Goal: Task Accomplishment & Management: Manage account settings

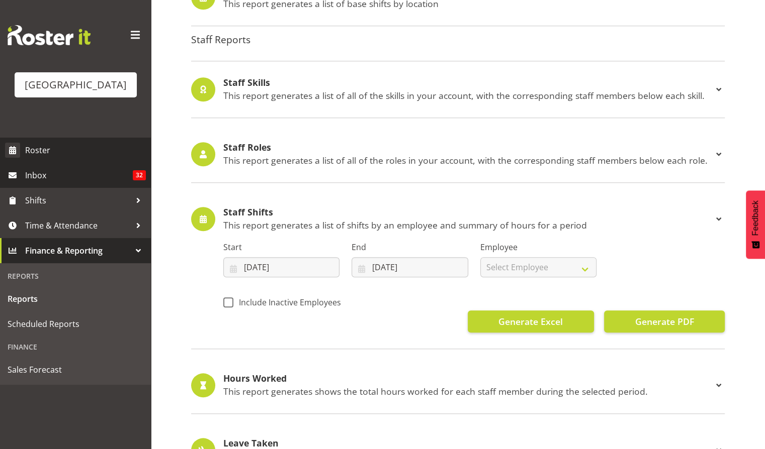
scroll to position [863, 0]
click at [49, 158] on span "Roster" at bounding box center [85, 150] width 121 height 15
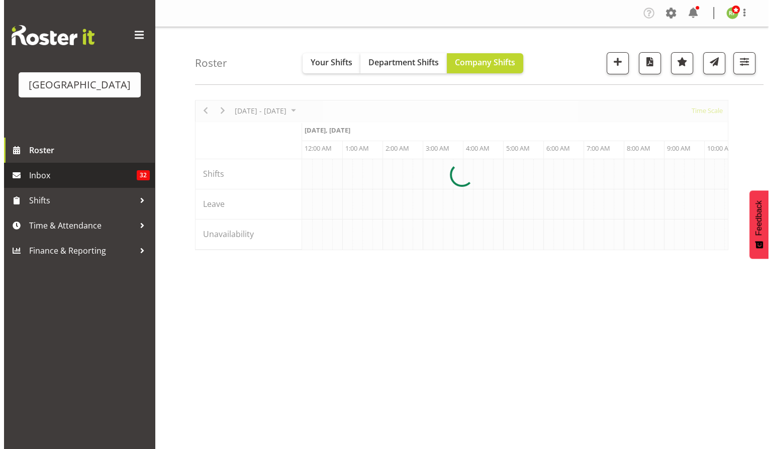
scroll to position [0, 965]
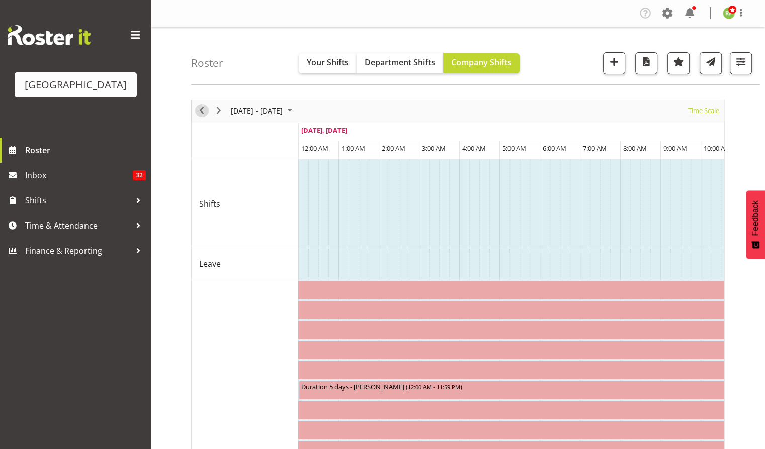
click at [204, 110] on span "Previous" at bounding box center [202, 111] width 12 height 13
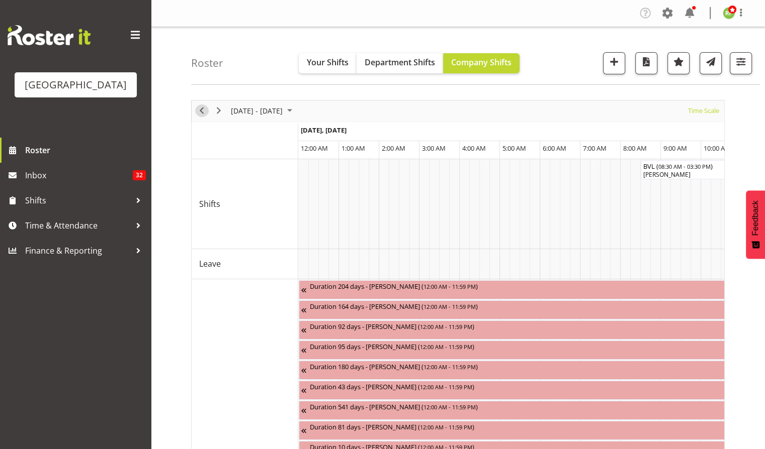
click at [203, 109] on span "Previous" at bounding box center [202, 111] width 12 height 13
click at [708, 114] on span "Time Scale" at bounding box center [703, 111] width 33 height 13
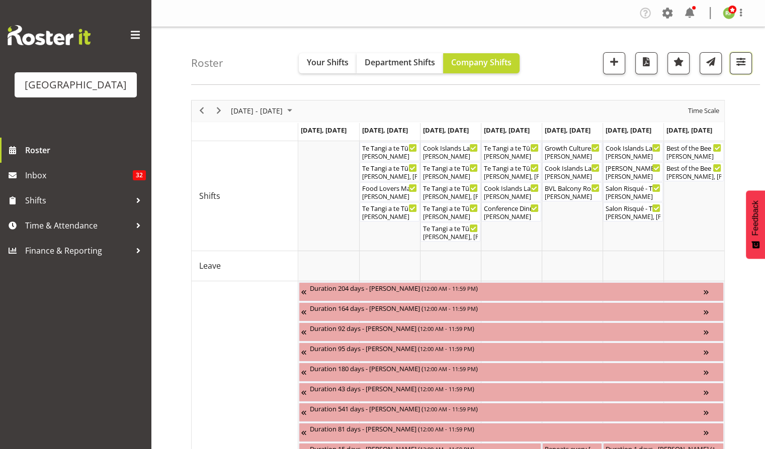
click at [741, 74] on button "button" at bounding box center [740, 63] width 22 height 22
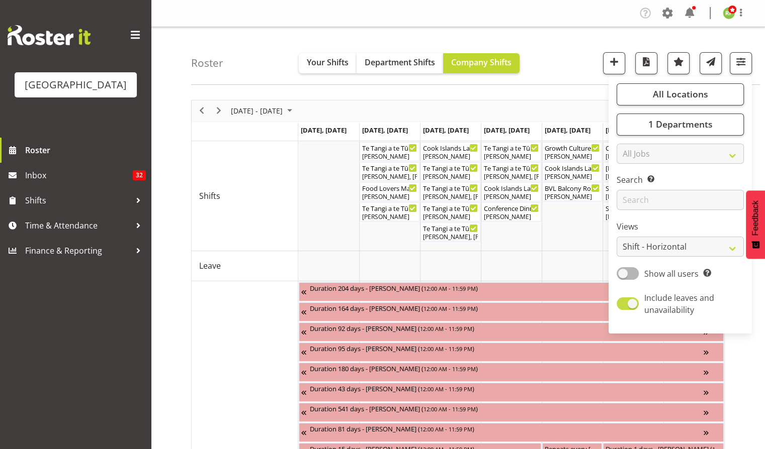
click at [631, 297] on label "Include leaves and unavailability" at bounding box center [677, 304] width 123 height 24
click at [623, 301] on input "Include leaves and unavailability" at bounding box center [619, 304] width 7 height 7
checkbox input "false"
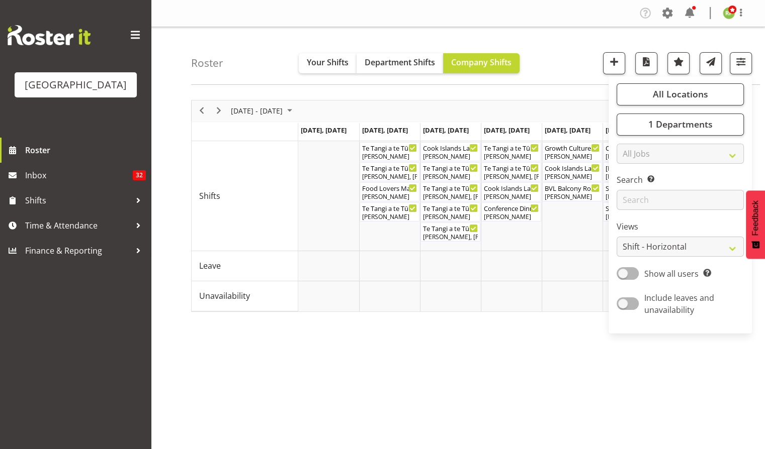
click at [568, 63] on div "Roster Your Shifts Department Shifts Company Shifts All Locations Clear Baycour…" at bounding box center [475, 56] width 569 height 58
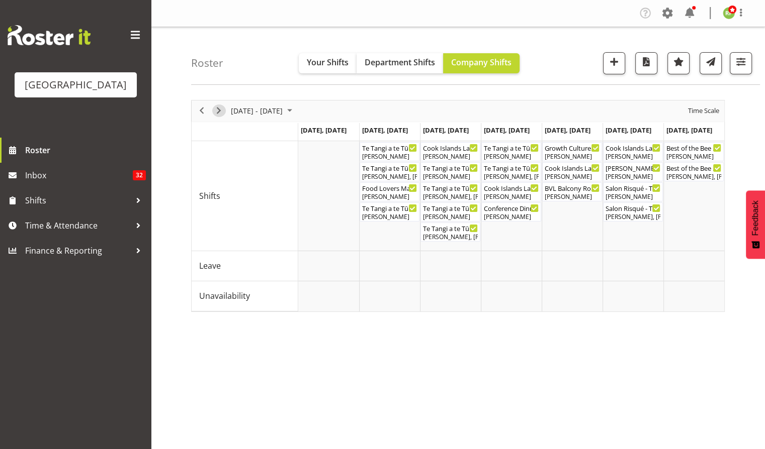
click at [219, 109] on span "Next" at bounding box center [219, 111] width 12 height 13
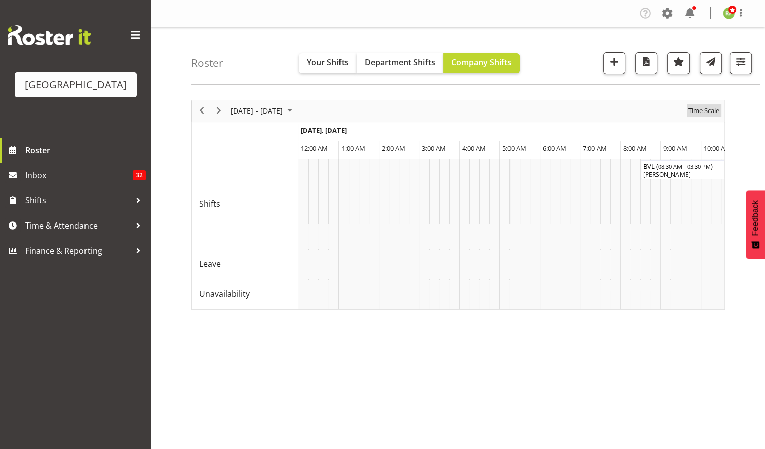
click at [696, 111] on span "Time Scale" at bounding box center [703, 111] width 33 height 13
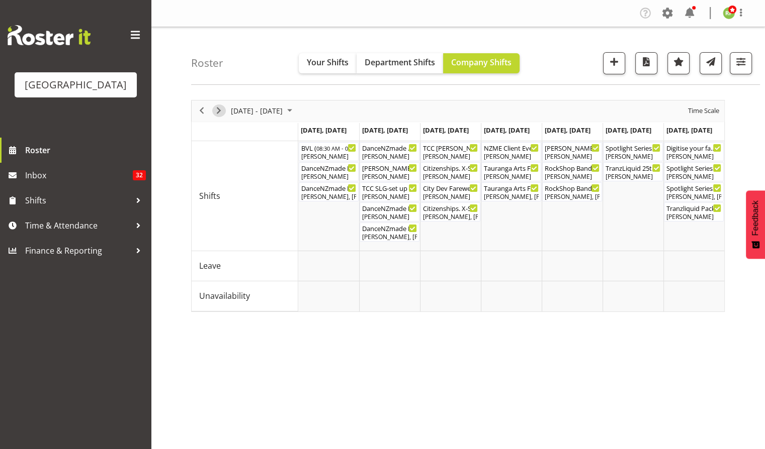
click at [221, 115] on span "Next" at bounding box center [219, 111] width 12 height 13
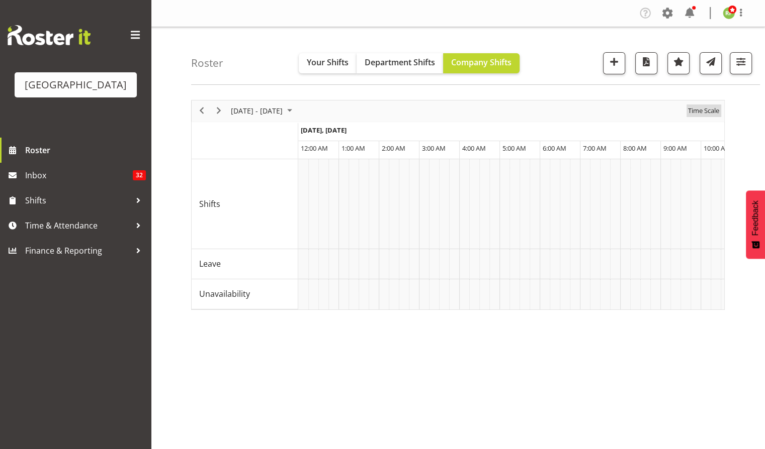
click at [698, 108] on span "Time Scale" at bounding box center [703, 111] width 33 height 13
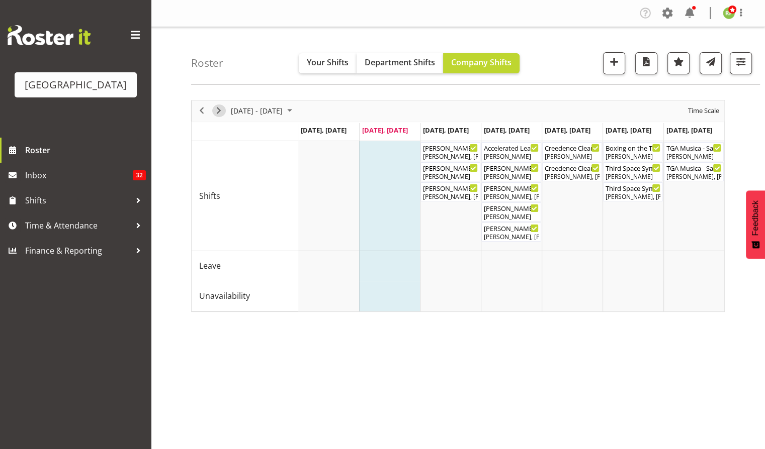
click at [217, 109] on span "Next" at bounding box center [219, 111] width 12 height 13
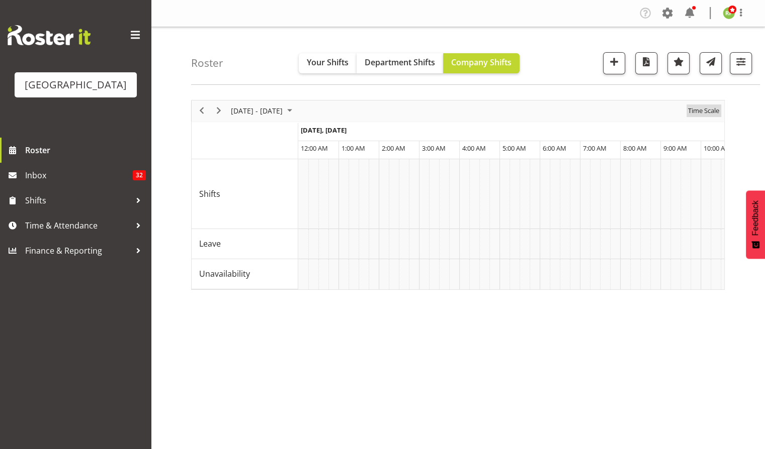
click at [692, 107] on span "Time Scale" at bounding box center [703, 111] width 33 height 13
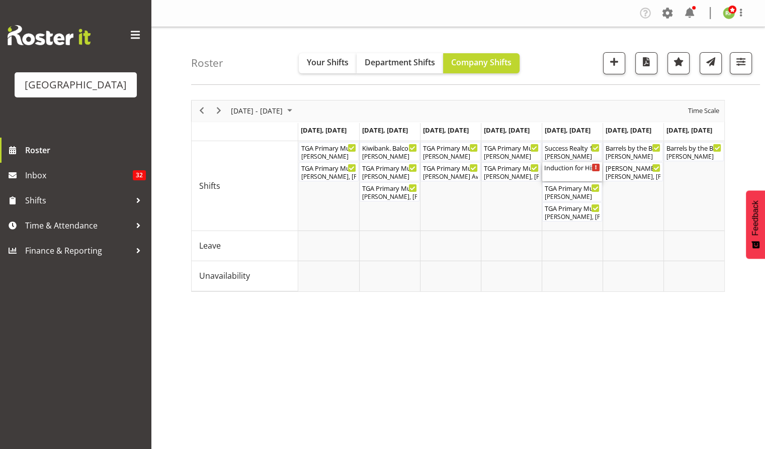
click at [556, 173] on div "Induction for Historic Village ( 02:00 PM - 04:00 PM )" at bounding box center [572, 171] width 56 height 19
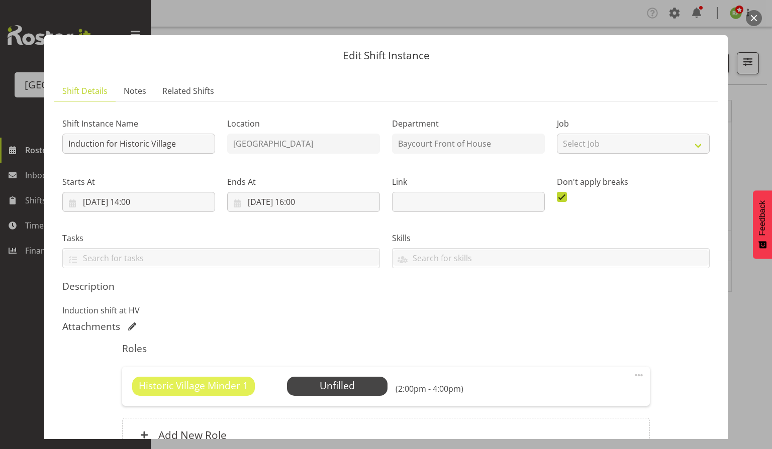
scroll to position [102, 0]
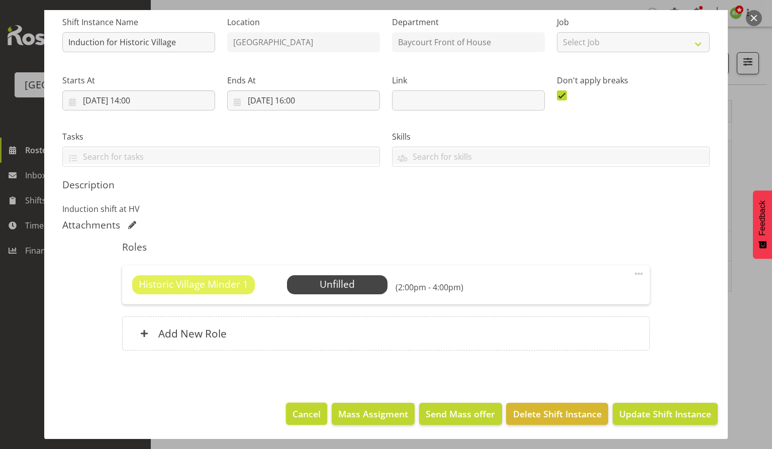
click at [293, 419] on span "Cancel" at bounding box center [307, 414] width 28 height 13
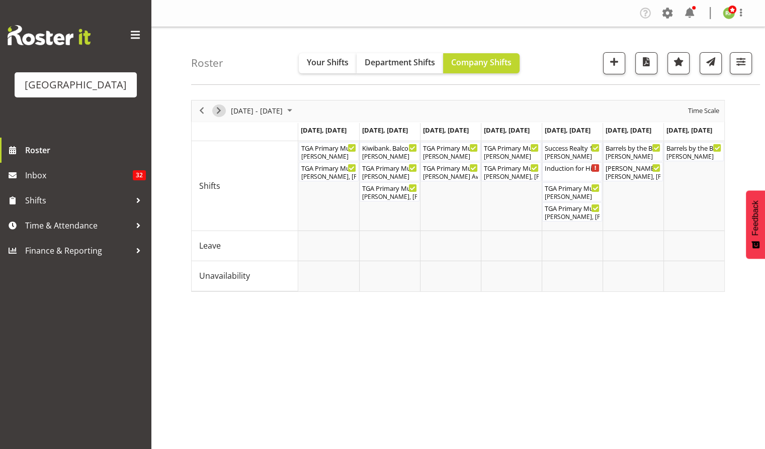
click at [223, 110] on span "Next" at bounding box center [219, 111] width 12 height 13
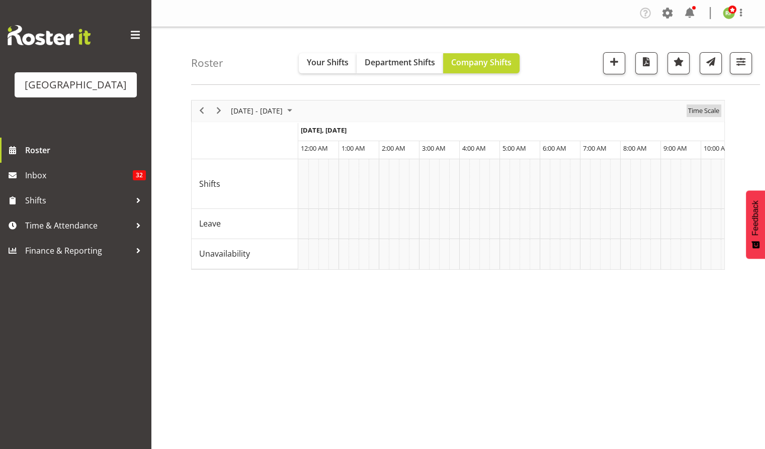
click at [693, 108] on span "Time Scale" at bounding box center [703, 111] width 33 height 13
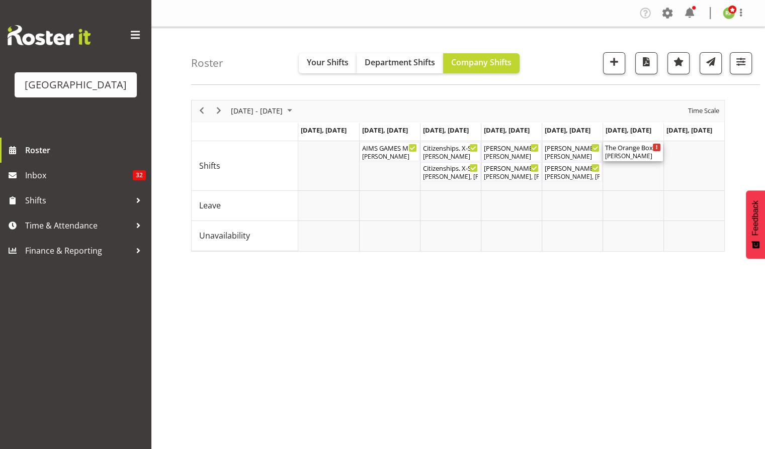
click at [627, 152] on div "The Orange Box ( 07:00 AM - 02:00 PM ) Aaron Smart" at bounding box center [633, 151] width 56 height 19
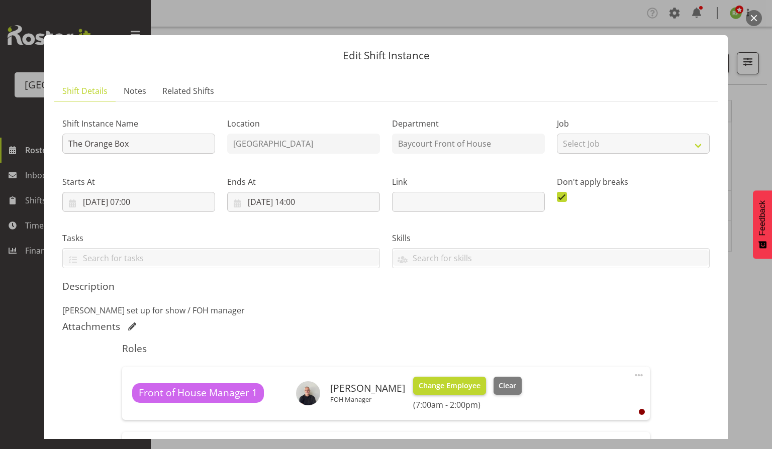
scroll to position [167, 0]
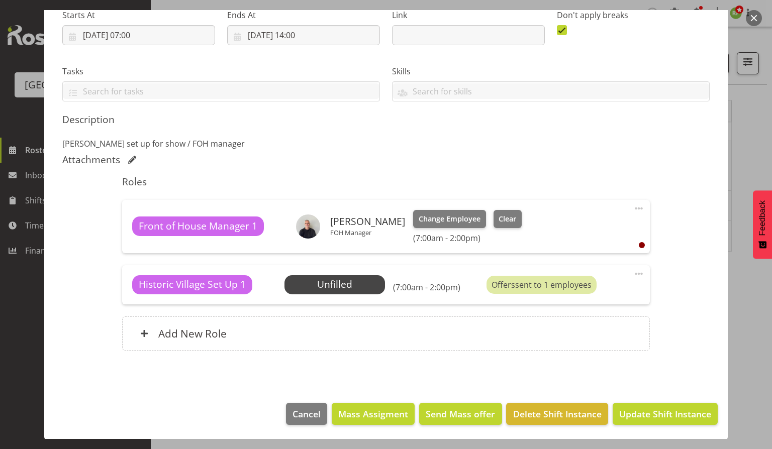
click at [756, 19] on button "button" at bounding box center [754, 18] width 16 height 16
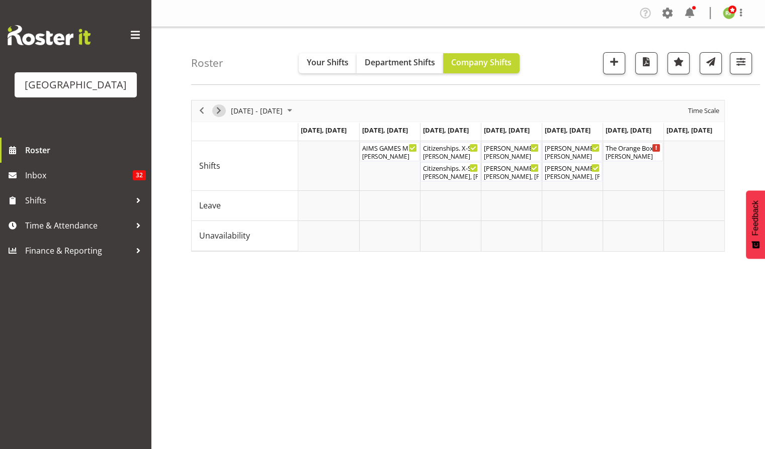
click at [218, 110] on span "Next" at bounding box center [219, 111] width 12 height 13
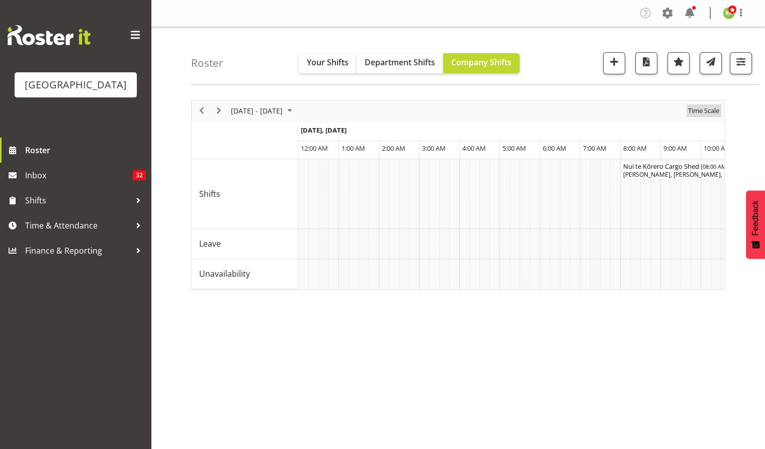
click at [704, 109] on span "Time Scale" at bounding box center [703, 111] width 33 height 13
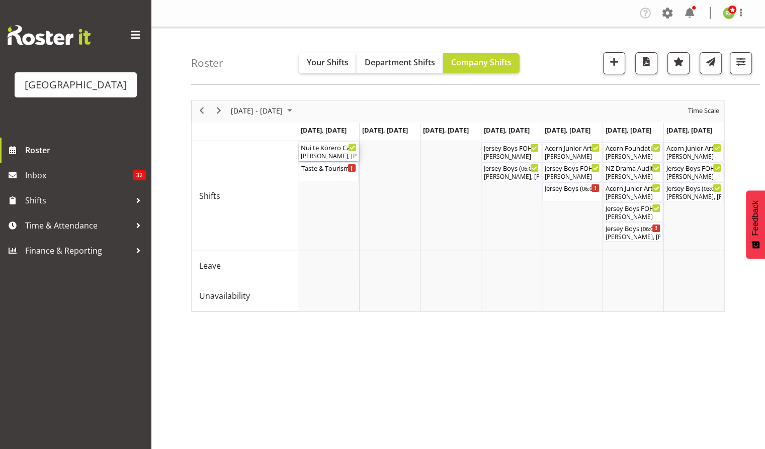
click at [336, 154] on div "Robin Hendriks, Aaron Smart, Amanda Clark" at bounding box center [329, 156] width 56 height 9
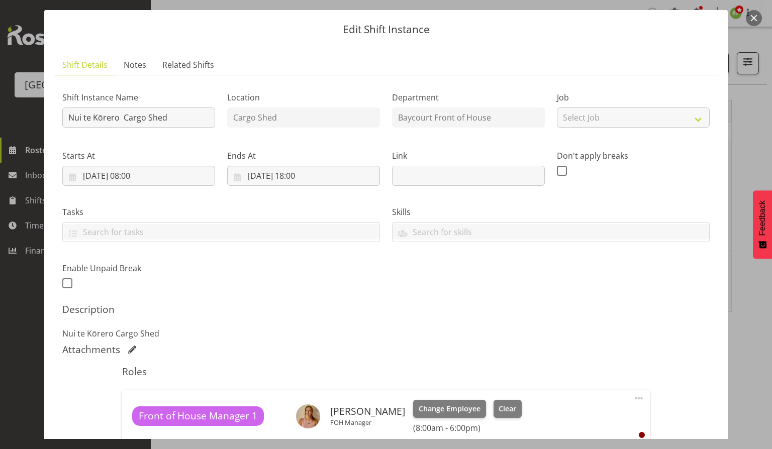
scroll to position [26, 0]
click at [754, 20] on button "button" at bounding box center [754, 18] width 16 height 16
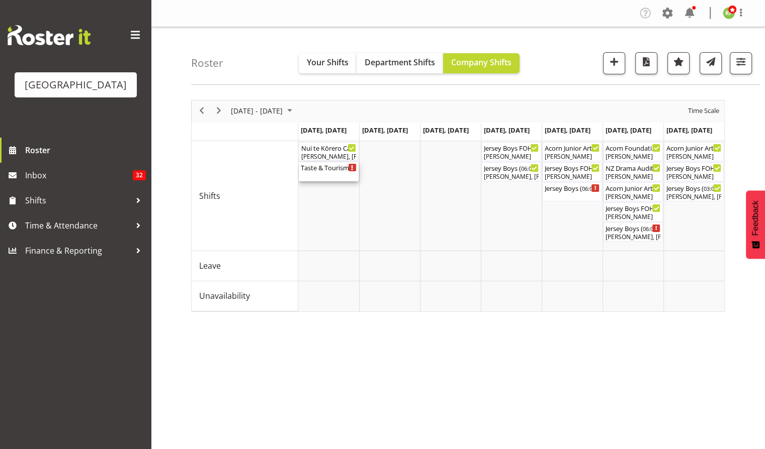
click at [319, 168] on div "Taste & Tourism (Details TBC) ( 04:00 PM - 08:00 PM )" at bounding box center [329, 167] width 56 height 10
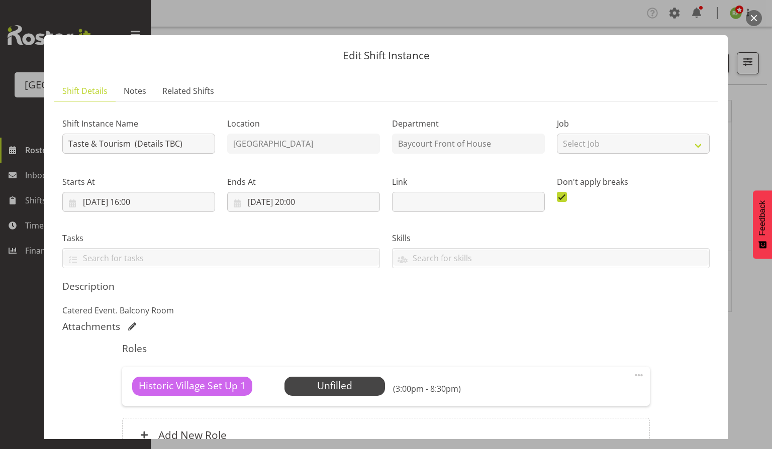
click at [746, 17] on button "button" at bounding box center [754, 18] width 16 height 16
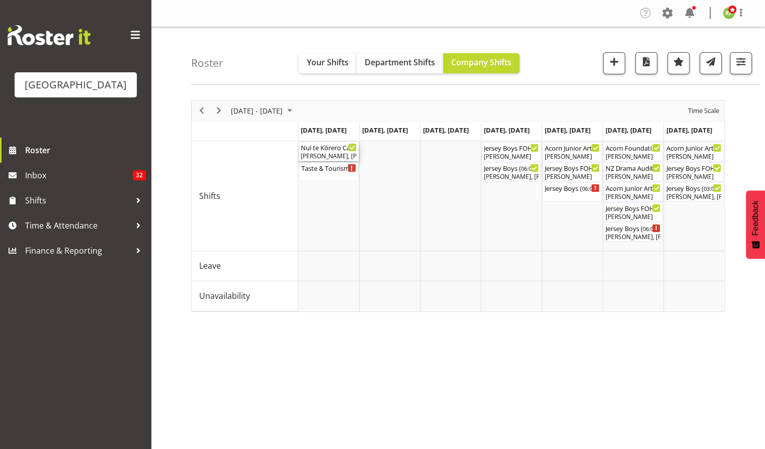
click at [318, 157] on div "Robin Hendriks, Aaron Smart, Amanda Clark" at bounding box center [329, 156] width 56 height 9
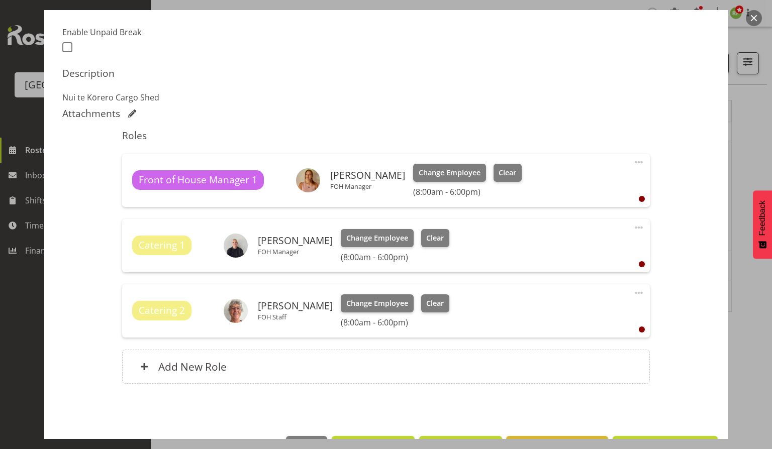
scroll to position [263, 0]
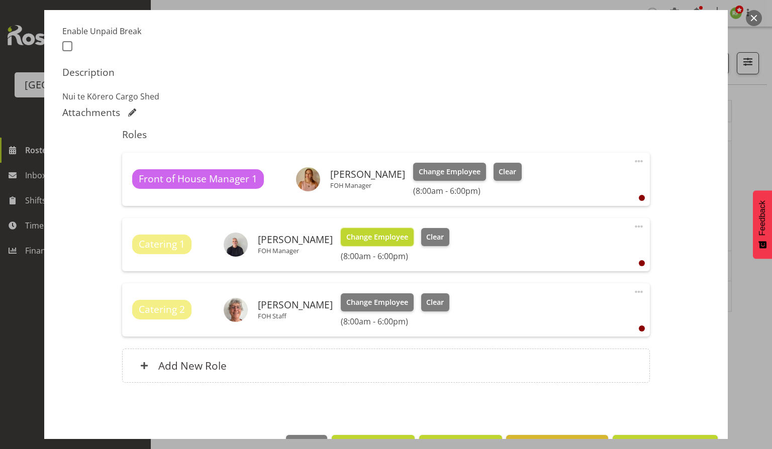
click at [371, 234] on span "Change Employee" at bounding box center [377, 237] width 62 height 11
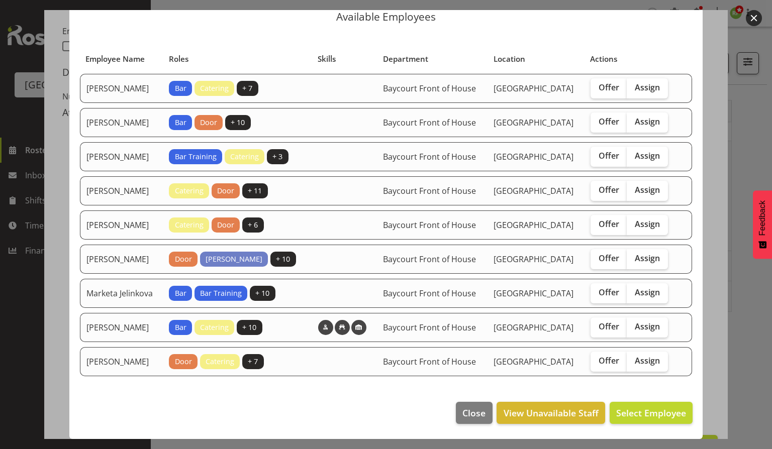
scroll to position [70, 0]
click at [476, 416] on span "Close" at bounding box center [473, 413] width 23 height 13
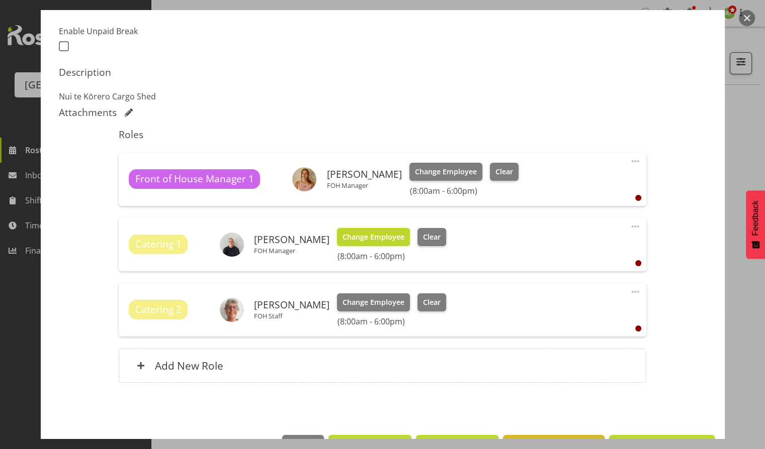
click at [372, 242] on span "Change Employee" at bounding box center [373, 237] width 62 height 11
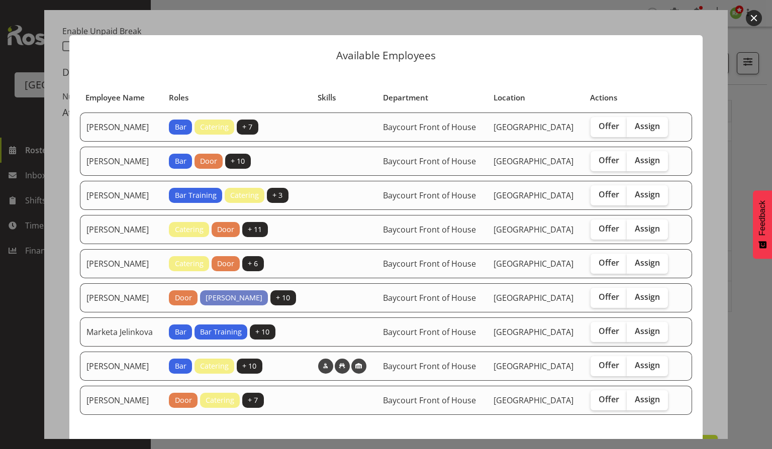
click at [377, 242] on td "Baycourt Front of House" at bounding box center [432, 229] width 111 height 29
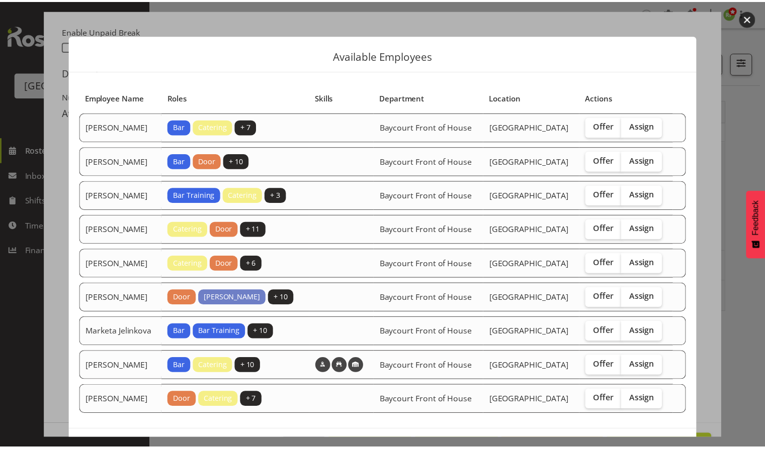
scroll to position [70, 0]
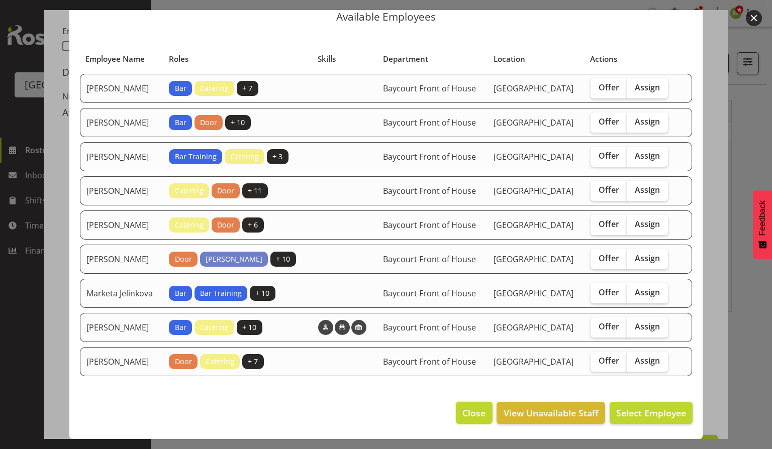
click at [468, 417] on span "Close" at bounding box center [473, 413] width 23 height 13
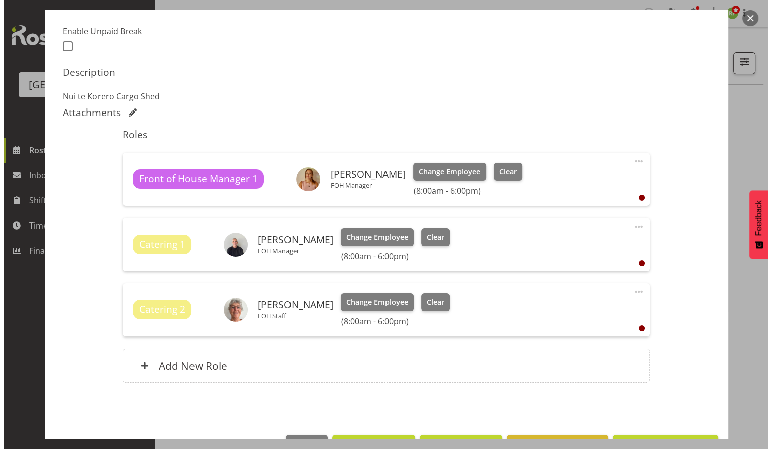
scroll to position [296, 0]
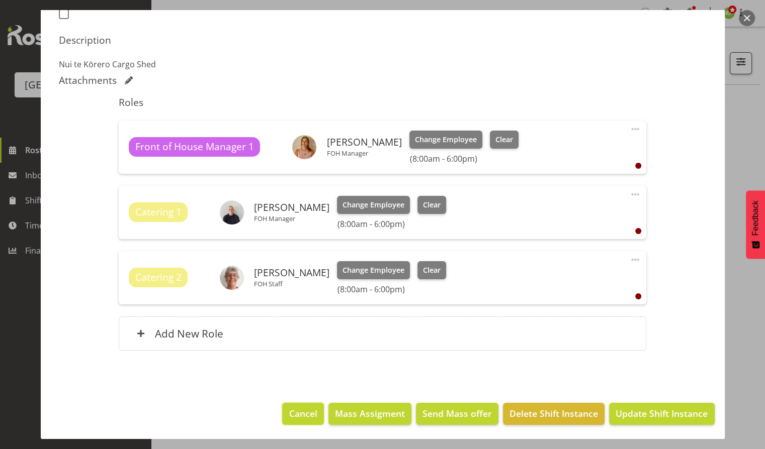
click at [310, 407] on span "Cancel" at bounding box center [303, 413] width 28 height 13
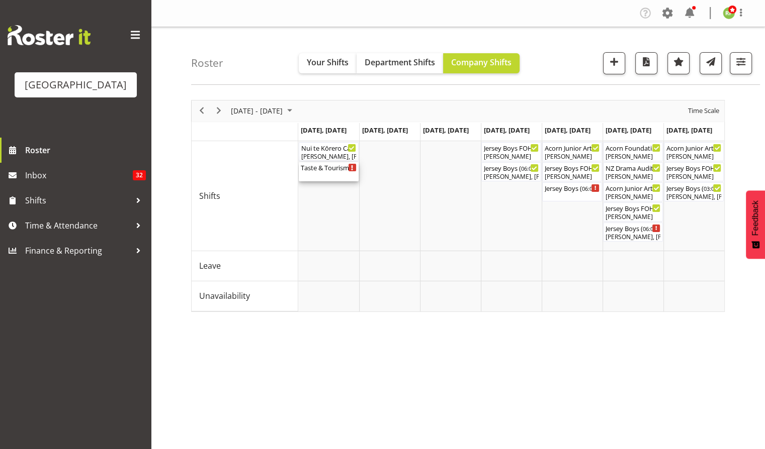
click at [333, 171] on div "Taste & Tourism (Details TBC) ( 04:00 PM - 08:00 PM )" at bounding box center [329, 167] width 56 height 10
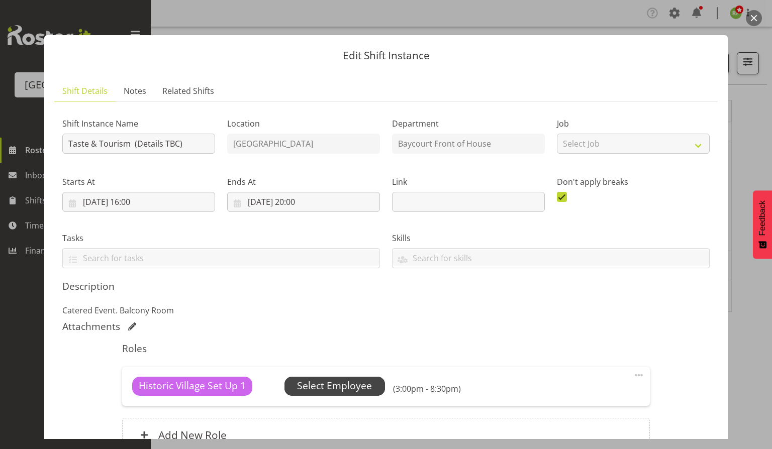
click at [333, 385] on span "Select Employee" at bounding box center [334, 386] width 75 height 15
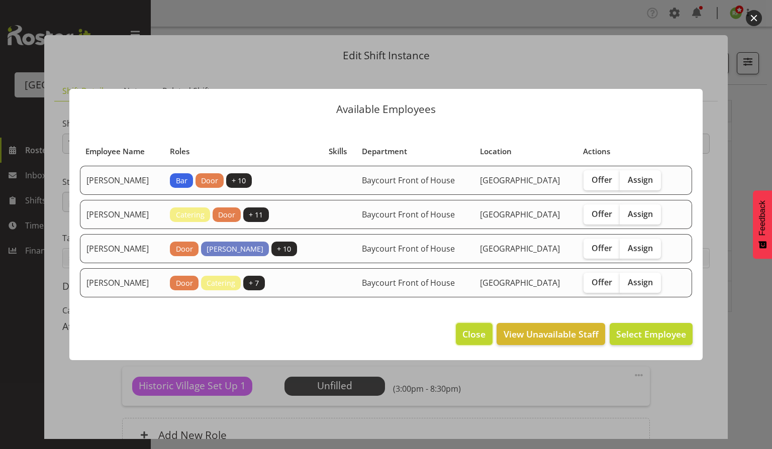
click at [477, 339] on span "Close" at bounding box center [473, 334] width 23 height 13
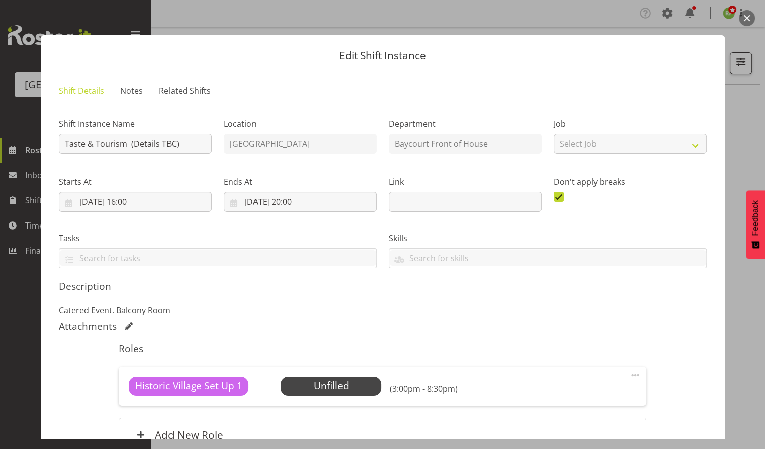
click at [751, 15] on button "button" at bounding box center [746, 18] width 16 height 16
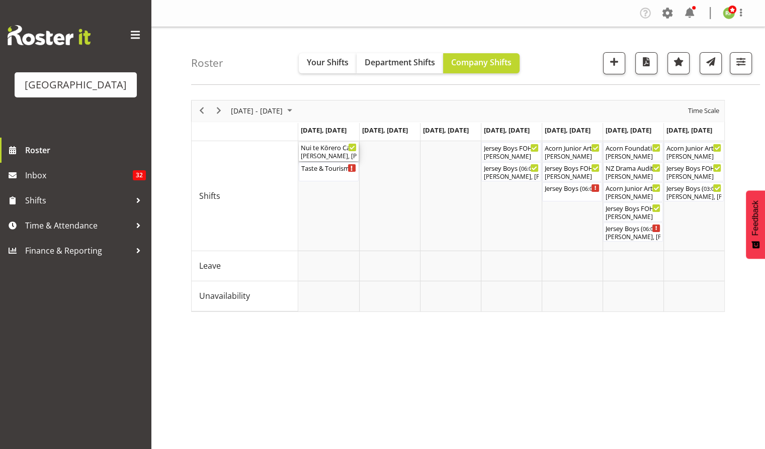
click at [329, 156] on div "Robin Hendriks, Aaron Smart, Amanda Clark" at bounding box center [329, 156] width 56 height 9
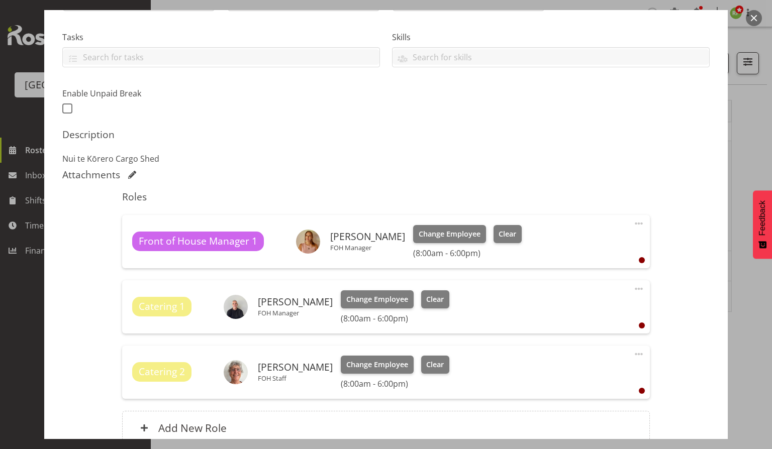
scroll to position [211, 0]
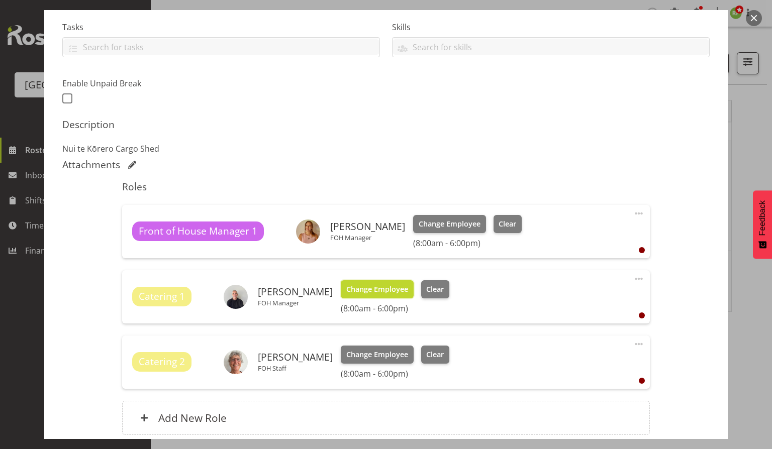
click at [373, 295] on button "Change Employee" at bounding box center [377, 289] width 73 height 18
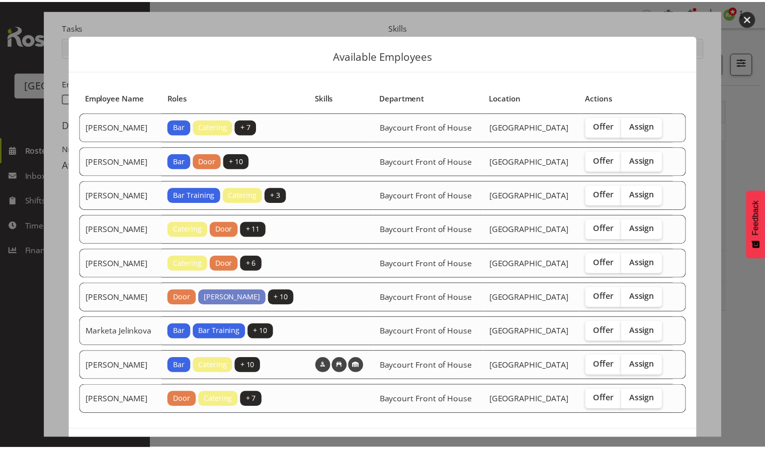
scroll to position [70, 0]
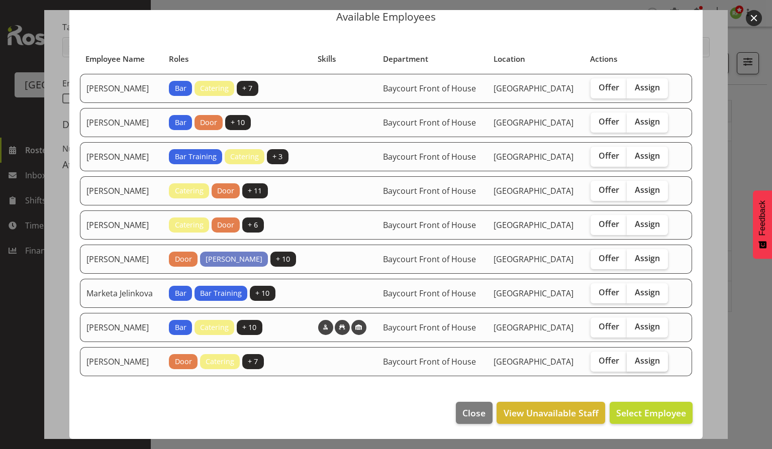
click at [635, 356] on span "Assign" at bounding box center [647, 361] width 25 height 10
click at [633, 358] on input "Assign" at bounding box center [630, 361] width 7 height 7
checkbox input "true"
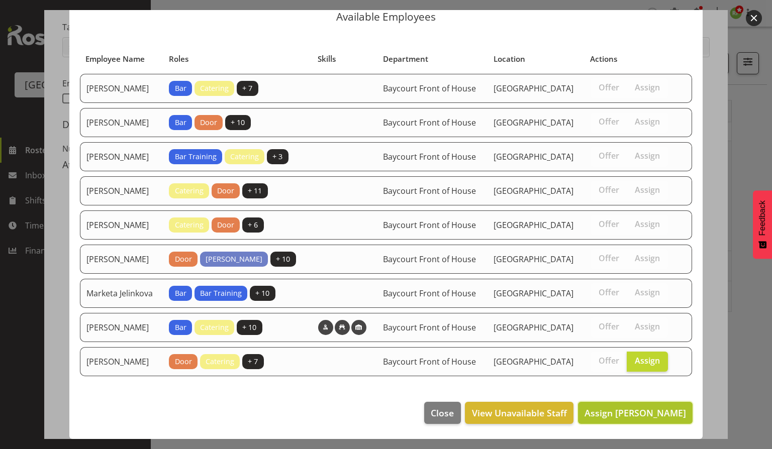
click at [637, 406] on button "Assign Ruby Grace" at bounding box center [635, 413] width 115 height 22
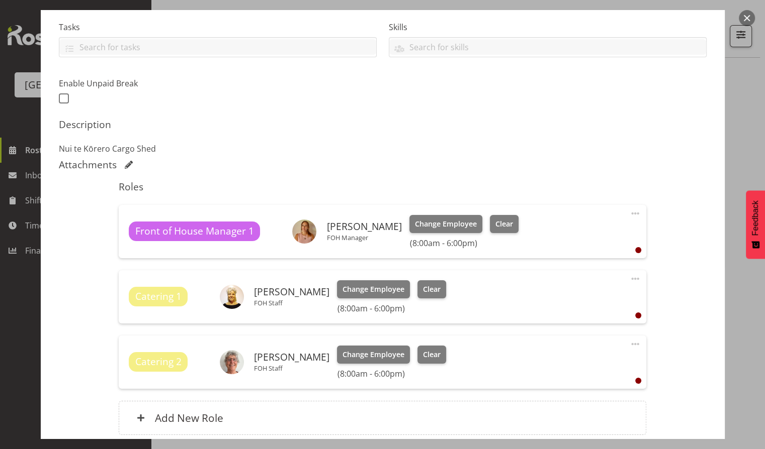
scroll to position [296, 0]
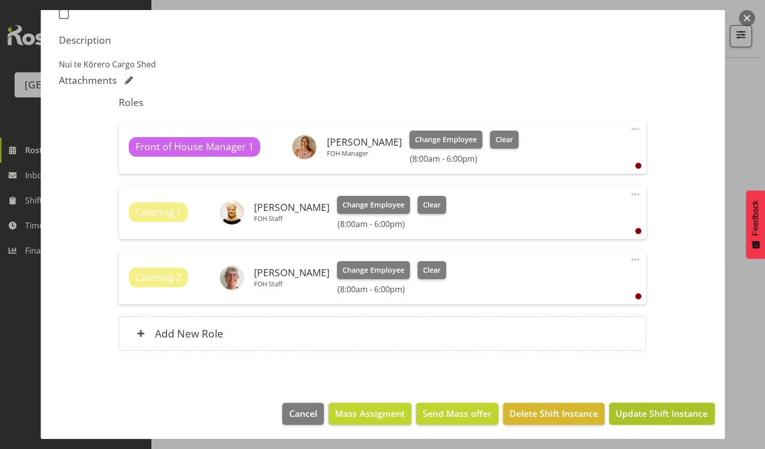
click at [645, 415] on span "Update Shift Instance" at bounding box center [661, 413] width 92 height 13
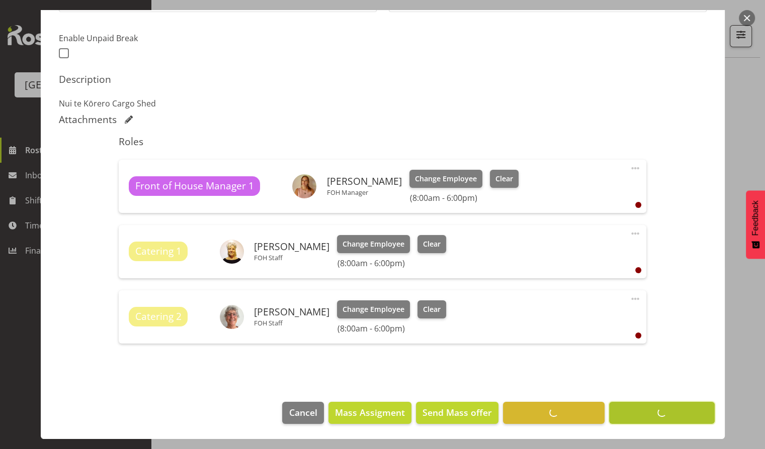
scroll to position [255, 0]
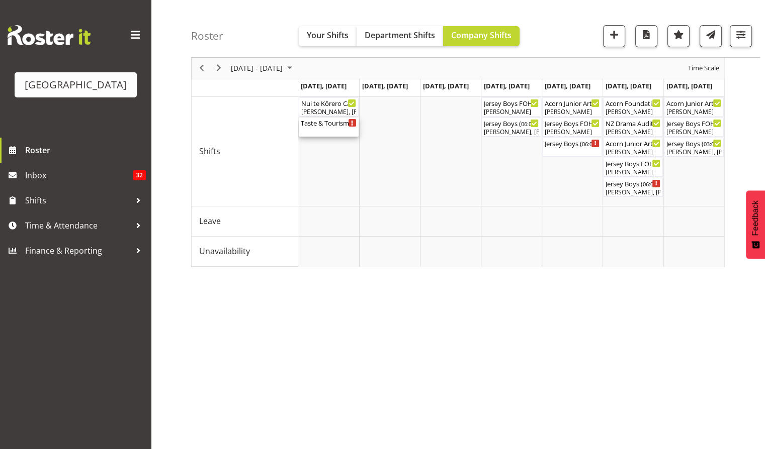
click at [331, 131] on div "Taste & Tourism (Details TBC) ( 04:00 PM - 08:00 PM )" at bounding box center [329, 127] width 56 height 19
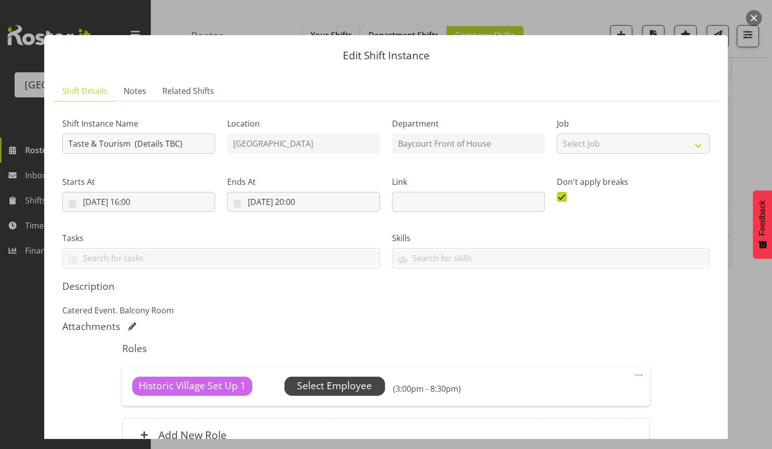
click at [328, 390] on span "Select Employee" at bounding box center [334, 386] width 75 height 15
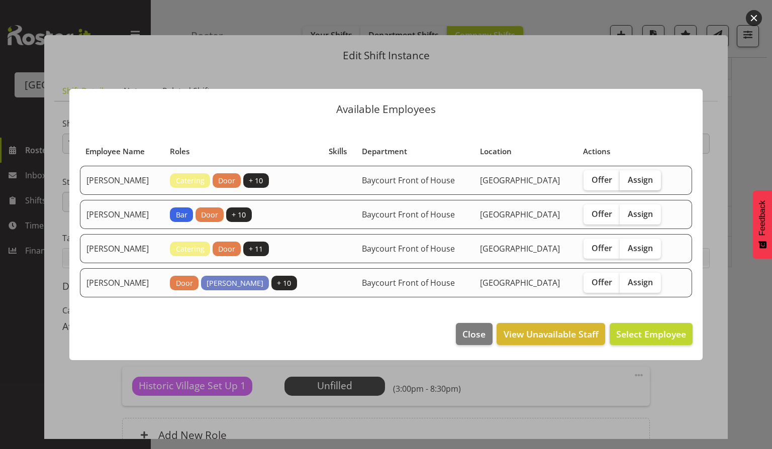
click at [648, 175] on span "Assign" at bounding box center [640, 180] width 25 height 10
click at [626, 176] on input "Assign" at bounding box center [623, 179] width 7 height 7
checkbox input "true"
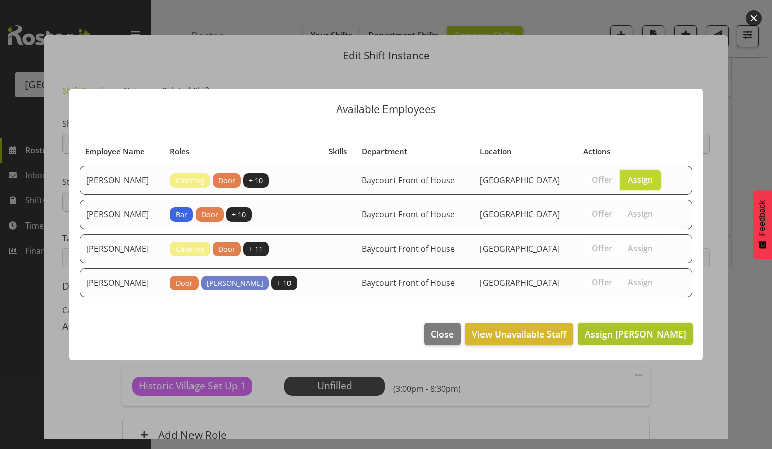
click at [632, 333] on span "Assign Aaron Smart" at bounding box center [636, 334] width 102 height 12
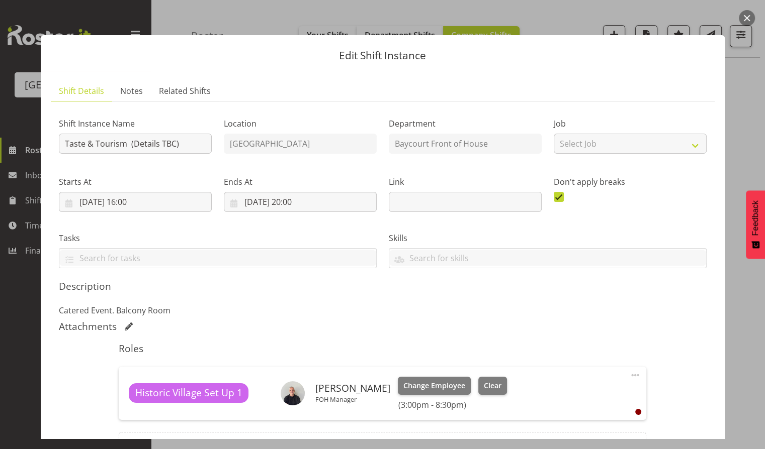
click at [629, 375] on span at bounding box center [635, 375] width 12 height 12
click at [550, 395] on link "Edit" at bounding box center [592, 398] width 97 height 18
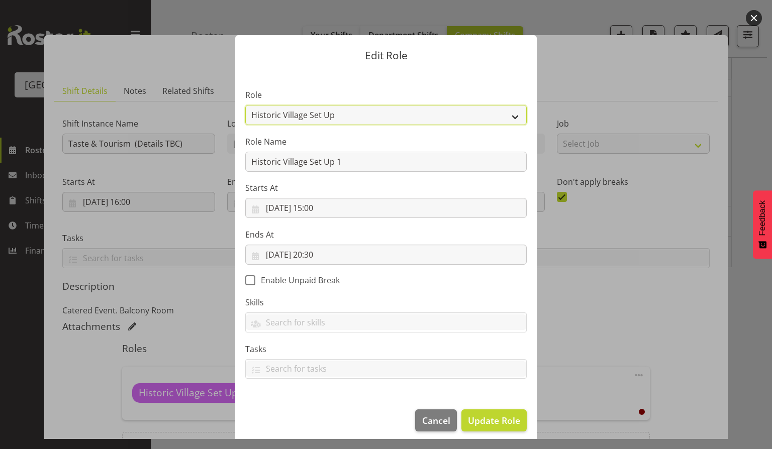
click at [517, 117] on select "Audio Bar Bar Runner Bar Training Box Office Cargo Shed Venue Rep Catering Door…" at bounding box center [385, 115] width 281 height 20
select select "1288"
click at [245, 105] on select "Audio Bar Bar Runner Bar Training Box Office Cargo Shed Venue Rep Catering Door…" at bounding box center [385, 115] width 281 height 20
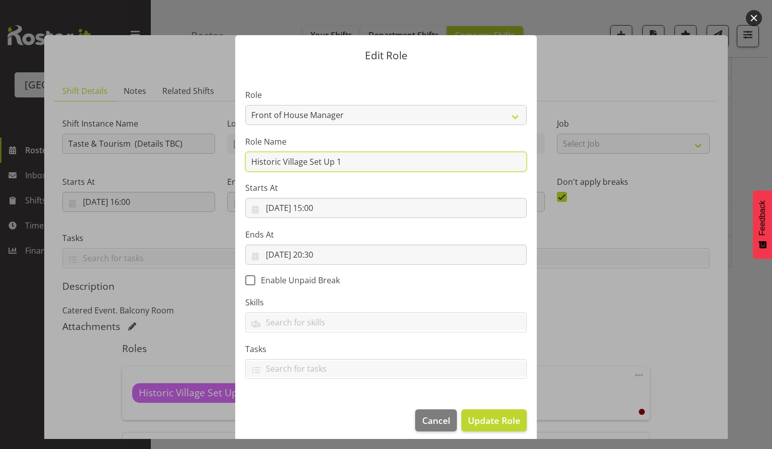
drag, startPoint x: 340, startPoint y: 163, endPoint x: 304, endPoint y: 165, distance: 36.2
click at [304, 165] on input "Historic Village Set Up 1" at bounding box center [385, 162] width 281 height 20
type input "Historic Village Setup and Event FOHM"
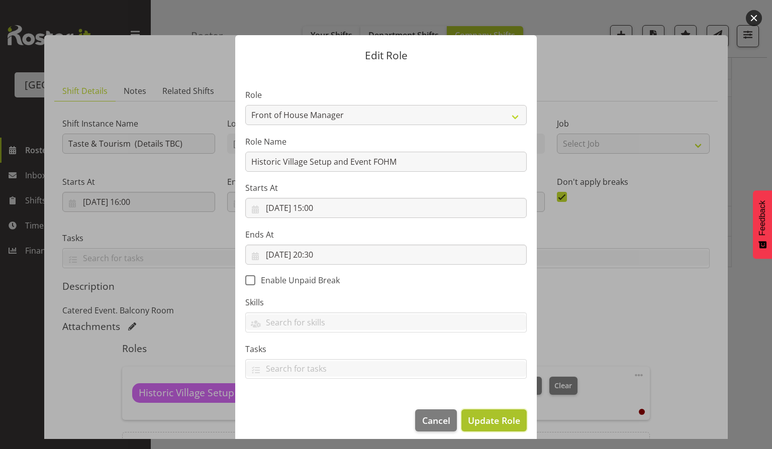
click at [496, 422] on span "Update Role" at bounding box center [494, 420] width 52 height 13
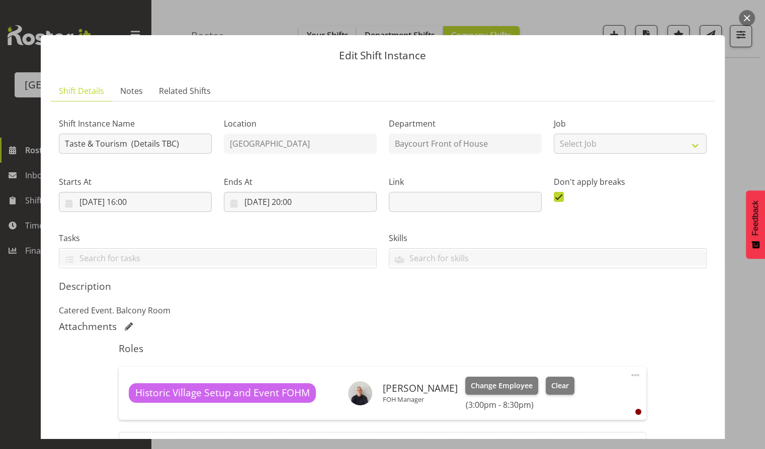
scroll to position [116, 0]
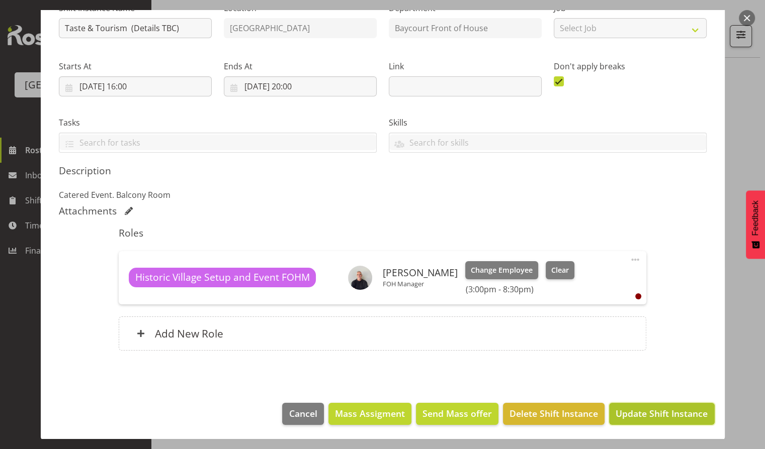
click at [644, 408] on span "Update Shift Instance" at bounding box center [661, 413] width 92 height 13
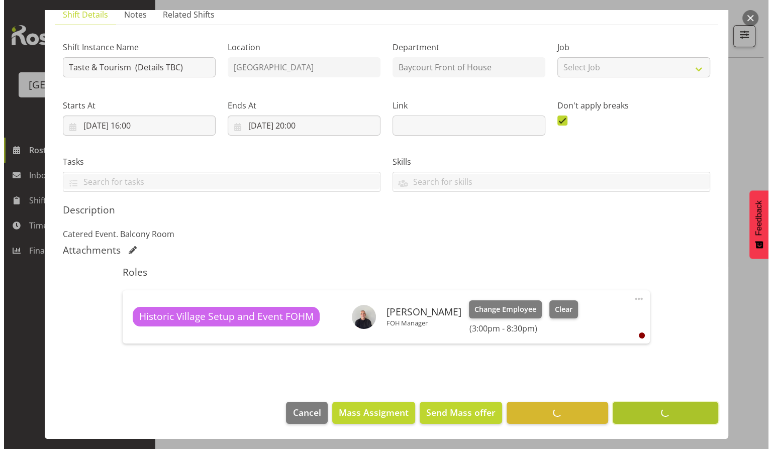
scroll to position [75, 0]
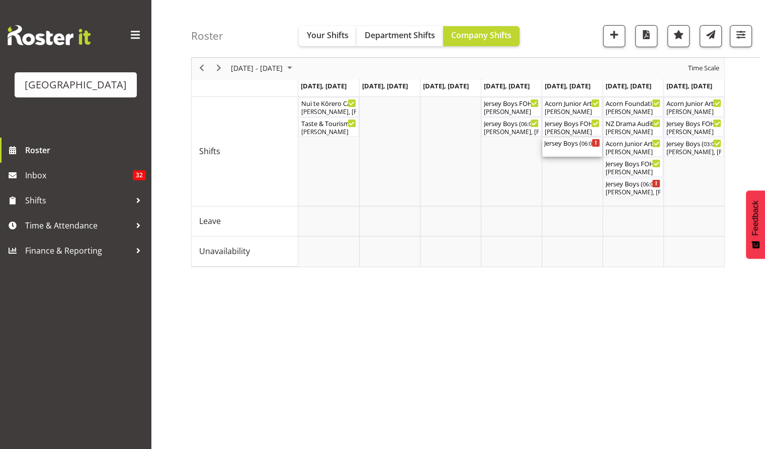
click at [562, 146] on div "Jersey Boys ( 06:00 PM - 10:00 PM )" at bounding box center [572, 143] width 56 height 10
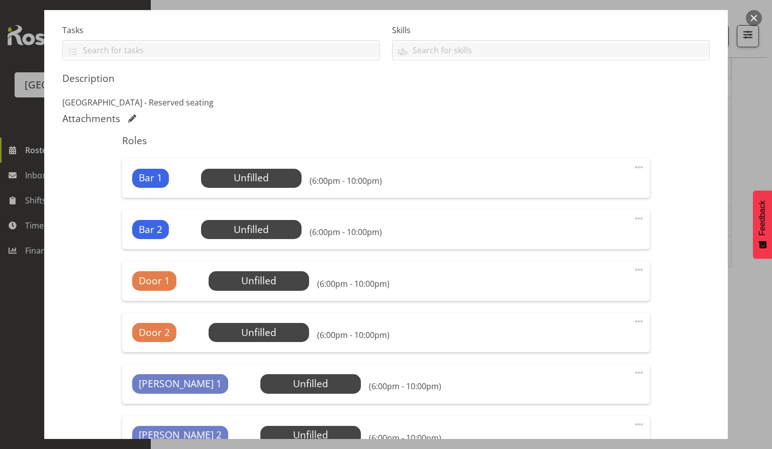
scroll to position [0, 0]
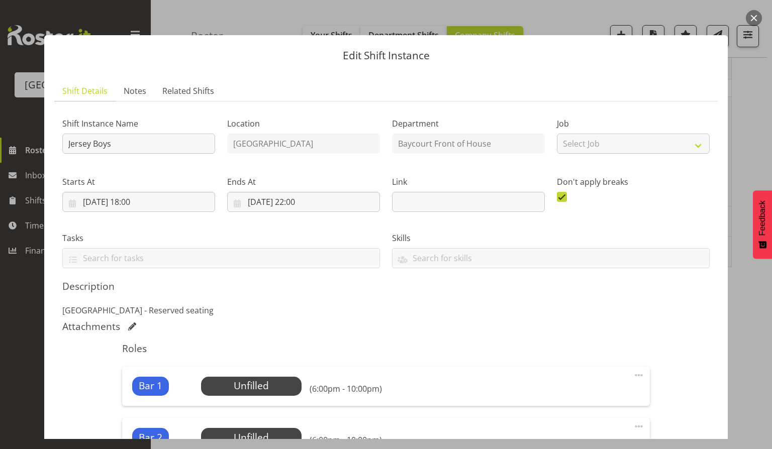
click at [752, 20] on button "button" at bounding box center [754, 18] width 16 height 16
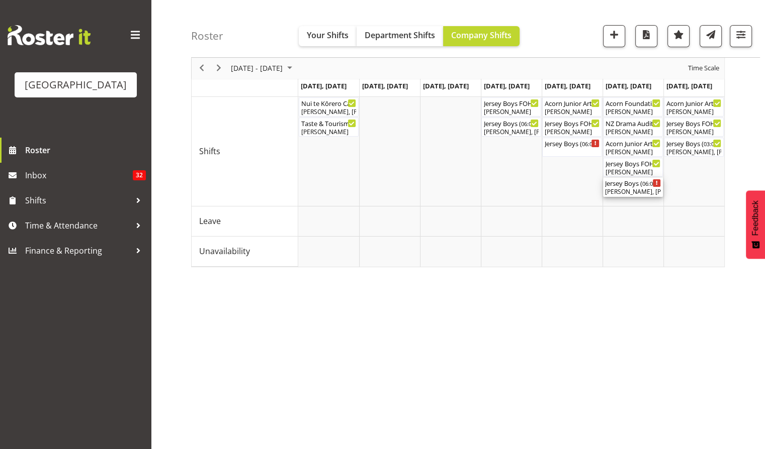
click at [631, 185] on div "Jersey Boys ( 06:00 PM - 10:00 PM )" at bounding box center [633, 183] width 56 height 10
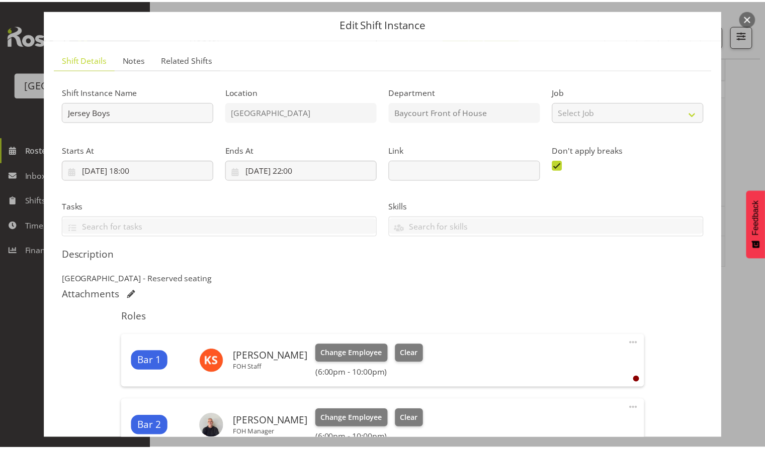
scroll to position [24, 0]
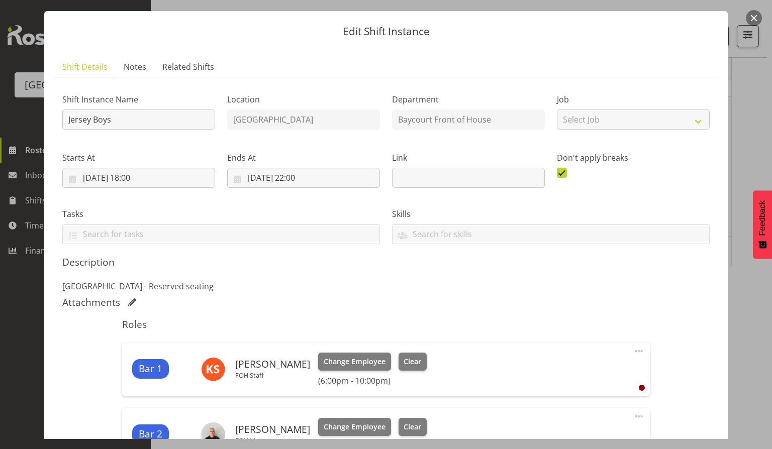
click at [752, 22] on button "button" at bounding box center [754, 18] width 16 height 16
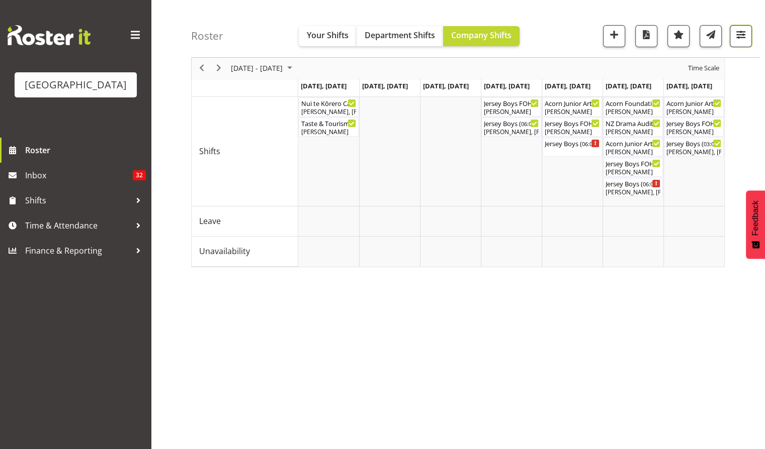
click at [738, 40] on span "button" at bounding box center [740, 34] width 13 height 13
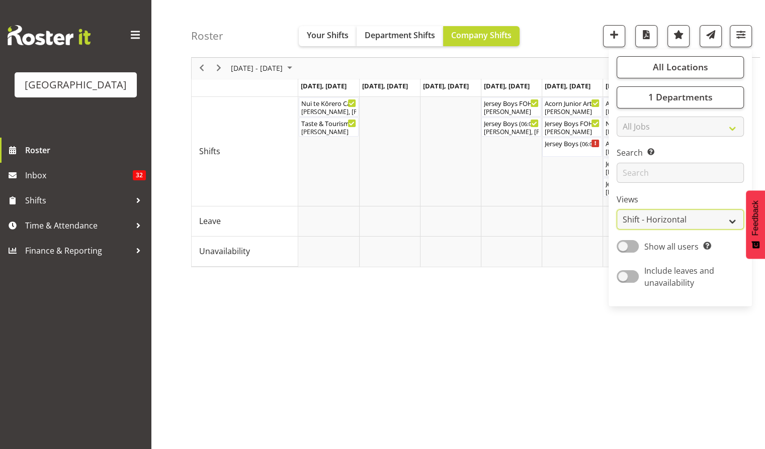
click at [656, 226] on select "Staff Role Shift - Horizontal Shift - Vertical Staff - Location" at bounding box center [679, 220] width 127 height 20
select select "role"
click at [616, 210] on select "Staff Role Shift - Horizontal Shift - Vertical Staff - Location" at bounding box center [679, 220] width 127 height 20
click at [643, 245] on span "Show all users Show only rostered employees" at bounding box center [674, 247] width 72 height 12
click at [623, 245] on input "Show all users Show only rostered employees" at bounding box center [619, 246] width 7 height 7
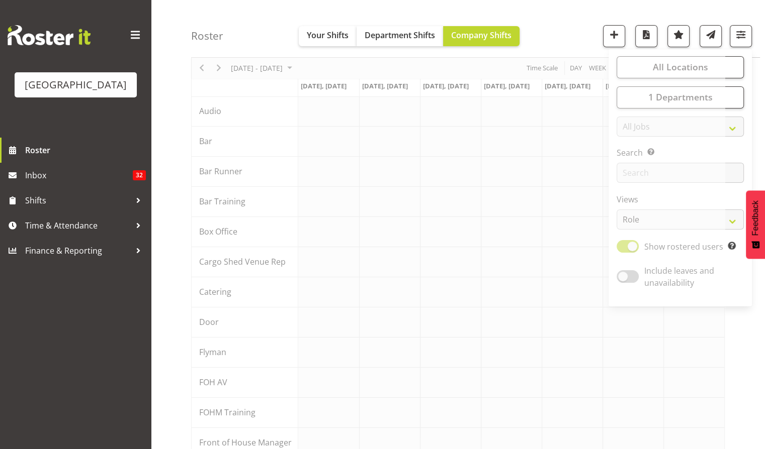
click at [743, 35] on span "button" at bounding box center [740, 34] width 13 height 13
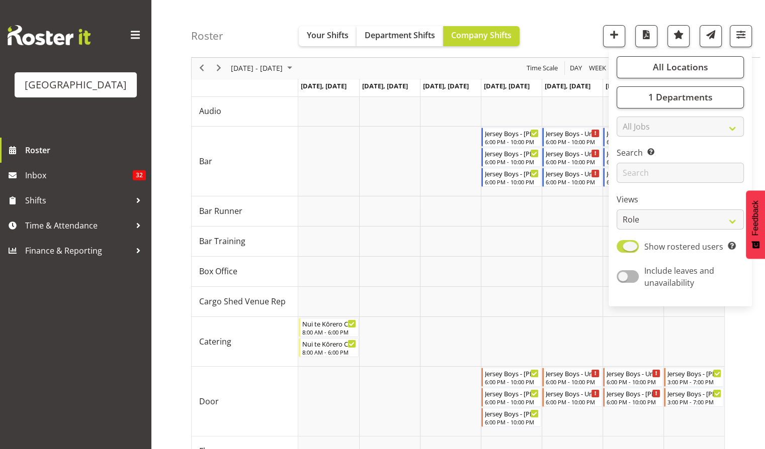
click at [627, 240] on span at bounding box center [627, 246] width 22 height 13
click at [623, 243] on input "Show rostered users Show only rostered employees" at bounding box center [619, 246] width 7 height 7
checkbox input "false"
click at [645, 216] on select "Staff Role Shift - Horizontal Shift - Vertical Staff - Location" at bounding box center [679, 220] width 127 height 20
select select "staff"
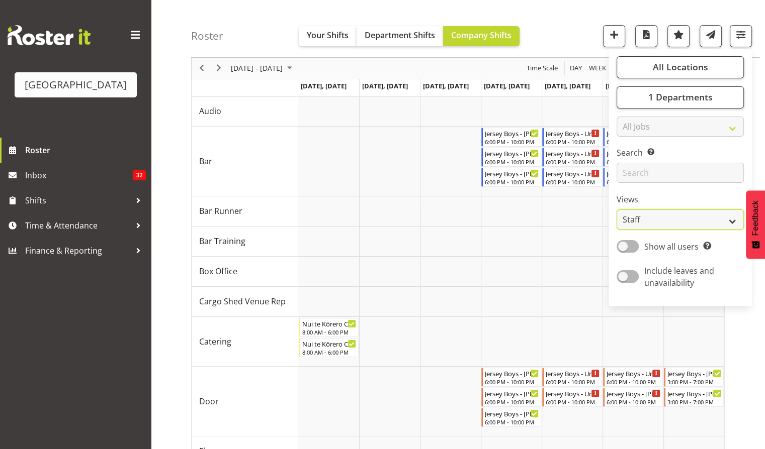
click at [616, 210] on select "Staff Role Shift - Horizontal Shift - Vertical Staff - Location" at bounding box center [679, 220] width 127 height 20
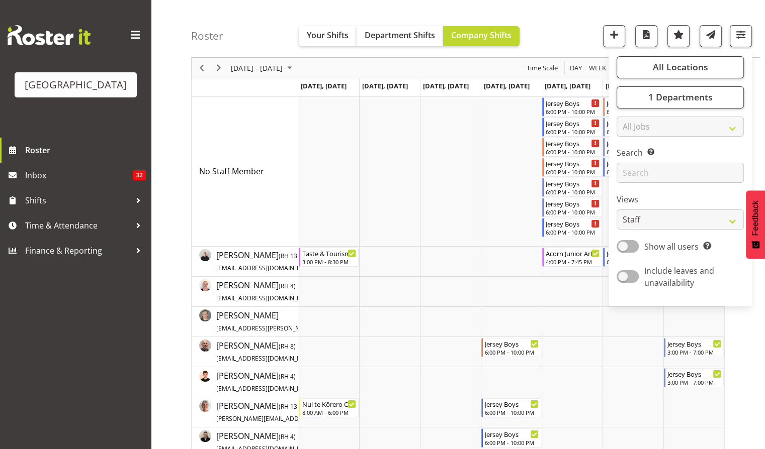
click at [579, 27] on div "Roster Your Shifts Department Shifts Company Shifts All Locations Clear Baycour…" at bounding box center [475, 29] width 569 height 58
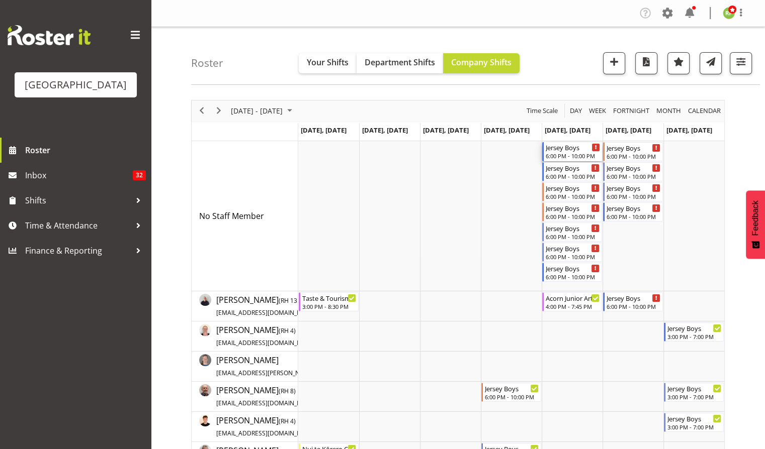
click at [568, 151] on div "Jersey Boys" at bounding box center [572, 147] width 54 height 10
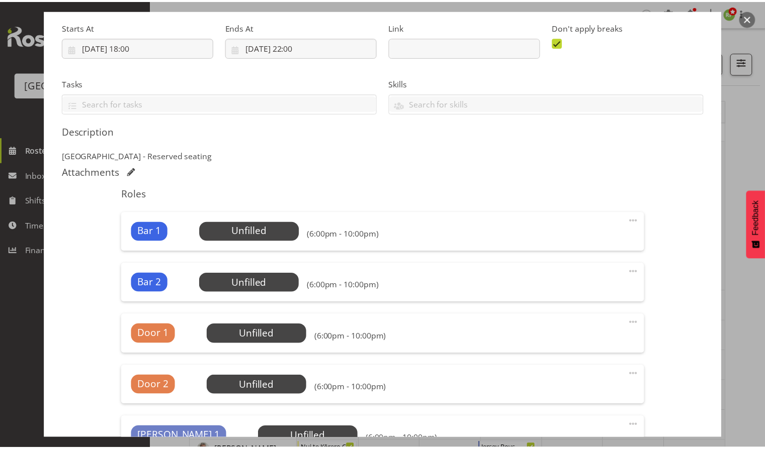
scroll to position [152, 0]
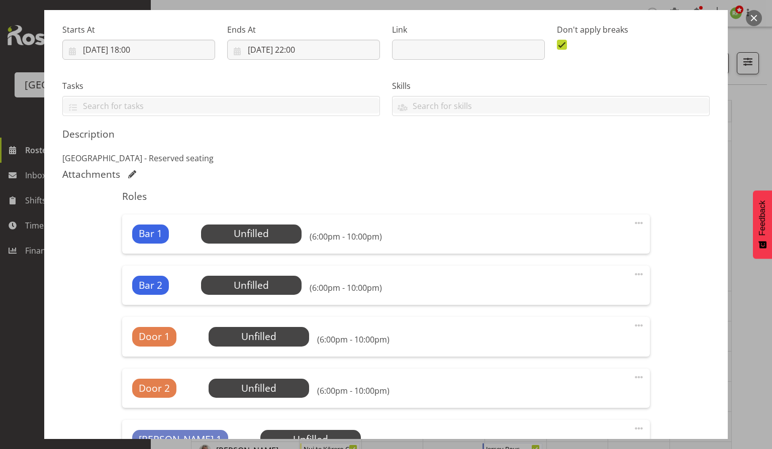
click at [758, 15] on button "button" at bounding box center [754, 18] width 16 height 16
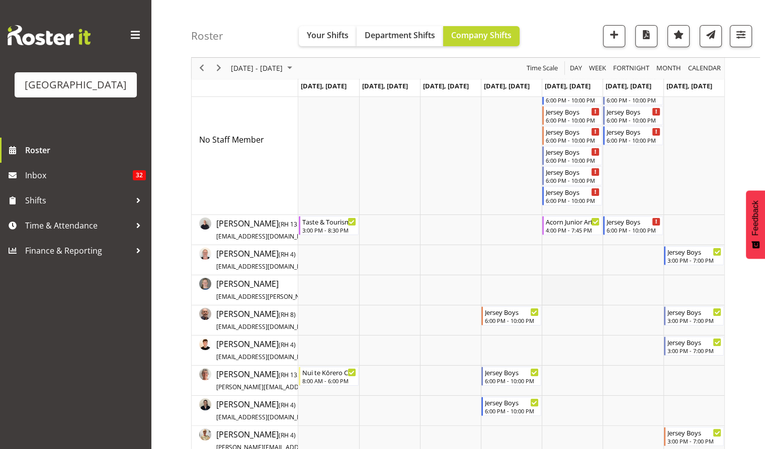
scroll to position [88, 0]
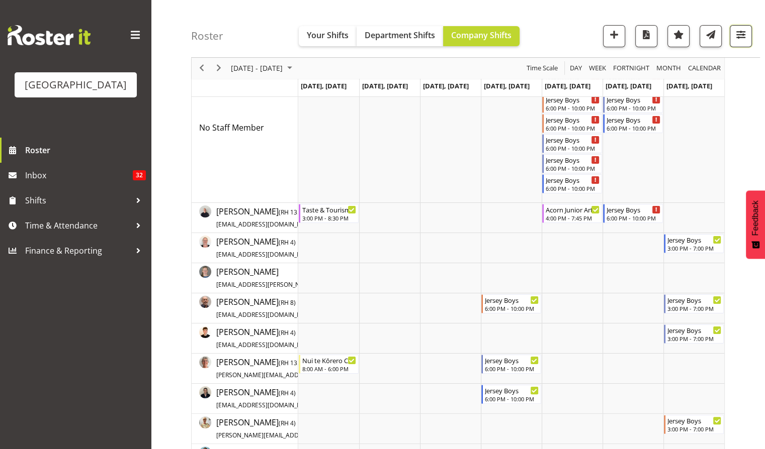
click at [738, 41] on span "button" at bounding box center [740, 34] width 13 height 13
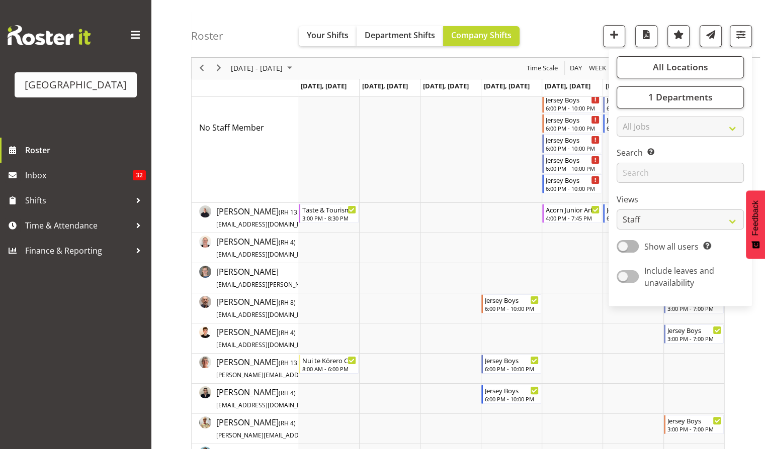
click at [629, 280] on span at bounding box center [627, 277] width 22 height 13
click at [623, 280] on input "Include leaves and unavailability" at bounding box center [619, 277] width 7 height 7
checkbox input "true"
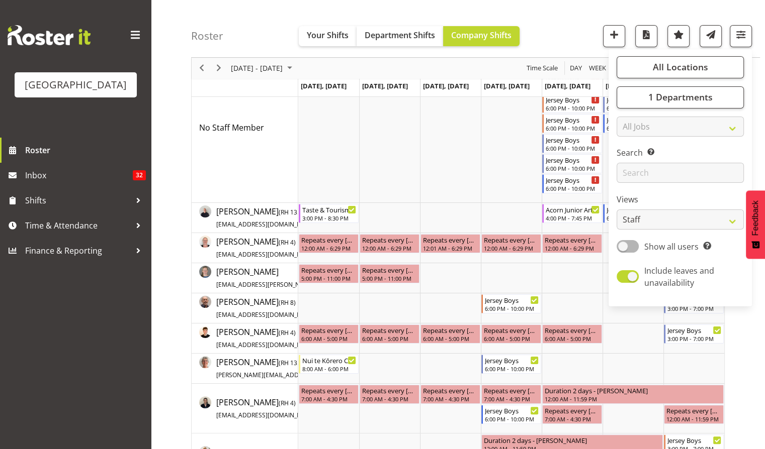
click at [584, 35] on div "Roster Your Shifts Department Shifts Company Shifts All Locations Clear Baycour…" at bounding box center [475, 29] width 569 height 58
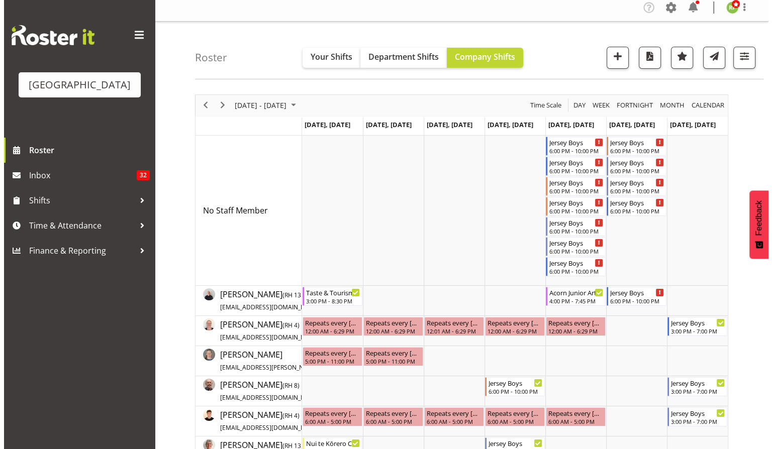
scroll to position [0, 0]
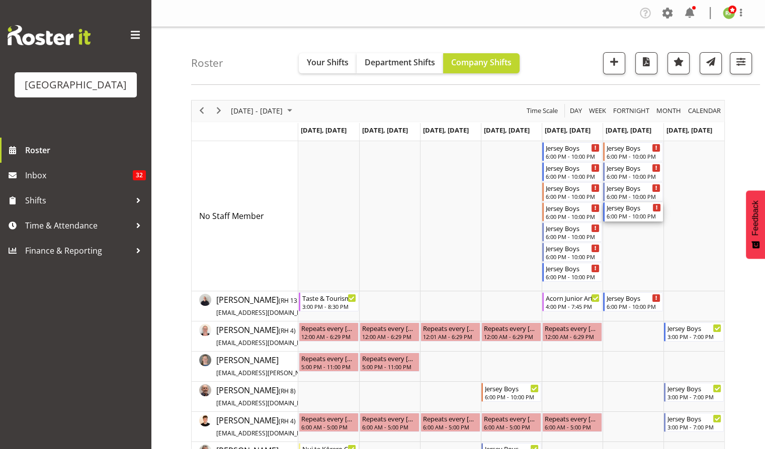
click at [634, 210] on div "Jersey Boys" at bounding box center [633, 208] width 54 height 10
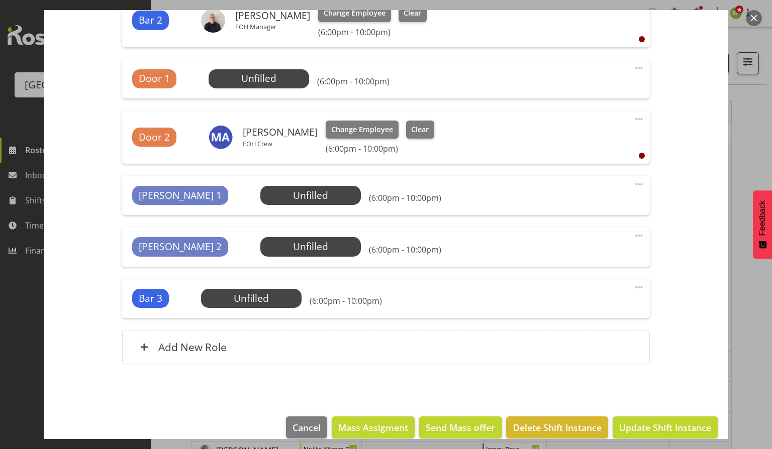
scroll to position [440, 0]
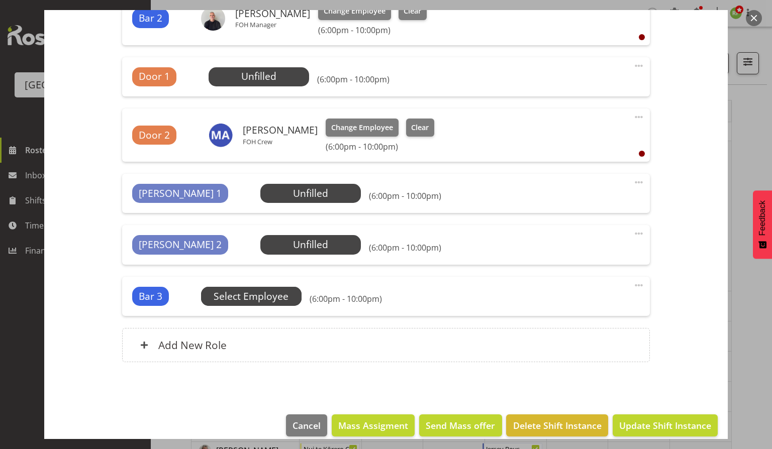
click at [0, 0] on span "Select Employee" at bounding box center [0, 0] width 0 height 0
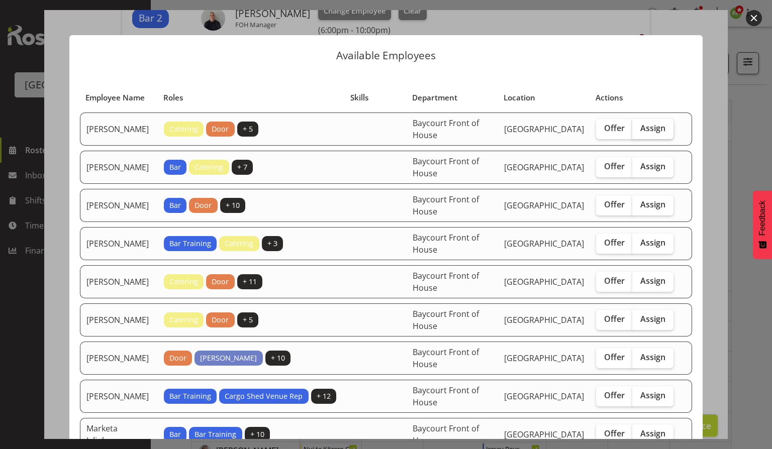
click at [646, 133] on span "Assign" at bounding box center [652, 128] width 25 height 10
click at [639, 132] on input "Assign" at bounding box center [635, 128] width 7 height 7
checkbox input "true"
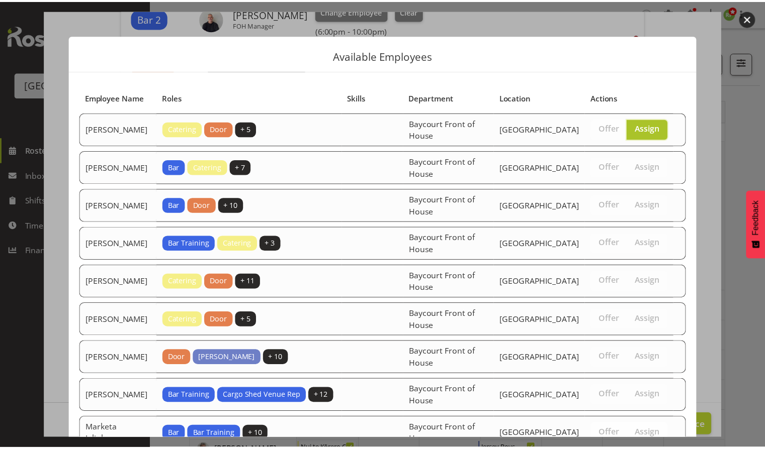
scroll to position [271, 0]
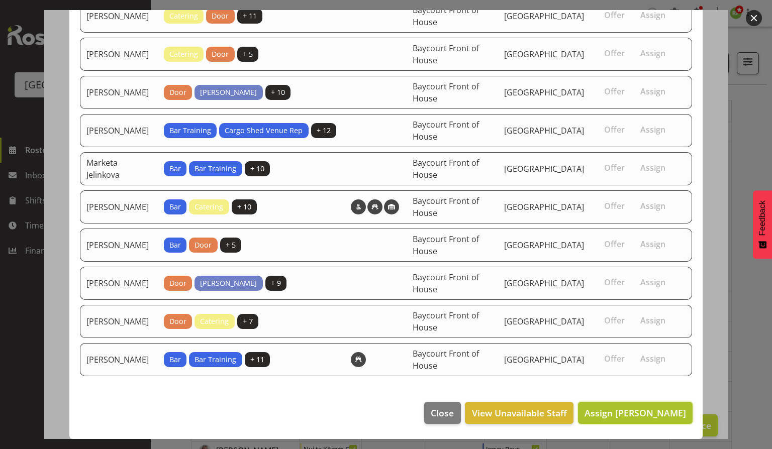
click at [630, 415] on span "Assign Aiddie Carnihan" at bounding box center [636, 413] width 102 height 12
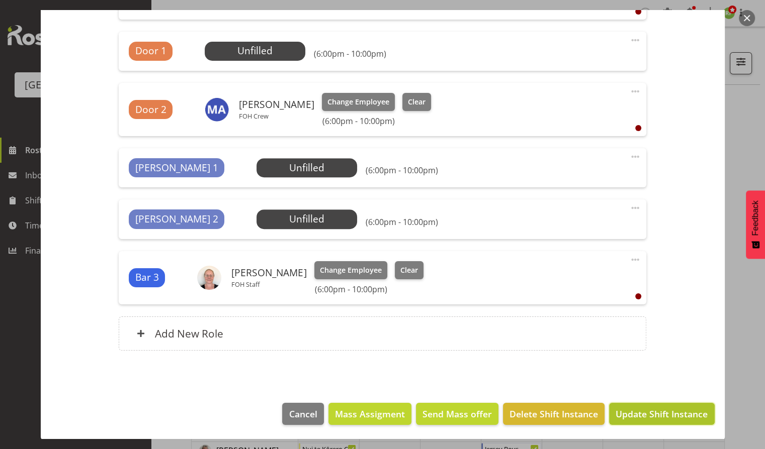
click at [645, 410] on span "Update Shift Instance" at bounding box center [661, 414] width 92 height 13
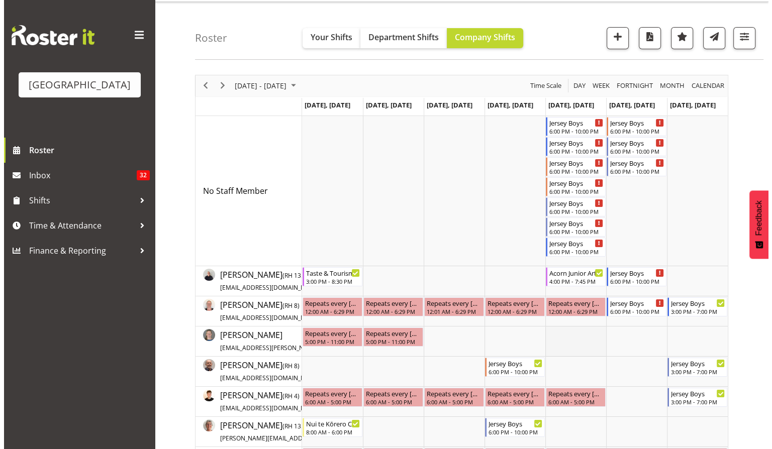
scroll to position [0, 0]
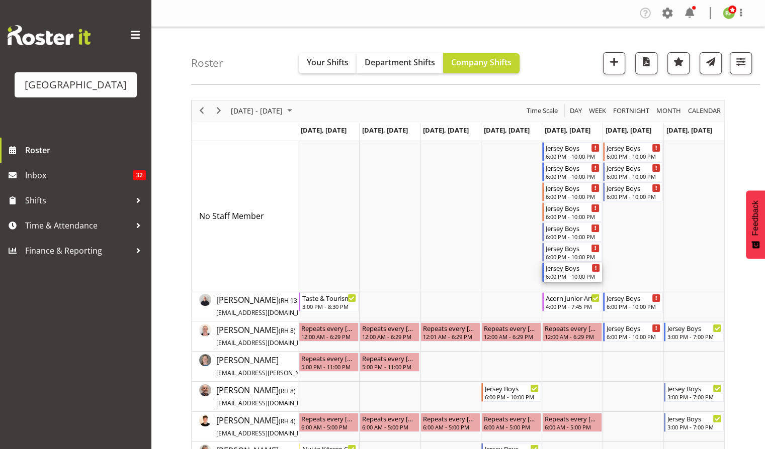
click at [557, 277] on div "6:00 PM - 10:00 PM" at bounding box center [572, 276] width 54 height 8
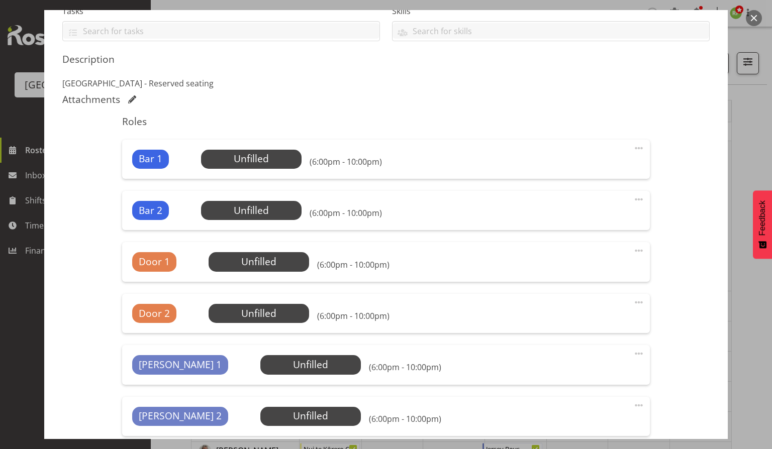
scroll to position [231, 0]
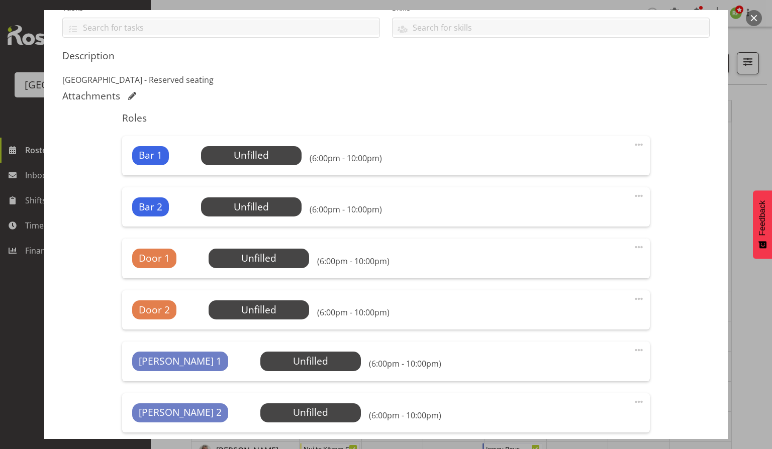
click at [250, 140] on div "Bar 1 Unfilled Select Employee (6:00pm - 10:00pm) Edit Cover Role Delete" at bounding box center [385, 155] width 527 height 39
click at [253, 159] on span "Select Employee" at bounding box center [251, 155] width 75 height 15
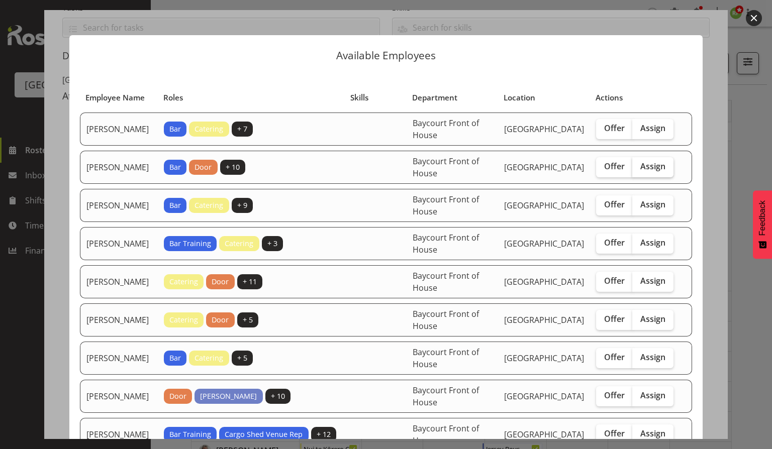
click at [643, 162] on span "Assign" at bounding box center [652, 166] width 25 height 10
click at [639, 163] on input "Assign" at bounding box center [635, 166] width 7 height 7
checkbox input "true"
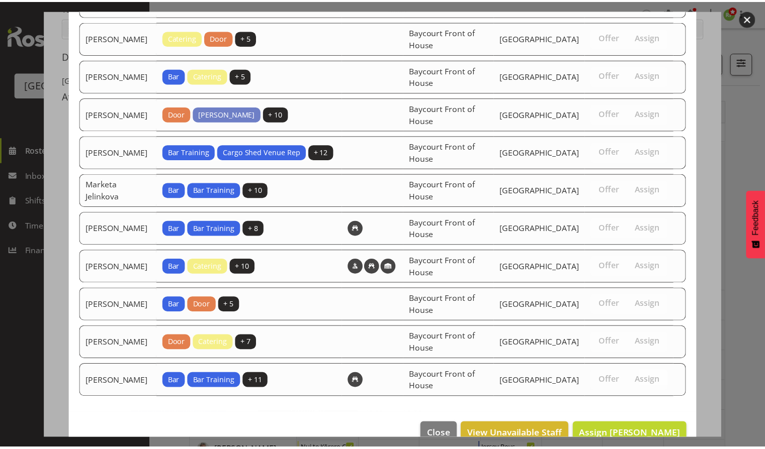
scroll to position [295, 0]
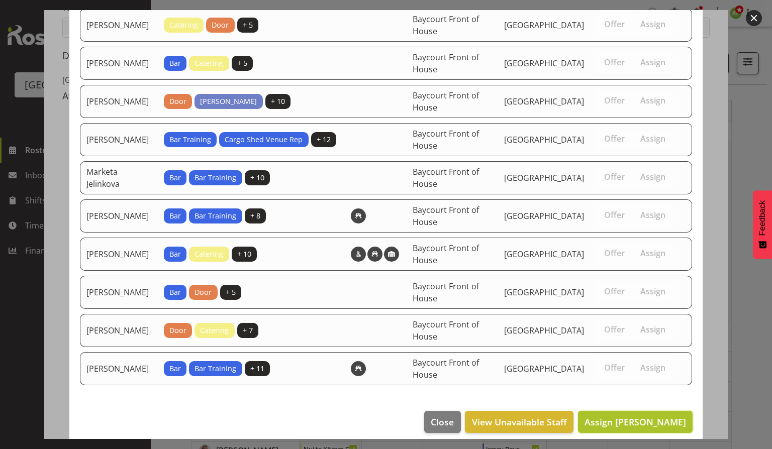
click at [625, 416] on span "Assign Chris Darlington" at bounding box center [636, 422] width 102 height 12
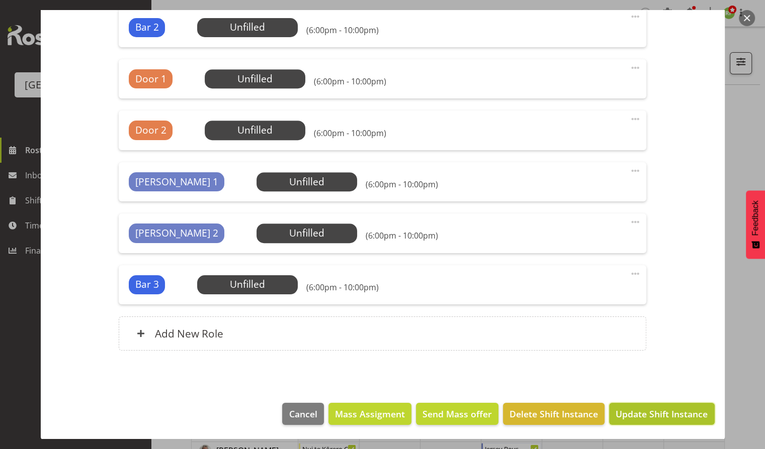
click at [649, 415] on span "Update Shift Instance" at bounding box center [661, 414] width 92 height 13
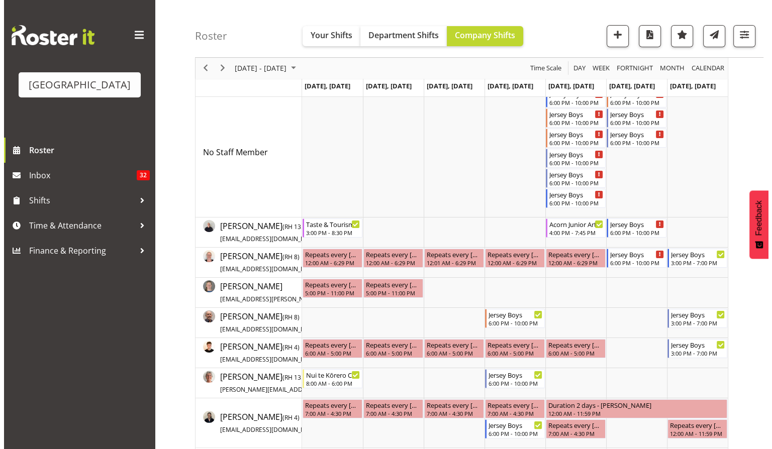
scroll to position [59, 0]
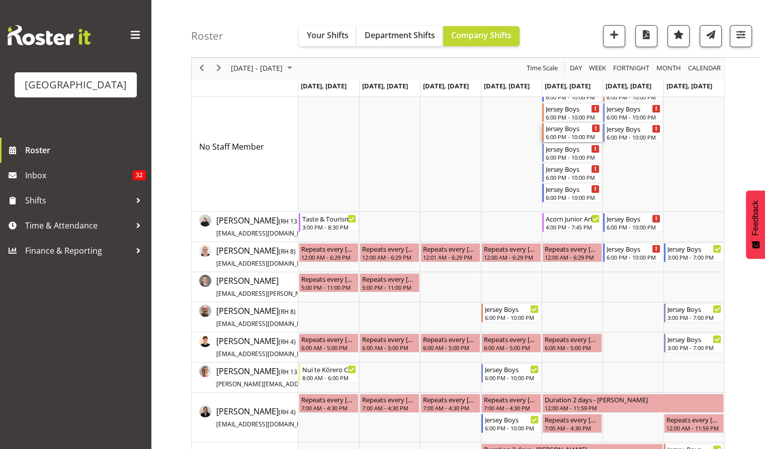
click at [566, 128] on div "Jersey Boys" at bounding box center [572, 128] width 54 height 10
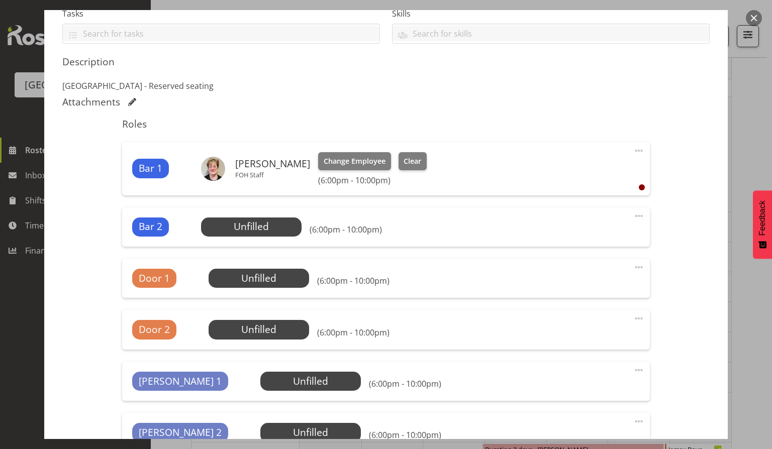
scroll to position [225, 0]
click at [267, 365] on div "Usher 1 Unfilled Select Employee (6:00pm - 10:00pm) Edit Cover Role Delete" at bounding box center [385, 380] width 527 height 39
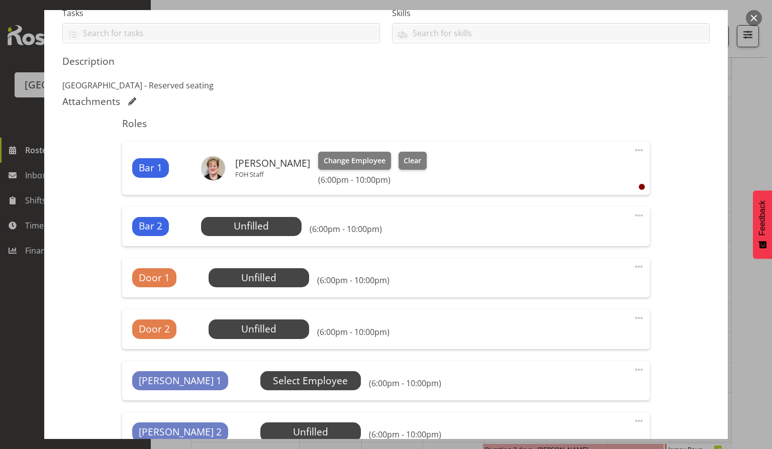
click at [0, 0] on span "Select Employee" at bounding box center [0, 0] width 0 height 0
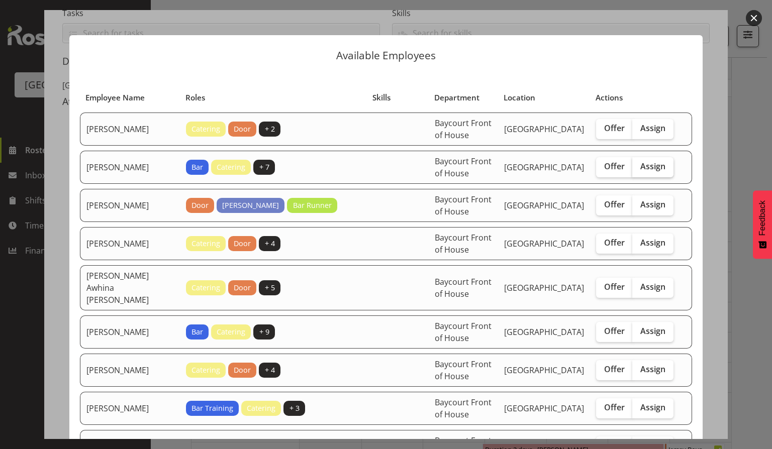
click at [651, 168] on span "Assign" at bounding box center [652, 166] width 25 height 10
click at [639, 168] on input "Assign" at bounding box center [635, 166] width 7 height 7
checkbox input "true"
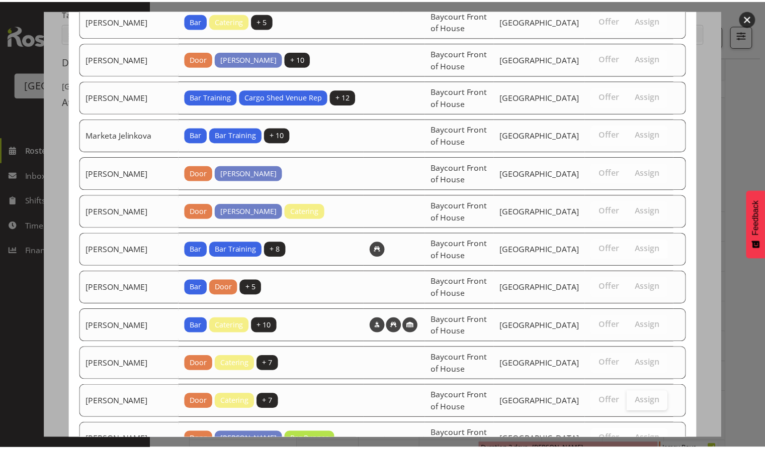
scroll to position [788, 0]
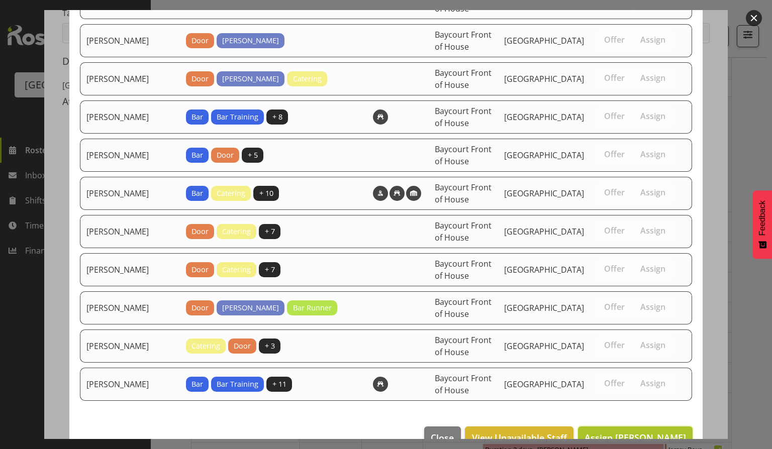
click at [646, 432] on span "Assign Alec Were" at bounding box center [636, 438] width 102 height 12
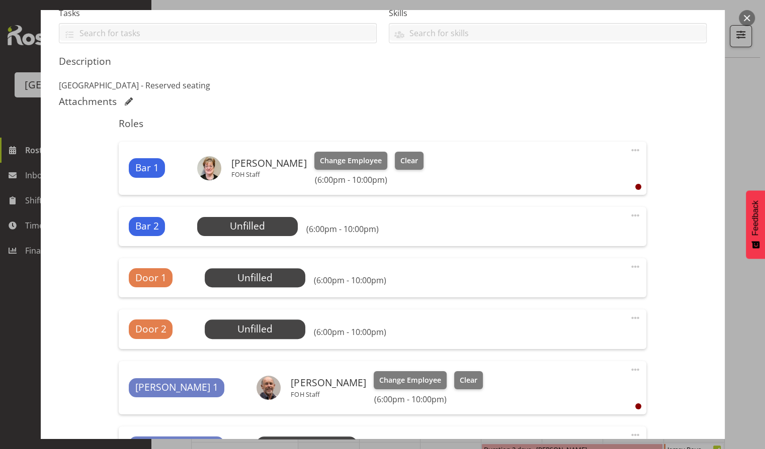
click at [646, 408] on div "Shift Instance Name Jersey Boys Location Baycourt Community and Arts Centre Dep…" at bounding box center [382, 230] width 647 height 692
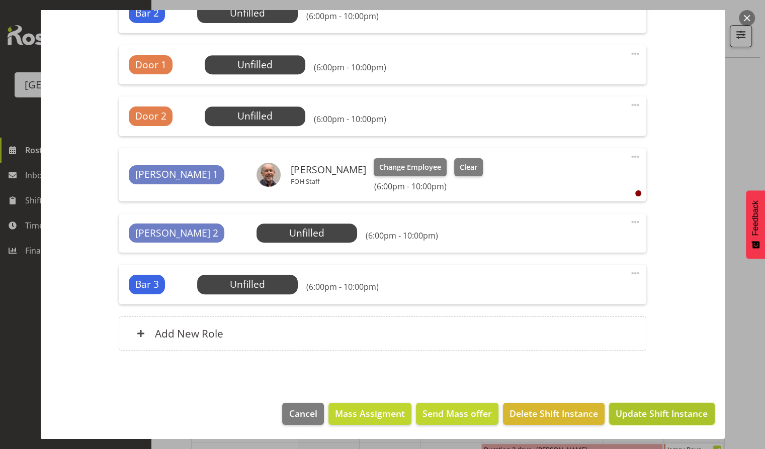
click at [647, 408] on span "Update Shift Instance" at bounding box center [661, 413] width 92 height 13
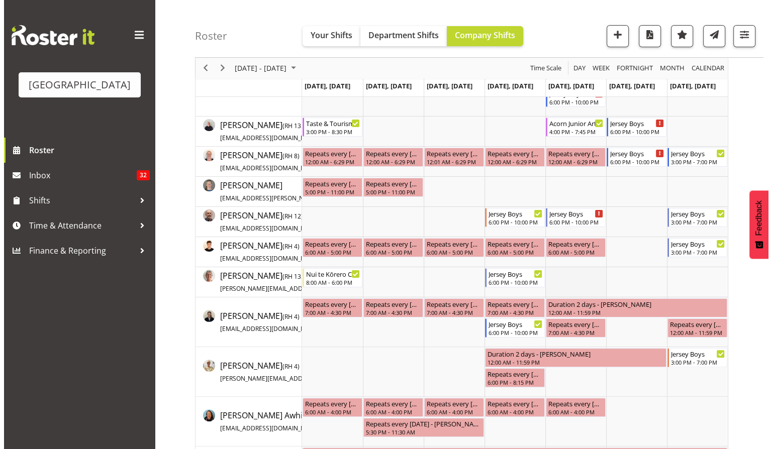
scroll to position [0, 0]
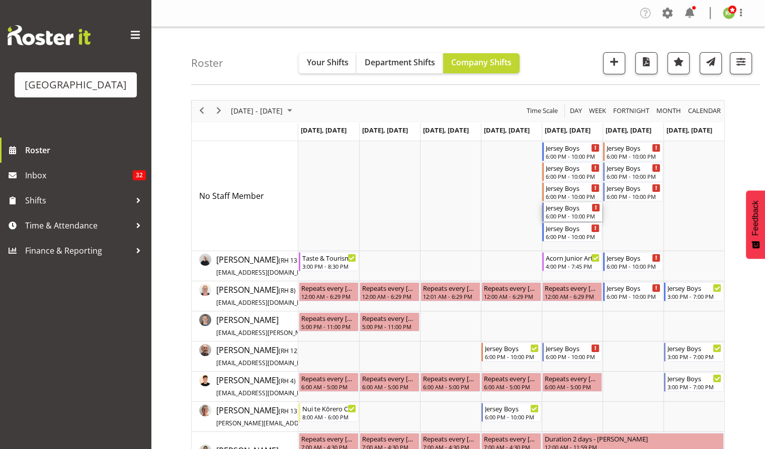
click at [556, 212] on div "Jersey Boys 6:00 PM - 10:00 PM" at bounding box center [572, 212] width 54 height 19
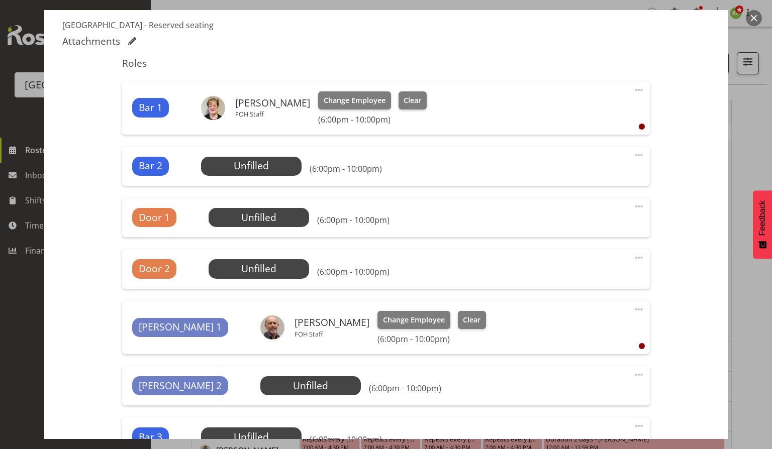
scroll to position [286, 0]
click at [0, 0] on span "Select Employee" at bounding box center [0, 0] width 0 height 0
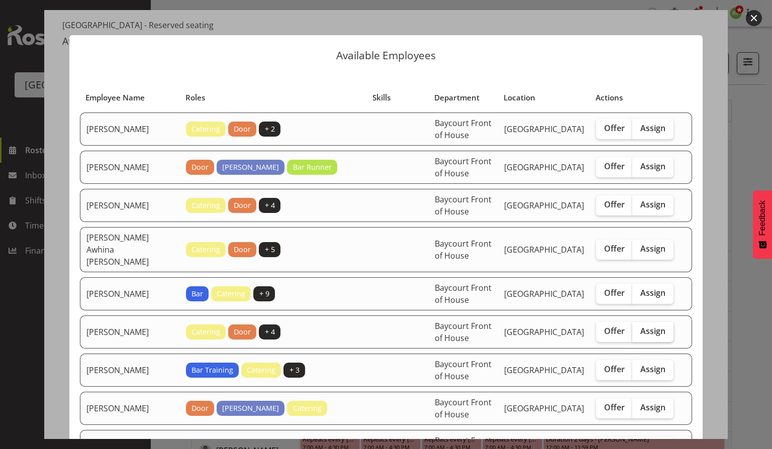
click at [643, 326] on span "Assign" at bounding box center [652, 331] width 25 height 10
click at [639, 328] on input "Assign" at bounding box center [635, 331] width 7 height 7
checkbox input "true"
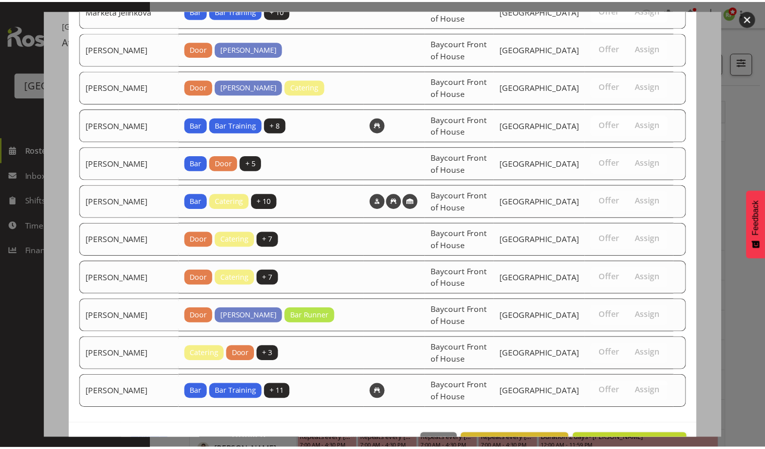
scroll to position [750, 0]
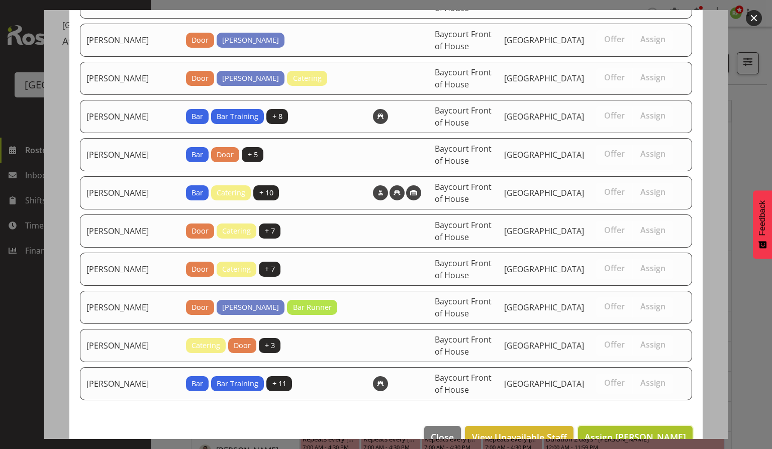
click at [625, 431] on span "Assign Dillyn Shine" at bounding box center [636, 437] width 102 height 12
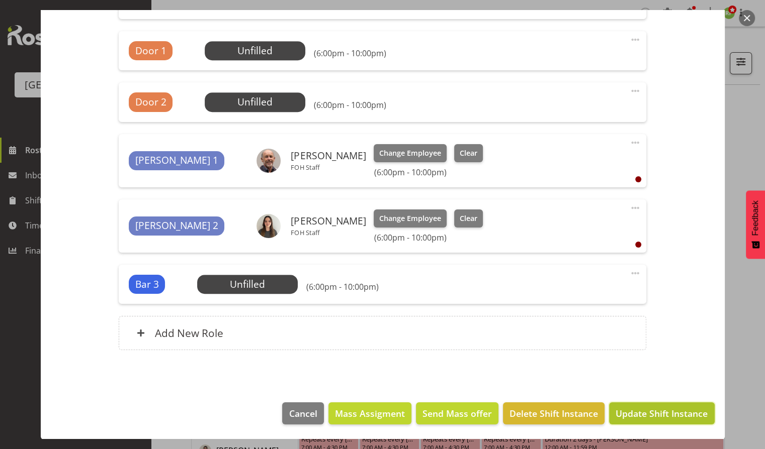
click at [653, 415] on span "Update Shift Instance" at bounding box center [661, 413] width 92 height 13
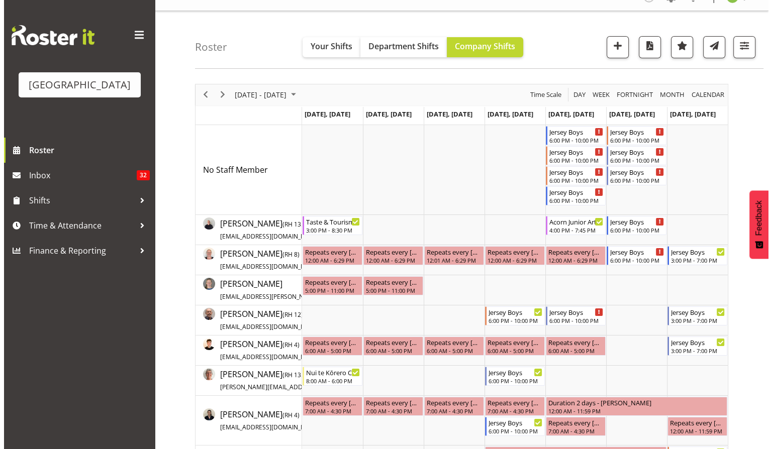
scroll to position [14, 0]
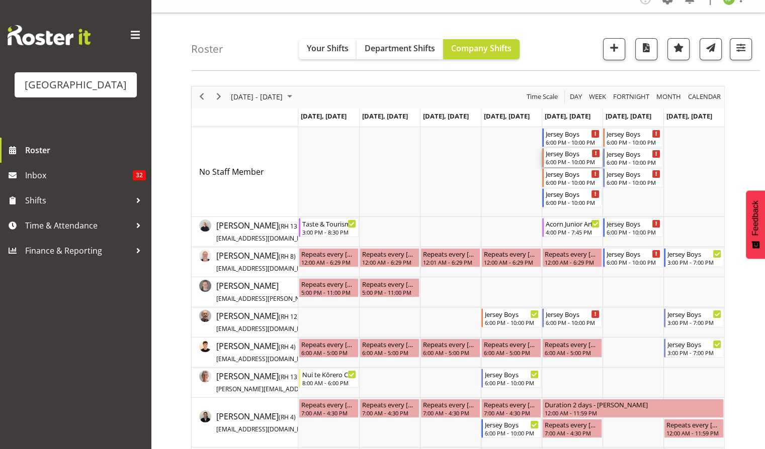
click at [564, 165] on div "6:00 PM - 10:00 PM" at bounding box center [572, 162] width 54 height 8
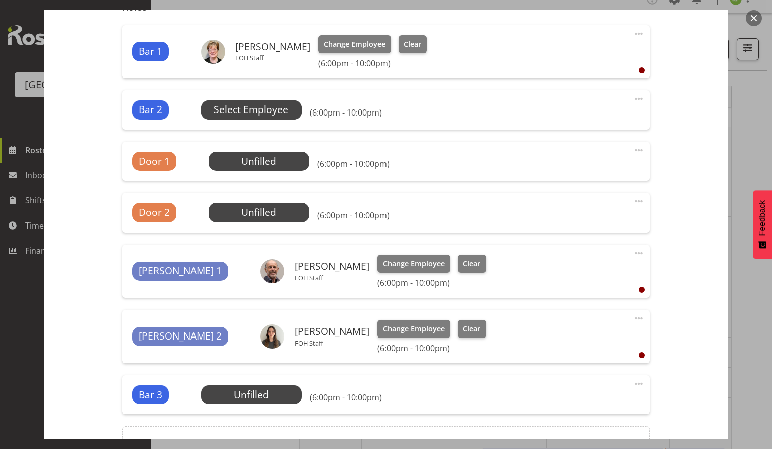
scroll to position [343, 0]
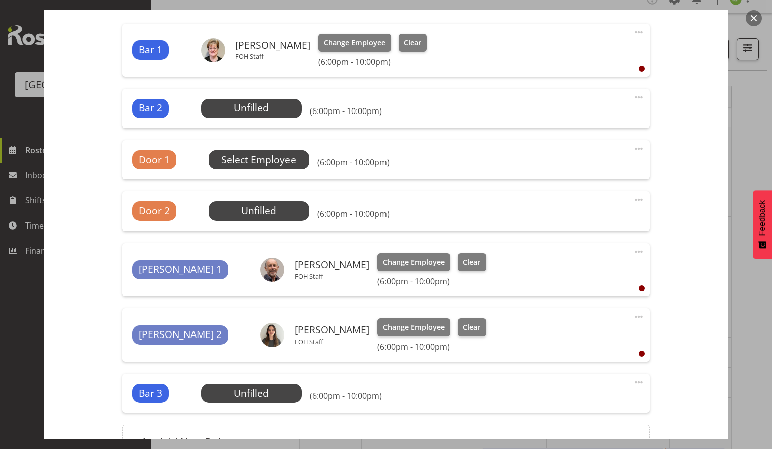
click at [0, 0] on span "Select Employee" at bounding box center [0, 0] width 0 height 0
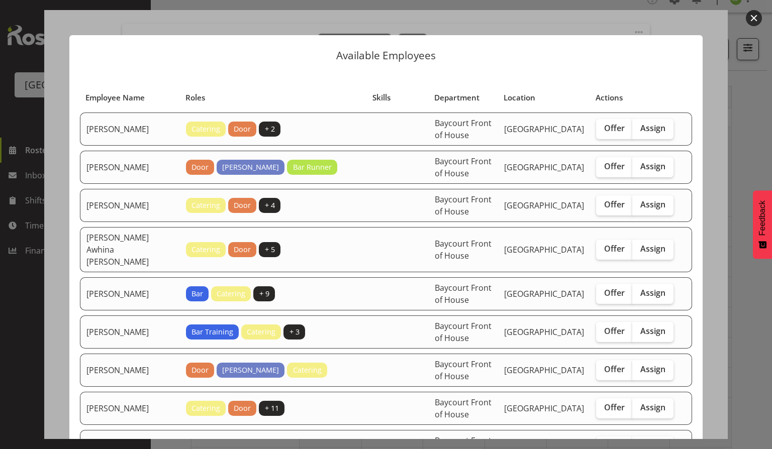
scroll to position [36, 0]
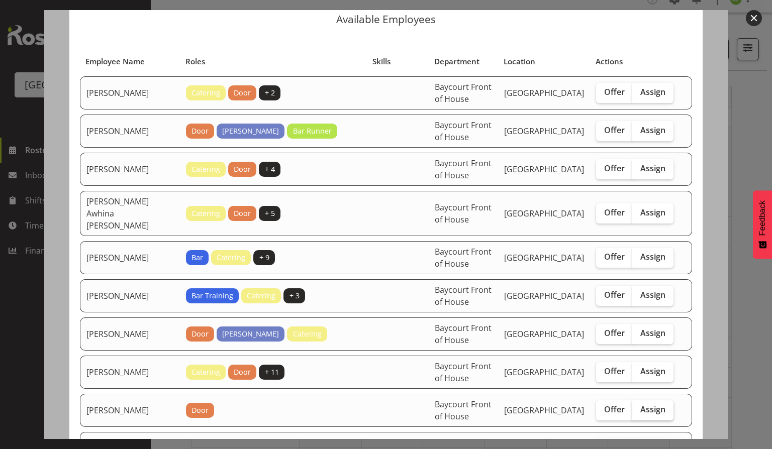
click at [647, 401] on label "Assign" at bounding box center [652, 411] width 41 height 20
click at [639, 407] on input "Assign" at bounding box center [635, 410] width 7 height 7
checkbox input "true"
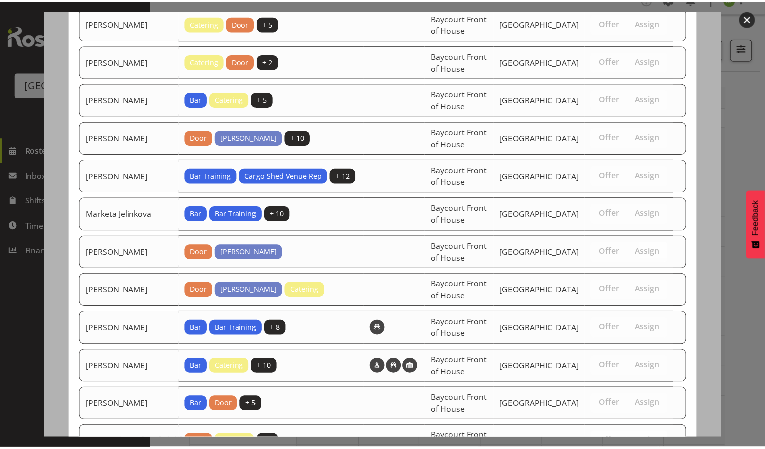
scroll to position [750, 0]
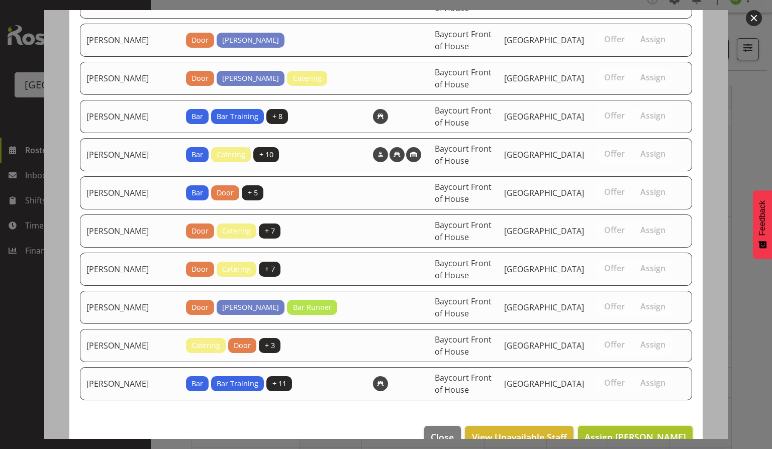
click at [638, 431] on span "Assign Heather Powell" at bounding box center [636, 437] width 102 height 12
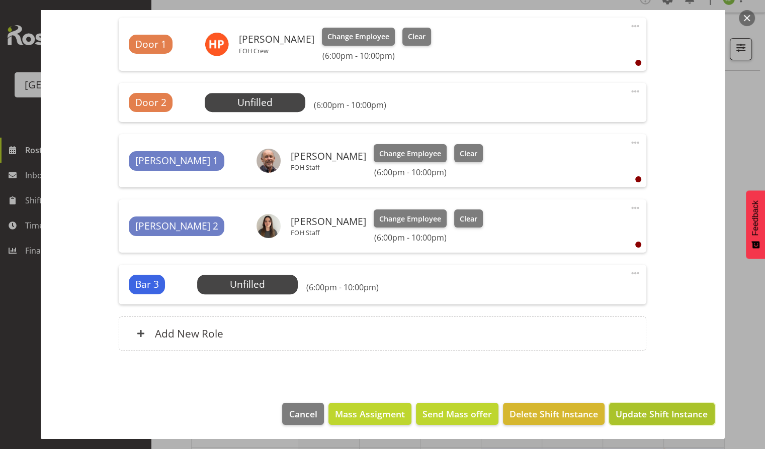
click at [656, 411] on span "Update Shift Instance" at bounding box center [661, 414] width 92 height 13
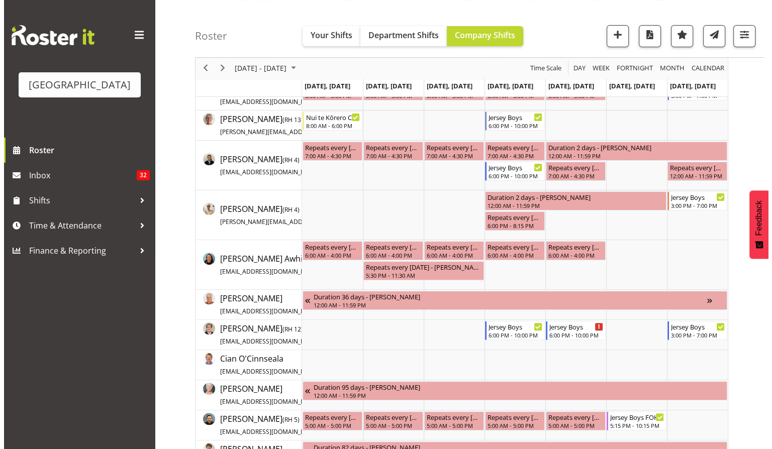
scroll to position [0, 0]
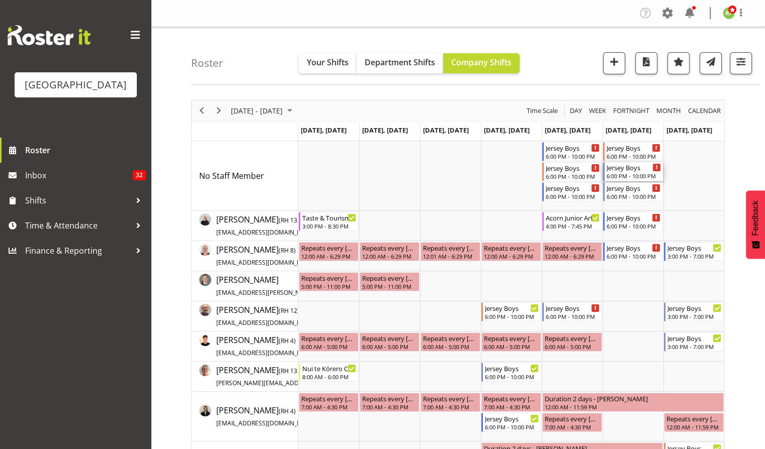
click at [634, 172] on div "Jersey Boys 6:00 PM - 10:00 PM" at bounding box center [633, 171] width 54 height 19
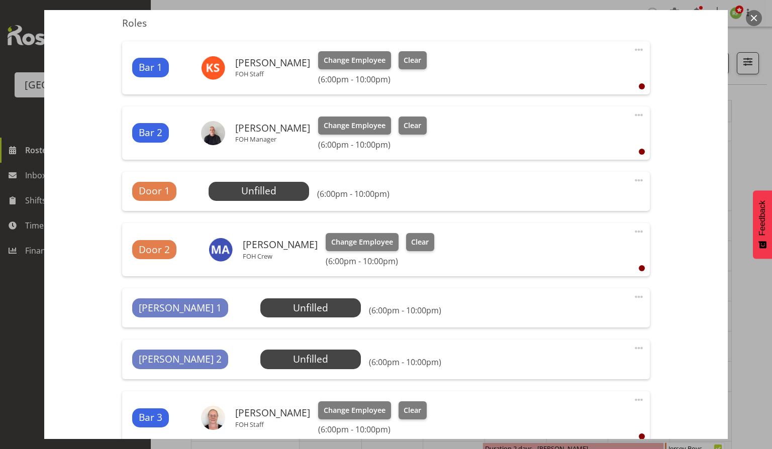
scroll to position [466, 0]
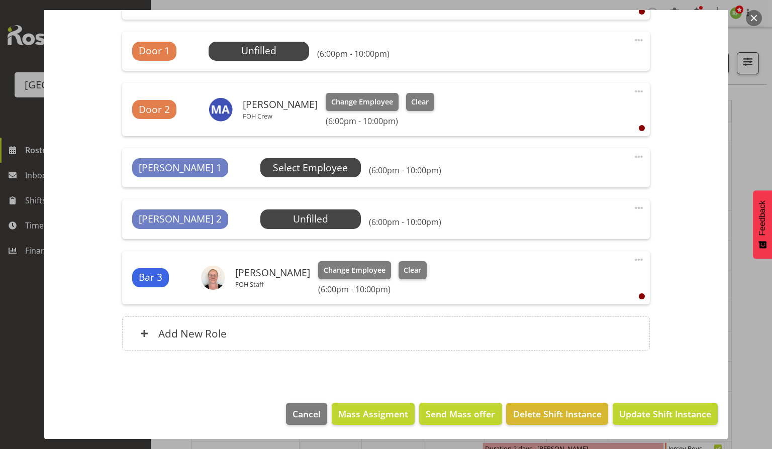
click at [0, 0] on span "Select Employee" at bounding box center [0, 0] width 0 height 0
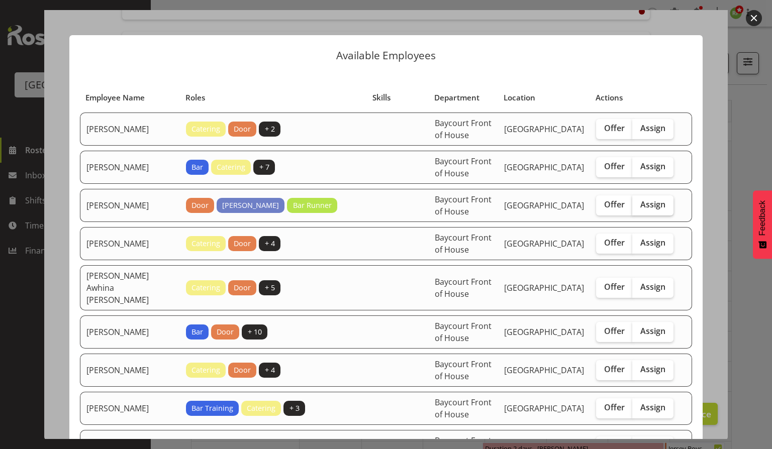
click at [661, 203] on label "Assign" at bounding box center [652, 206] width 41 height 20
click at [639, 203] on input "Assign" at bounding box center [635, 205] width 7 height 7
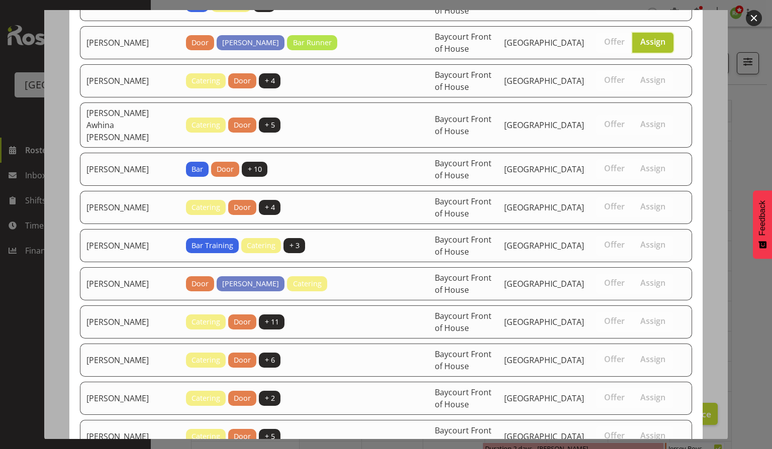
scroll to position [161, 0]
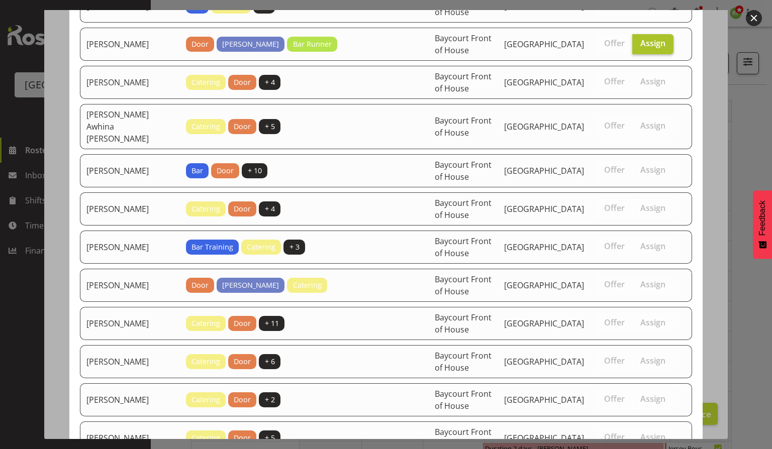
click at [643, 48] on label "Assign" at bounding box center [652, 44] width 41 height 20
click at [639, 47] on input "Assign" at bounding box center [635, 43] width 7 height 7
checkbox input "false"
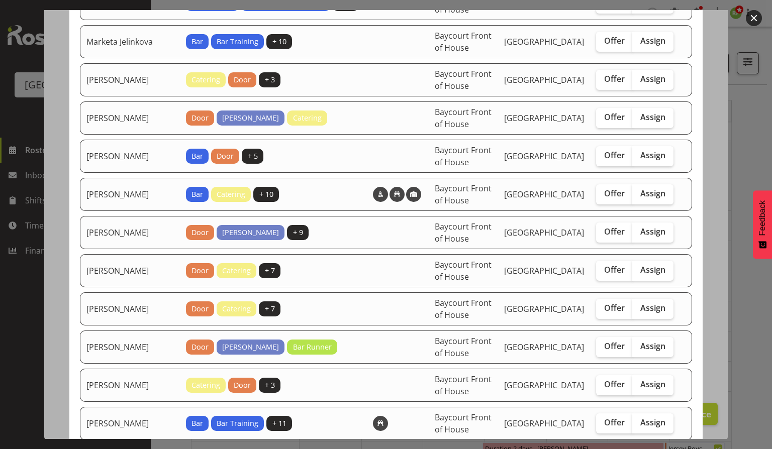
scroll to position [712, 0]
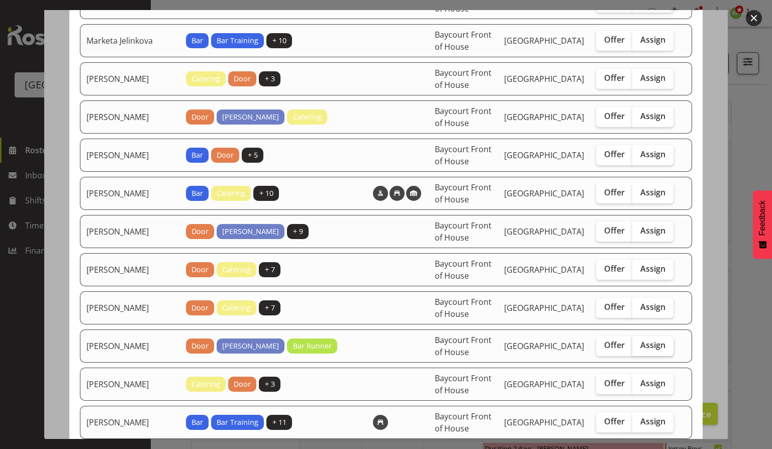
click at [645, 336] on label "Assign" at bounding box center [652, 346] width 41 height 20
click at [639, 342] on input "Assign" at bounding box center [635, 345] width 7 height 7
checkbox input "true"
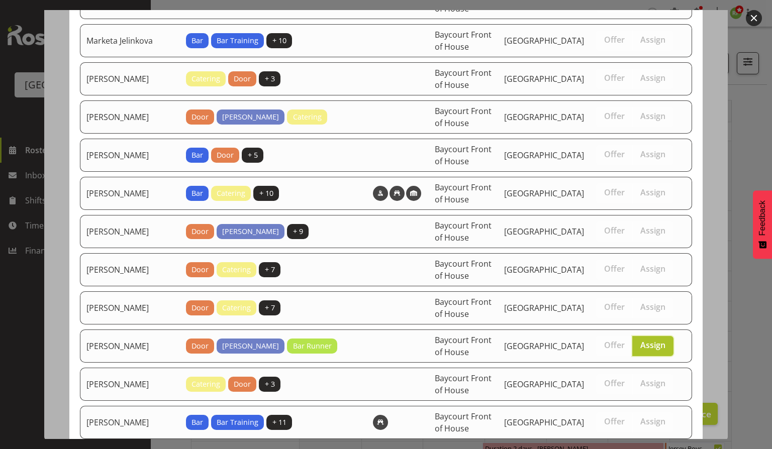
scroll to position [750, 0]
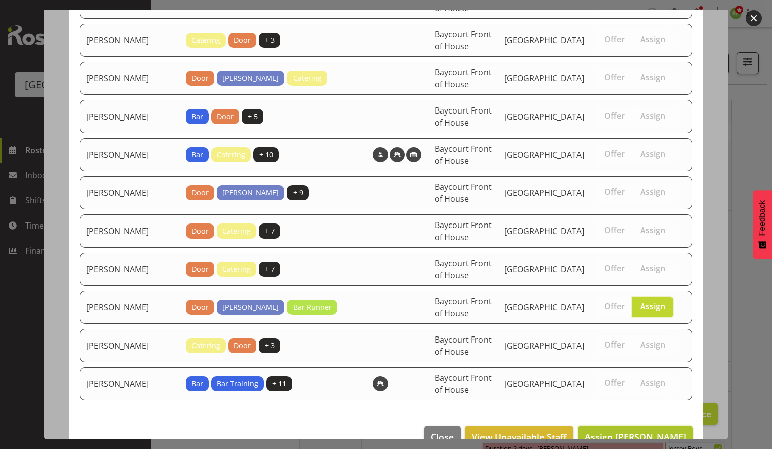
click at [623, 431] on span "Assign Sumner Raos" at bounding box center [636, 437] width 102 height 12
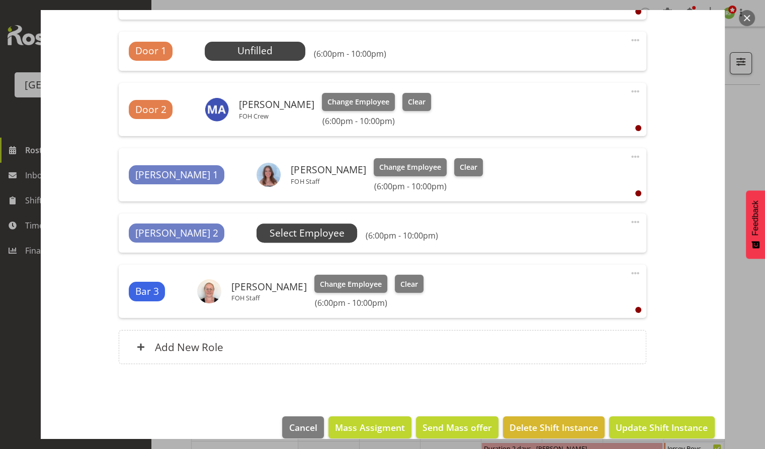
click at [0, 0] on span "Select Employee" at bounding box center [0, 0] width 0 height 0
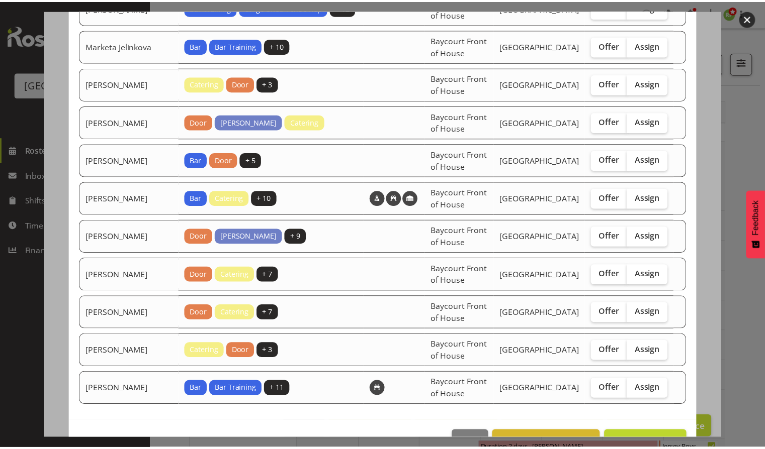
scroll to position [713, 0]
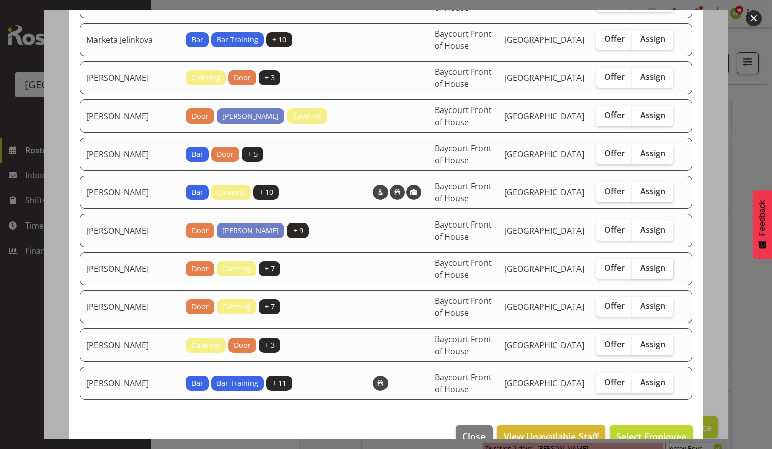
click at [649, 263] on span "Assign" at bounding box center [652, 268] width 25 height 10
click at [639, 265] on input "Assign" at bounding box center [635, 268] width 7 height 7
checkbox input "true"
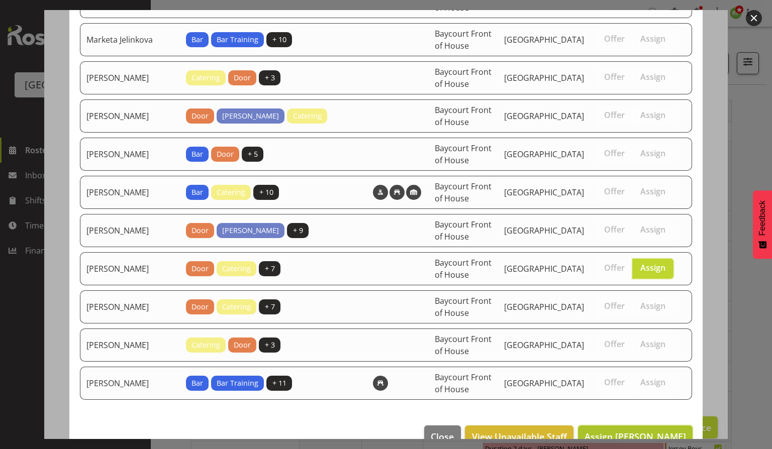
click at [647, 431] on span "Assign Ruby Grace" at bounding box center [636, 437] width 102 height 12
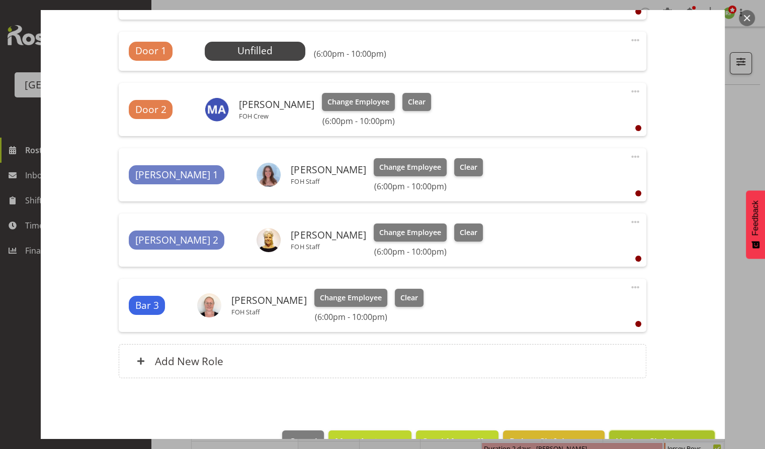
click at [634, 435] on span "Update Shift Instance" at bounding box center [661, 441] width 92 height 13
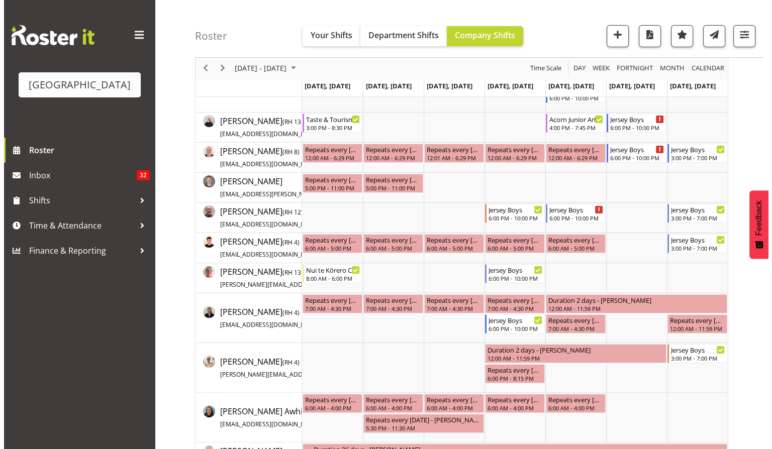
scroll to position [0, 0]
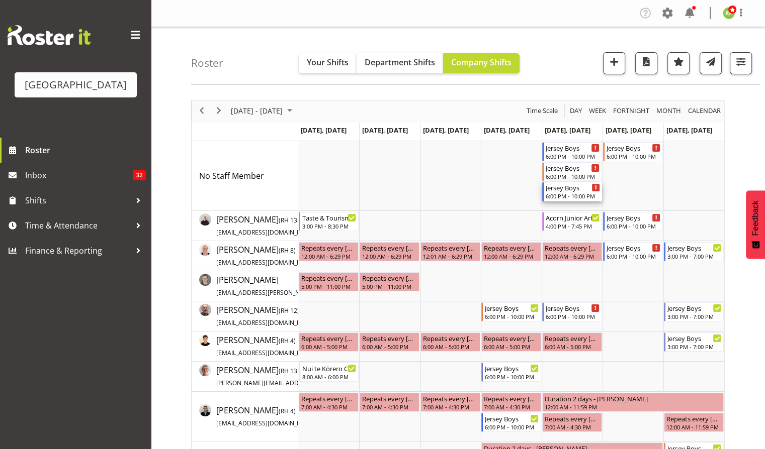
click at [555, 186] on div "Jersey Boys" at bounding box center [572, 187] width 54 height 10
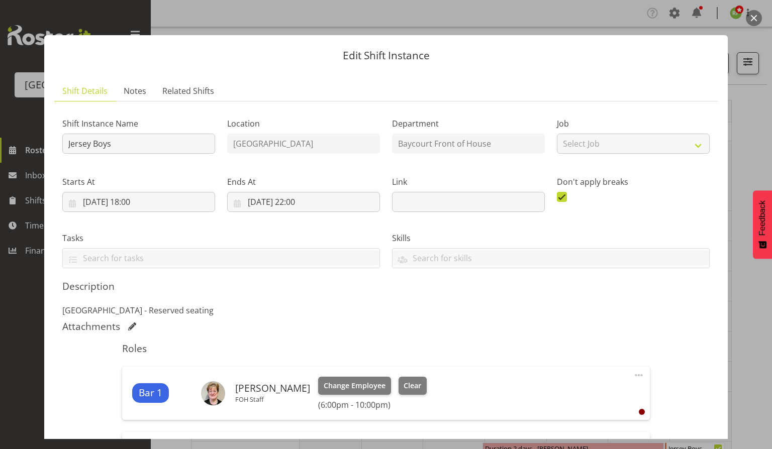
scroll to position [466, 0]
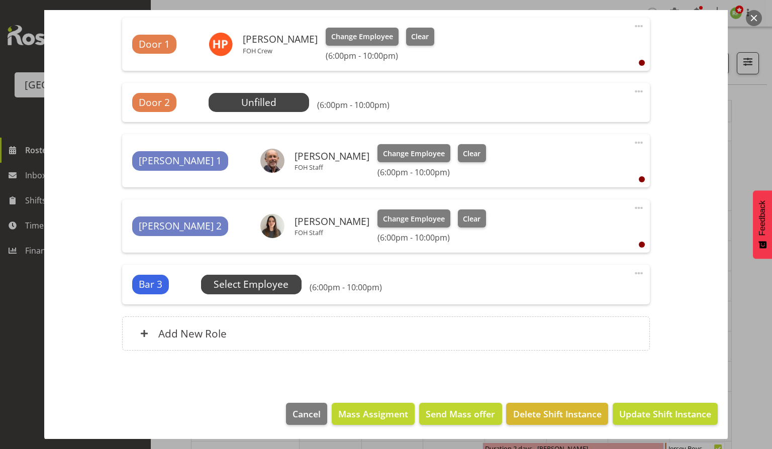
click at [0, 0] on span "Select Employee" at bounding box center [0, 0] width 0 height 0
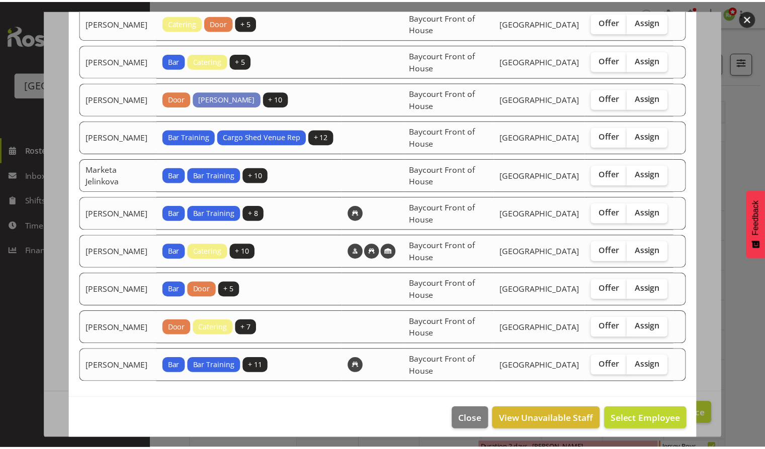
scroll to position [219, 0]
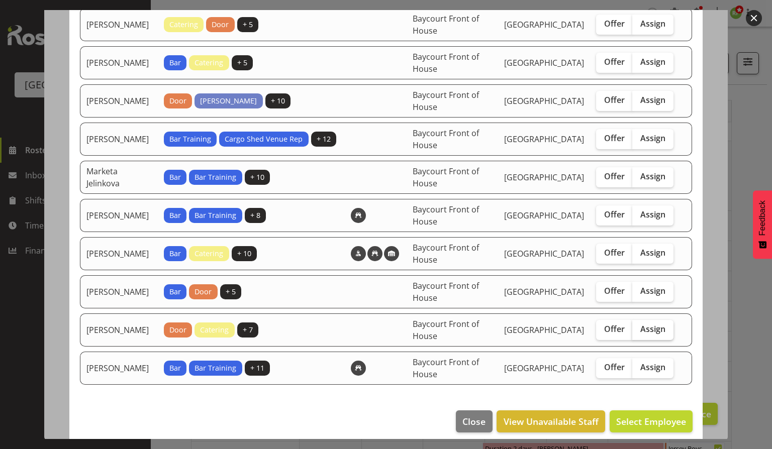
click at [643, 324] on span "Assign" at bounding box center [652, 329] width 25 height 10
click at [639, 326] on input "Assign" at bounding box center [635, 329] width 7 height 7
checkbox input "true"
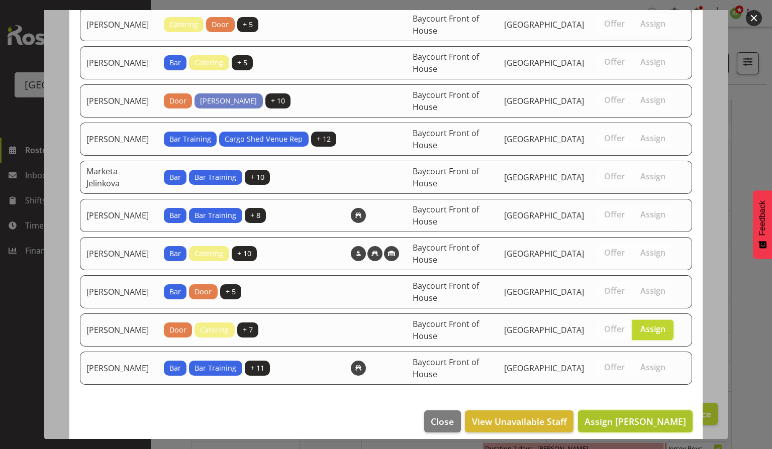
click at [656, 416] on span "Assign Skye Colonna" at bounding box center [636, 422] width 102 height 12
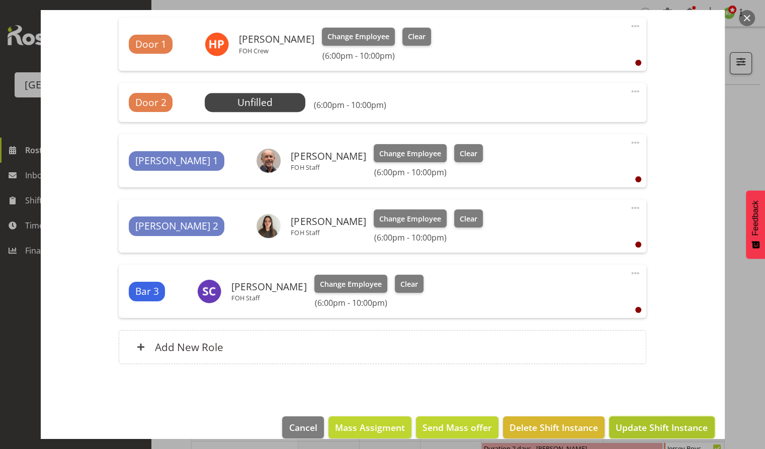
click at [657, 428] on span "Update Shift Instance" at bounding box center [661, 427] width 92 height 13
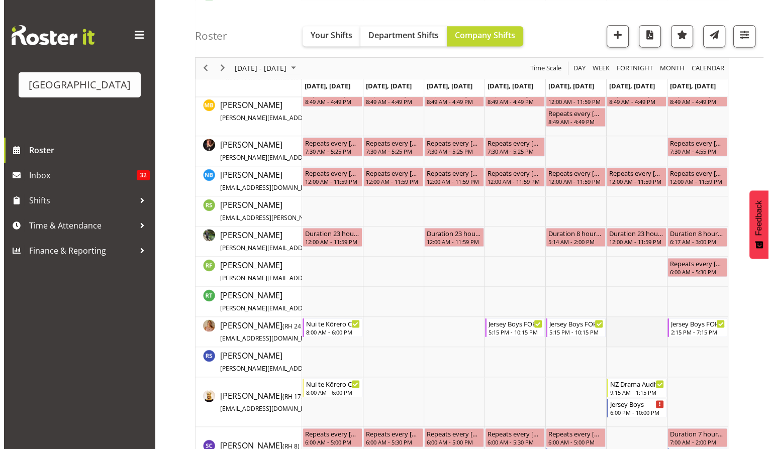
scroll to position [1399, 0]
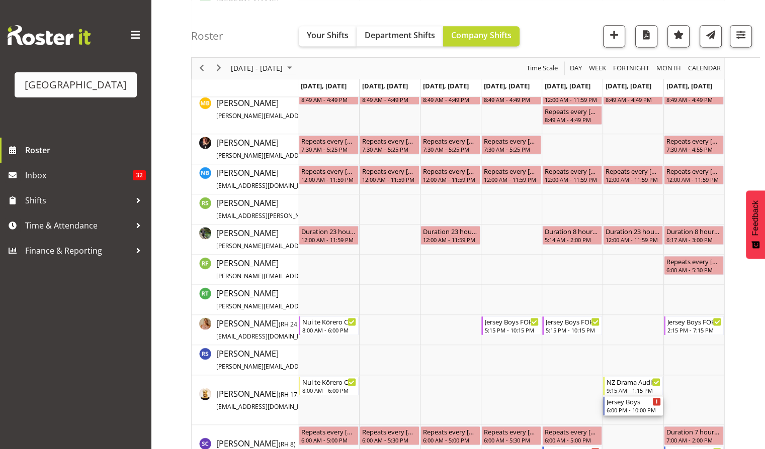
click at [626, 401] on div "Jersey Boys" at bounding box center [633, 402] width 54 height 10
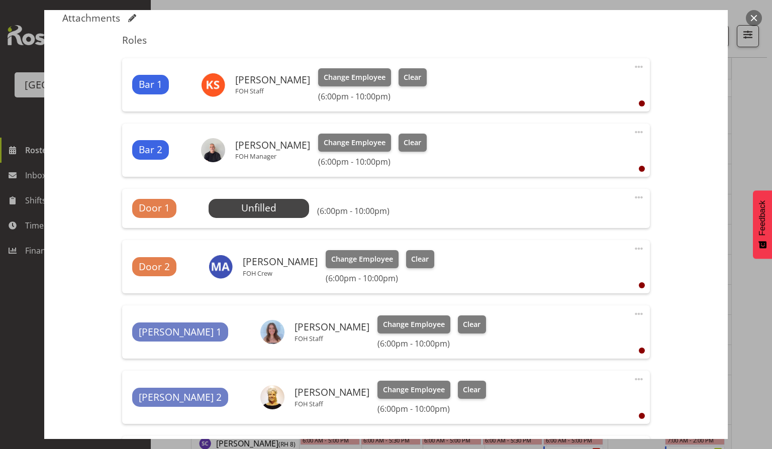
scroll to position [309, 0]
click at [463, 386] on span "Clear" at bounding box center [472, 389] width 18 height 11
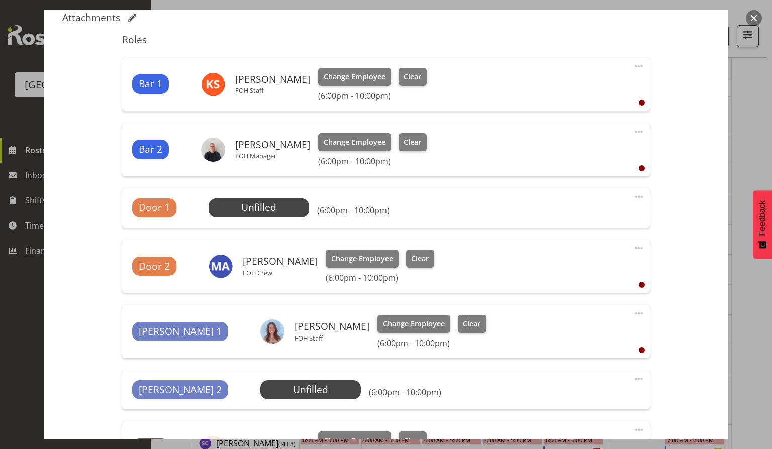
scroll to position [480, 0]
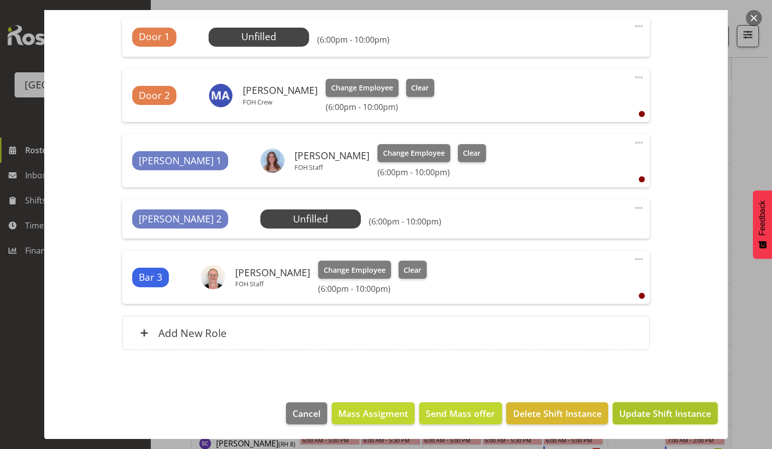
click at [649, 417] on span "Update Shift Instance" at bounding box center [665, 413] width 92 height 13
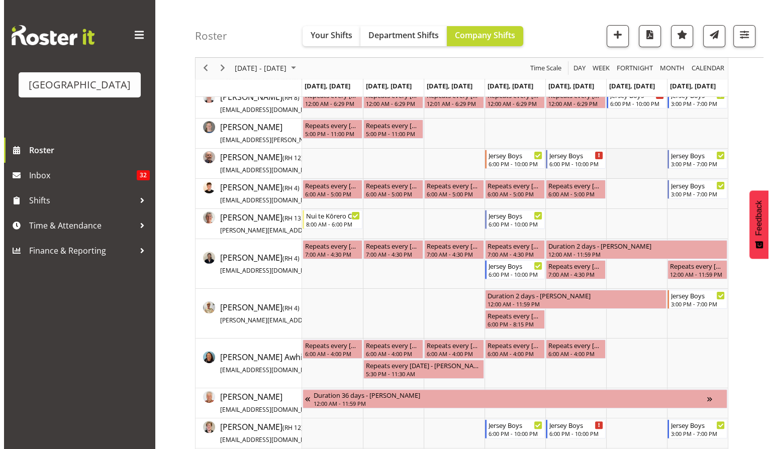
scroll to position [0, 0]
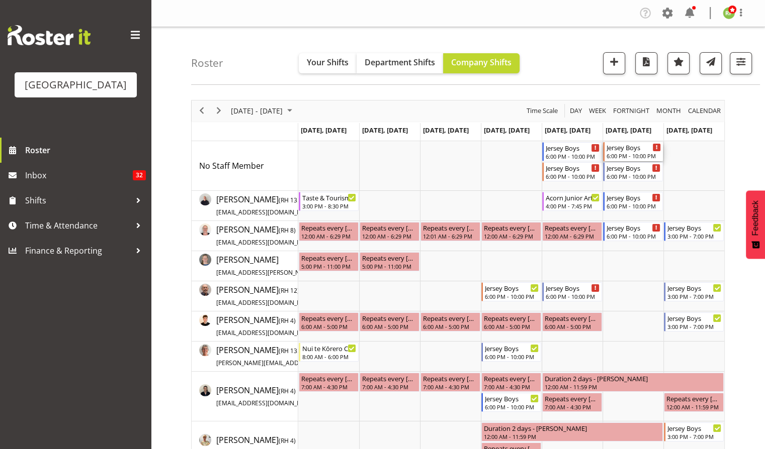
click at [619, 148] on div "Jersey Boys" at bounding box center [633, 147] width 54 height 10
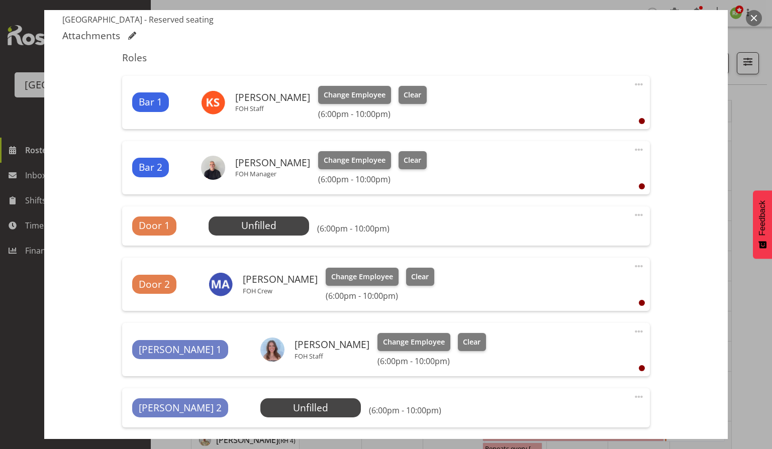
scroll to position [305, 0]
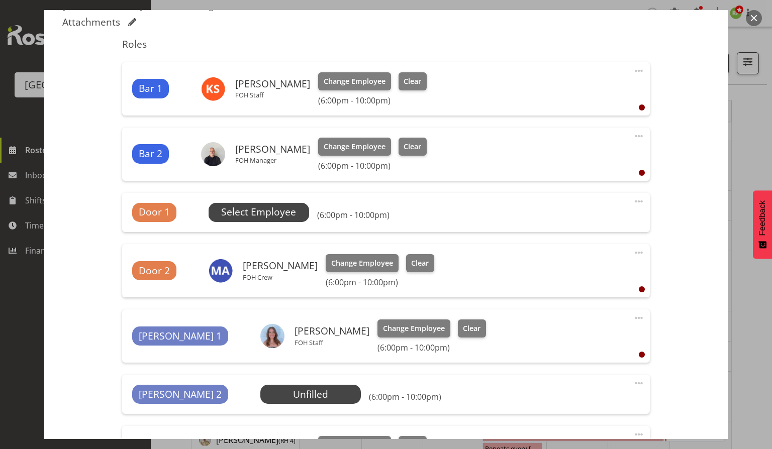
click at [253, 216] on span "Select Employee" at bounding box center [258, 212] width 75 height 15
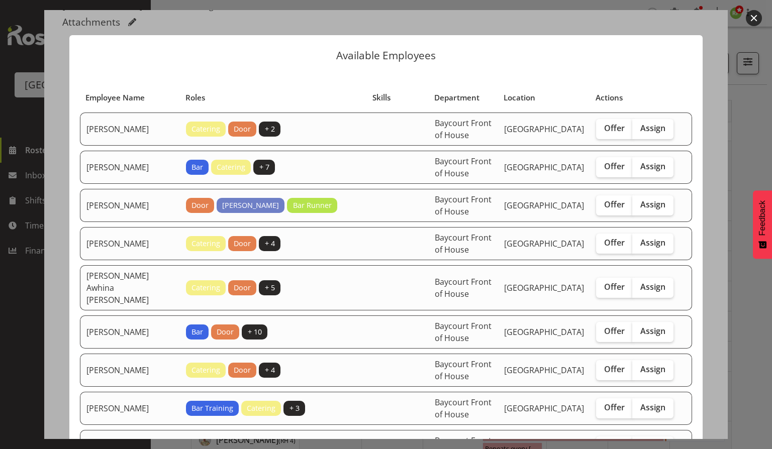
click at [758, 20] on button "button" at bounding box center [754, 18] width 16 height 16
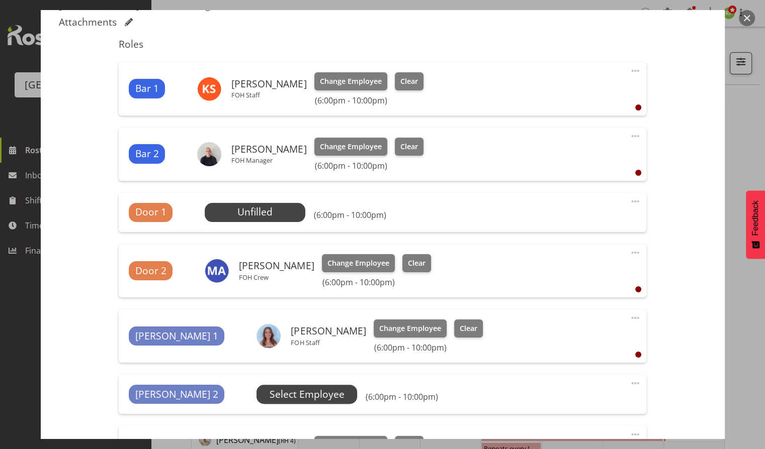
click at [0, 0] on span "Select Employee" at bounding box center [0, 0] width 0 height 0
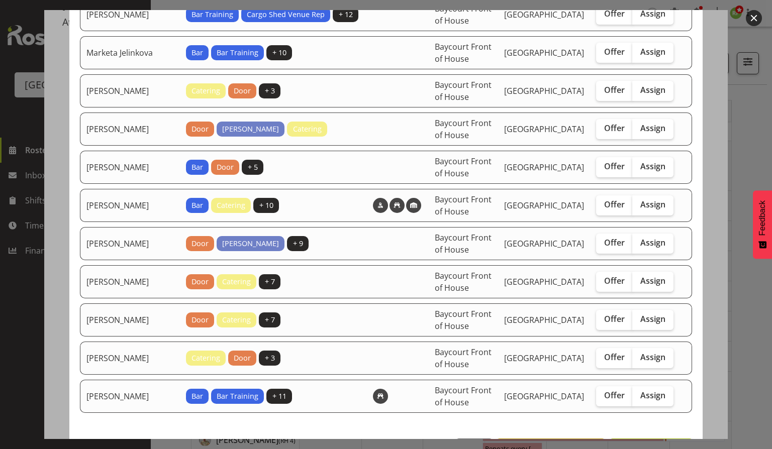
scroll to position [713, 0]
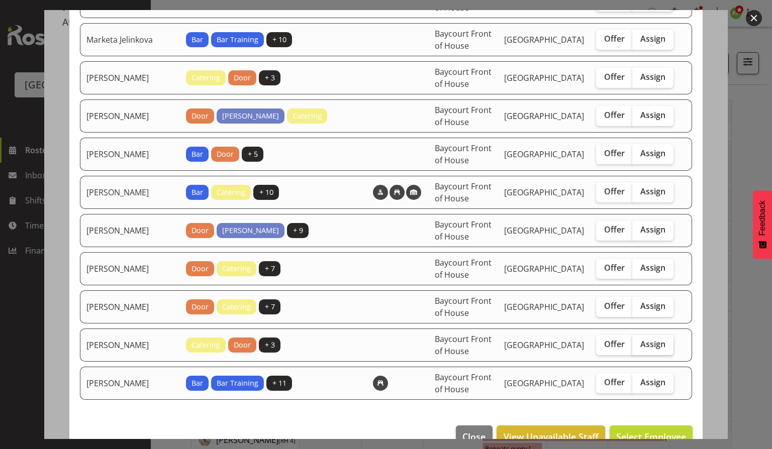
click at [654, 339] on span "Assign" at bounding box center [652, 344] width 25 height 10
click at [639, 341] on input "Assign" at bounding box center [635, 344] width 7 height 7
checkbox input "true"
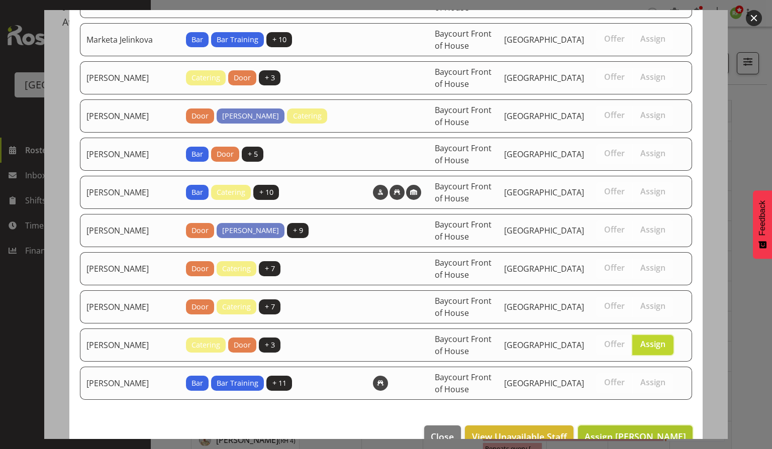
click at [622, 431] on span "Assign Tommy Shorter" at bounding box center [636, 437] width 102 height 12
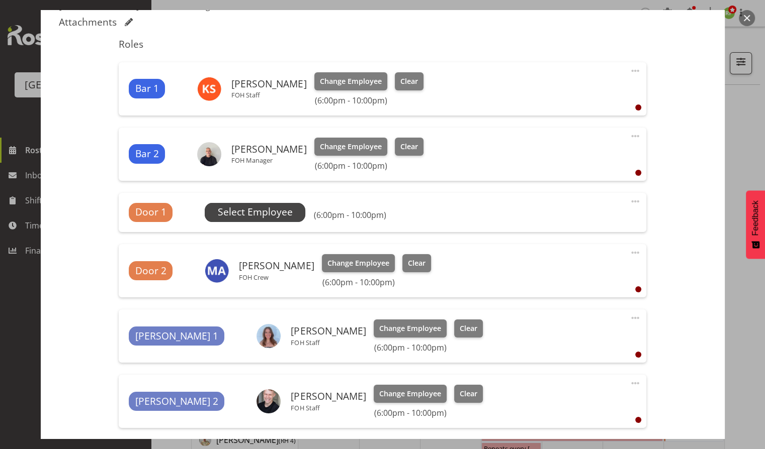
click at [257, 208] on span "Select Employee" at bounding box center [255, 212] width 75 height 15
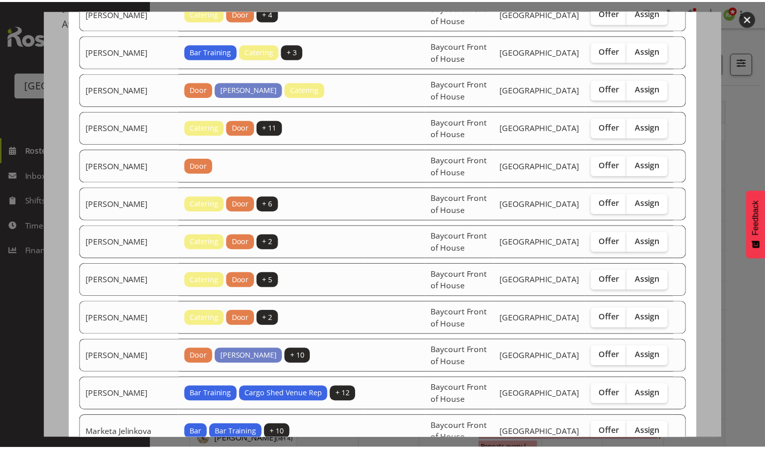
scroll to position [364, 0]
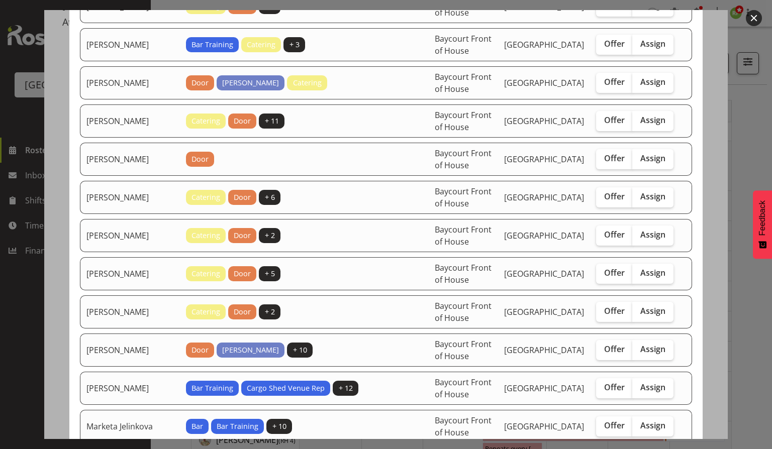
click at [755, 17] on button "button" at bounding box center [754, 18] width 16 height 16
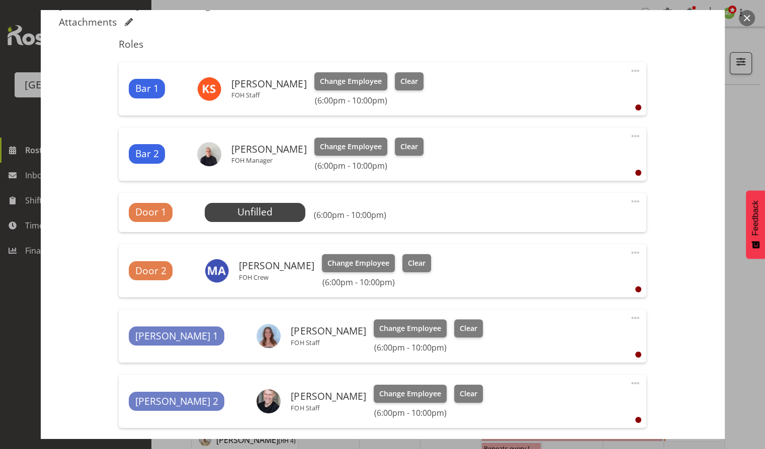
scroll to position [494, 0]
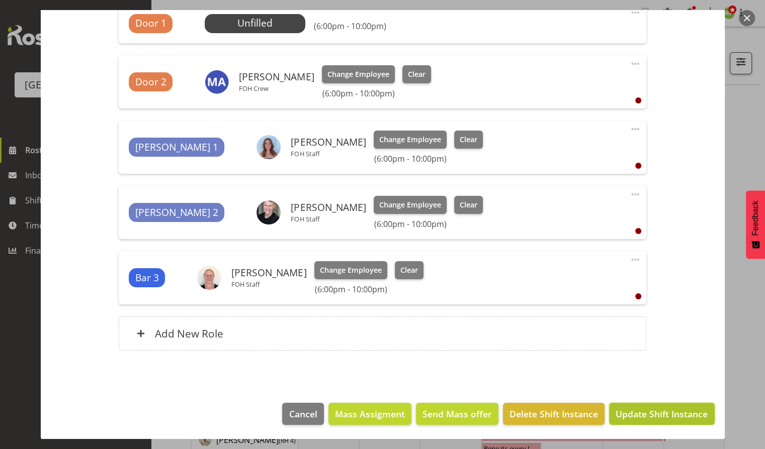
click at [640, 420] on button "Update Shift Instance" at bounding box center [661, 414] width 105 height 22
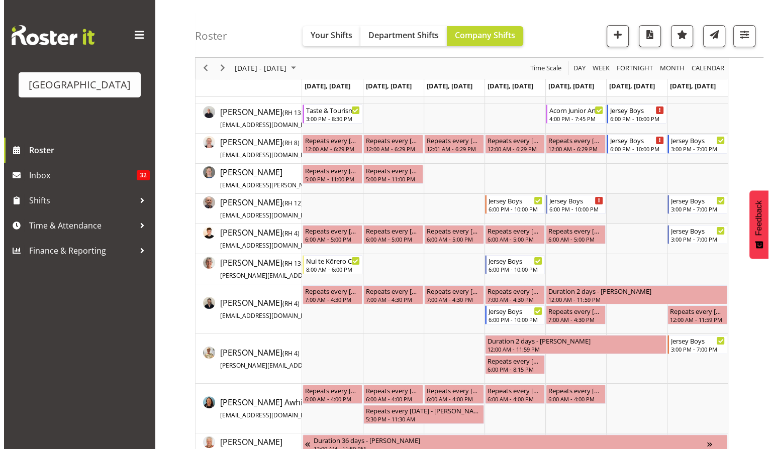
scroll to position [0, 0]
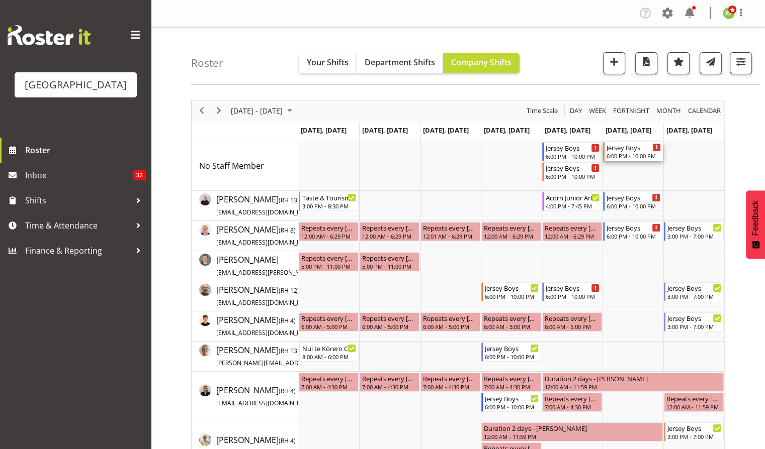
click at [622, 154] on div "6:00 PM - 10:00 PM" at bounding box center [633, 156] width 54 height 8
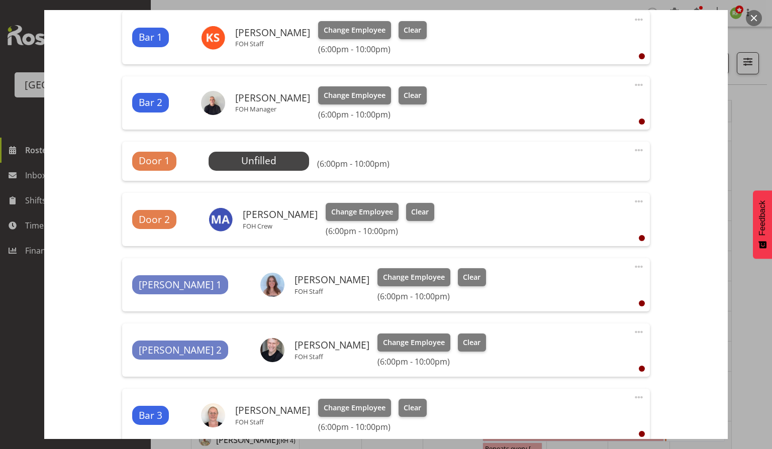
scroll to position [355, 0]
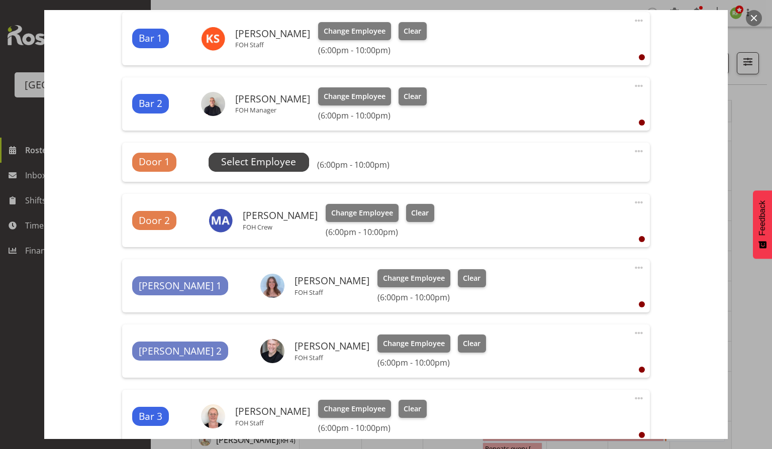
click at [260, 162] on span "Select Employee" at bounding box center [258, 162] width 75 height 15
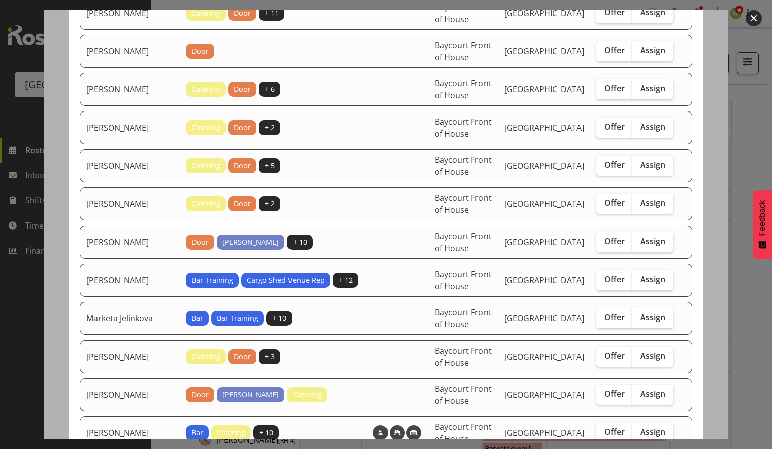
scroll to position [480, 0]
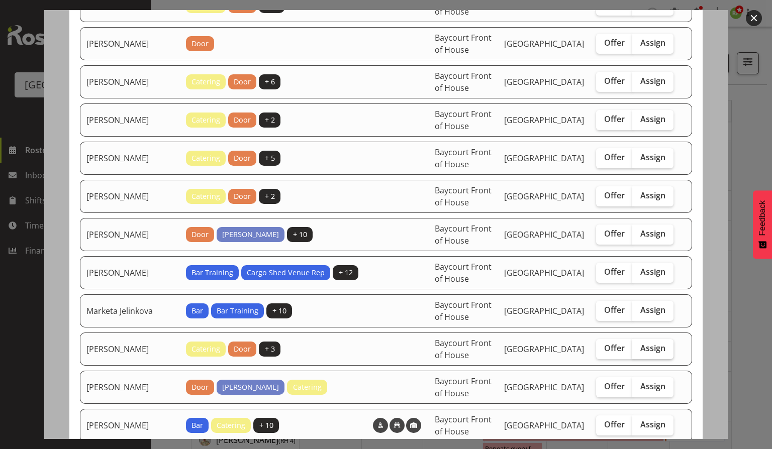
click at [645, 343] on span "Assign" at bounding box center [652, 348] width 25 height 10
click at [639, 345] on input "Assign" at bounding box center [635, 348] width 7 height 7
checkbox input "true"
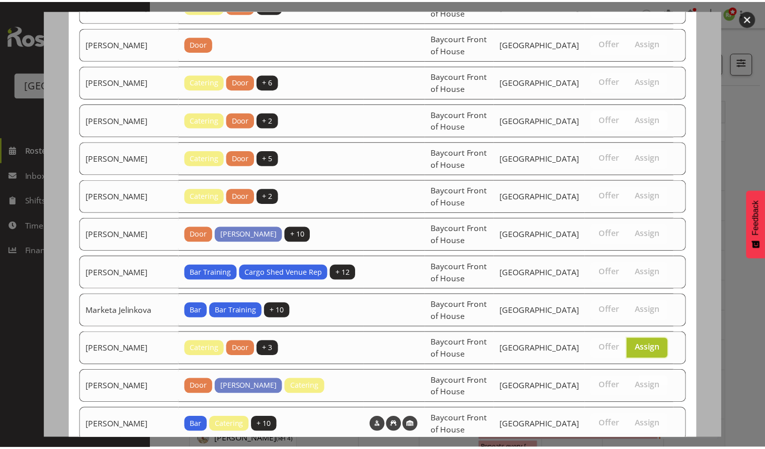
scroll to position [713, 0]
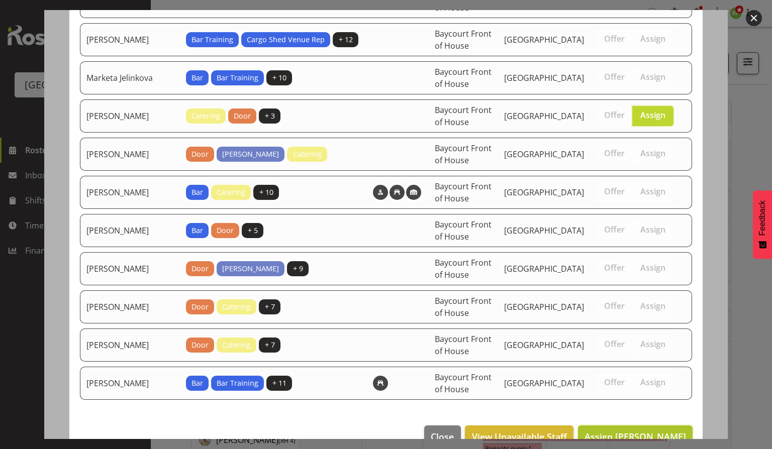
click at [630, 426] on button "Assign Michelle Bradbury" at bounding box center [635, 437] width 115 height 22
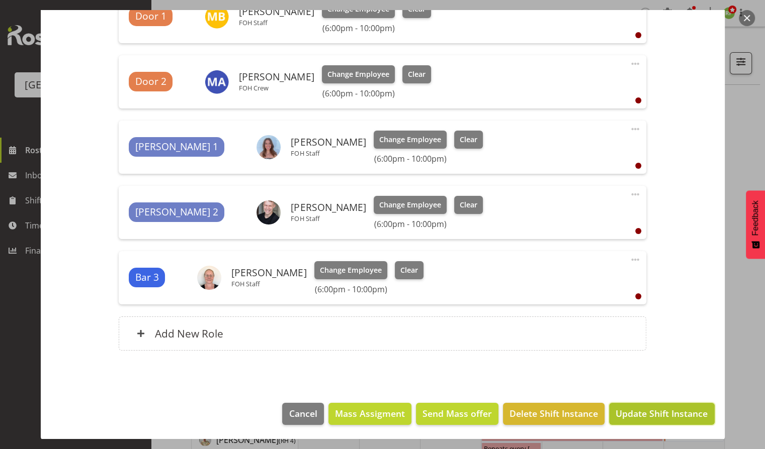
click at [656, 419] on span "Update Shift Instance" at bounding box center [661, 413] width 92 height 13
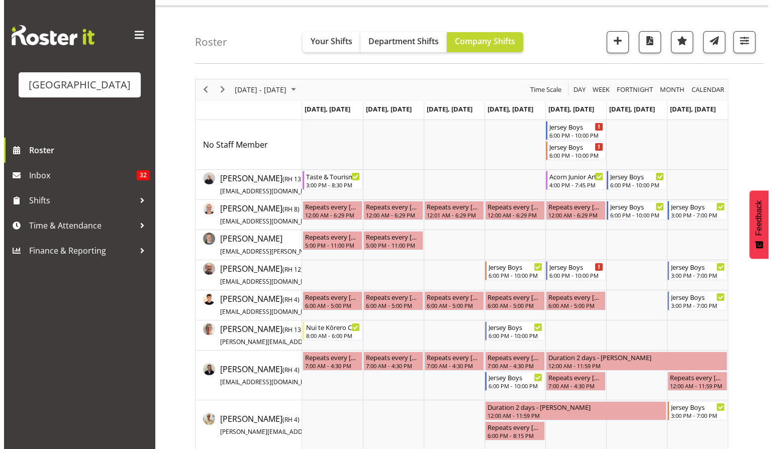
scroll to position [0, 0]
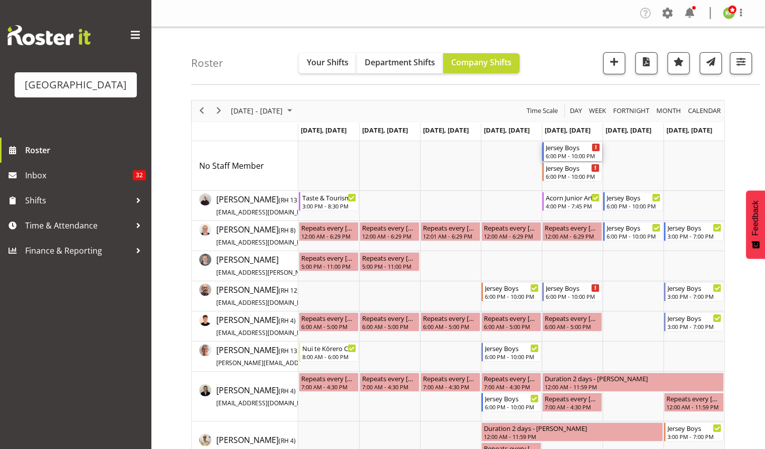
click at [563, 156] on div "6:00 PM - 10:00 PM" at bounding box center [572, 156] width 54 height 8
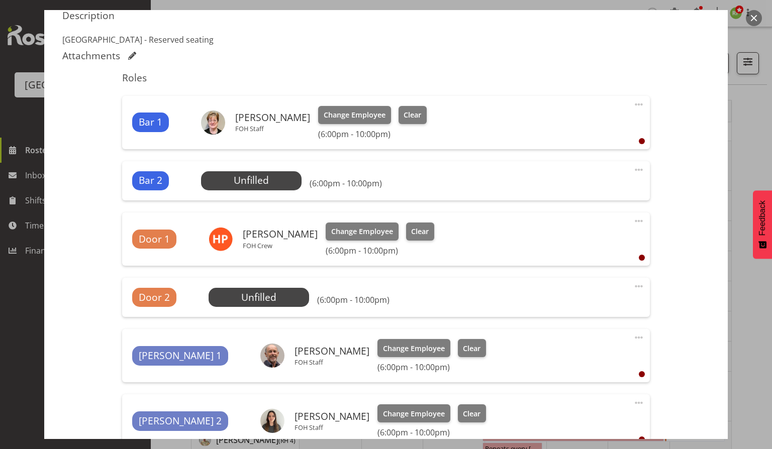
scroll to position [261, 0]
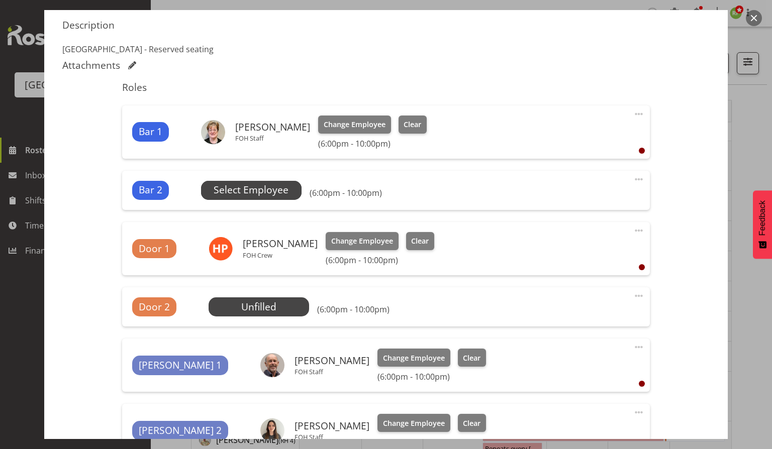
click at [249, 184] on span "Select Employee" at bounding box center [251, 190] width 75 height 15
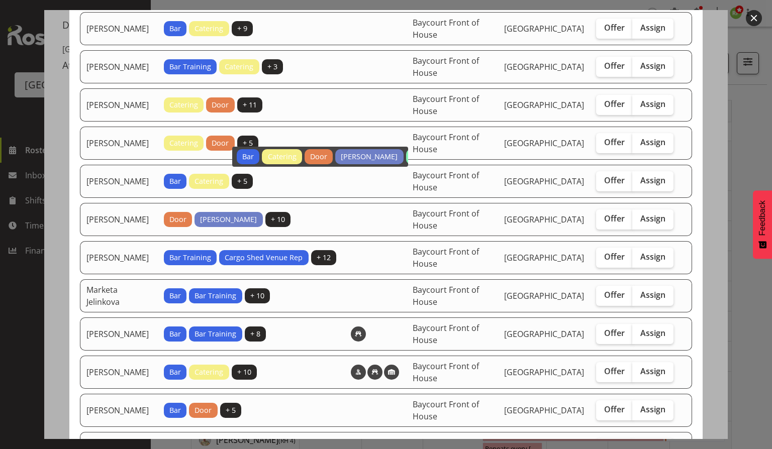
scroll to position [101, 0]
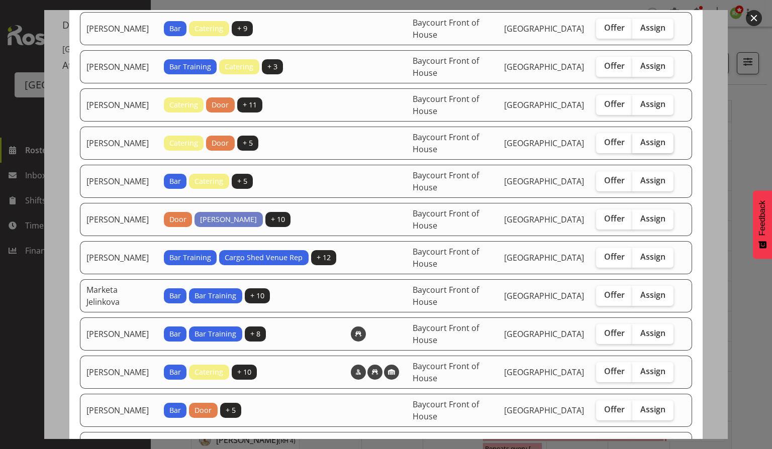
click at [651, 141] on span "Assign" at bounding box center [652, 142] width 25 height 10
click at [639, 141] on input "Assign" at bounding box center [635, 142] width 7 height 7
checkbox input "true"
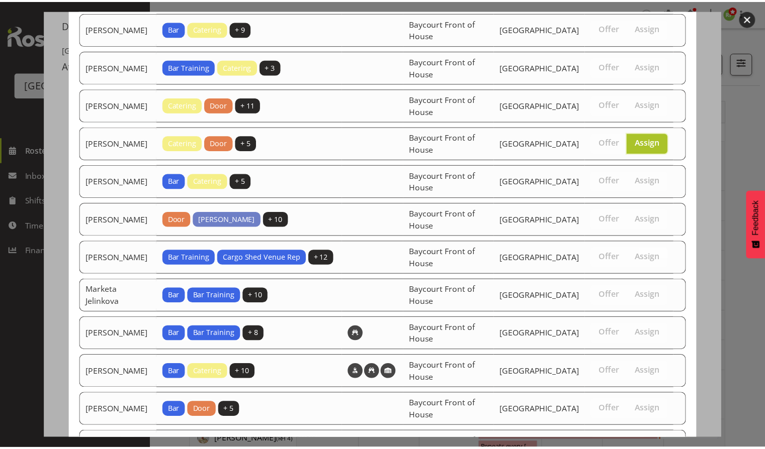
scroll to position [183, 0]
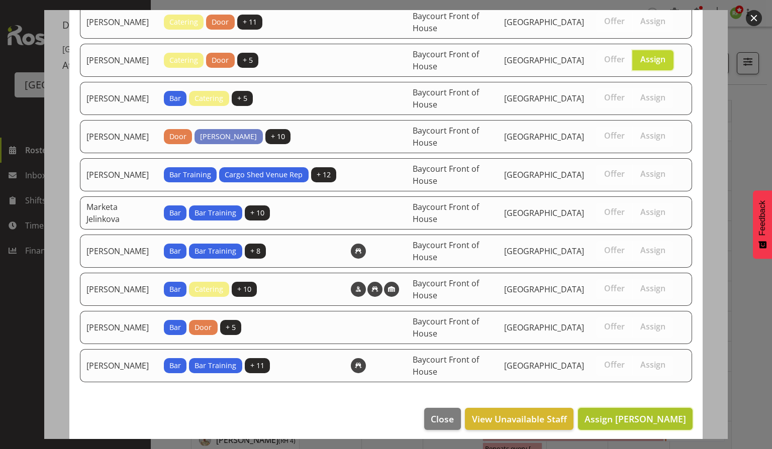
click at [620, 419] on span "Assign Jordan Sanft" at bounding box center [636, 419] width 102 height 12
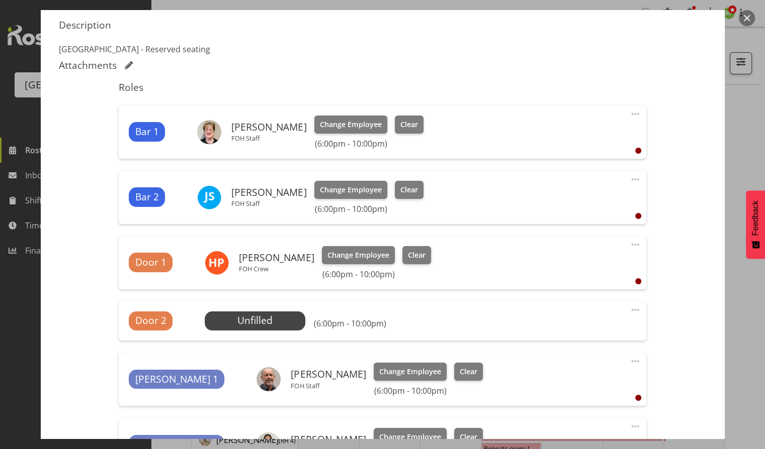
scroll to position [494, 0]
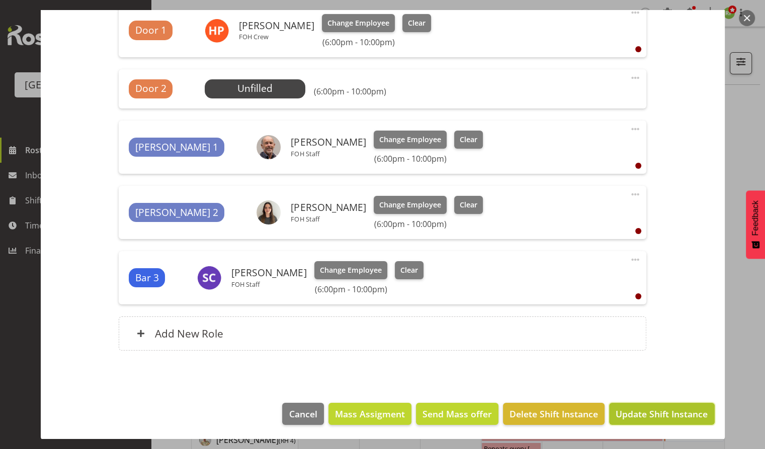
click at [657, 411] on span "Update Shift Instance" at bounding box center [661, 414] width 92 height 13
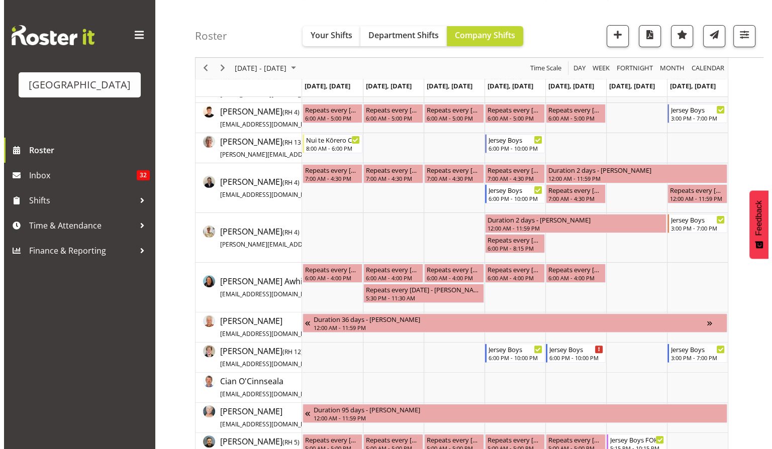
scroll to position [0, 0]
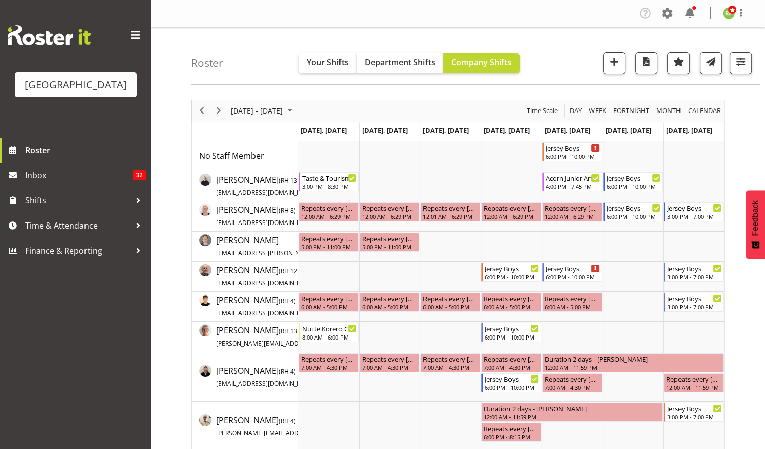
click at [567, 140] on td "Sep 12, Friday" at bounding box center [571, 132] width 61 height 18
click at [565, 145] on div "Jersey Boys" at bounding box center [572, 147] width 54 height 10
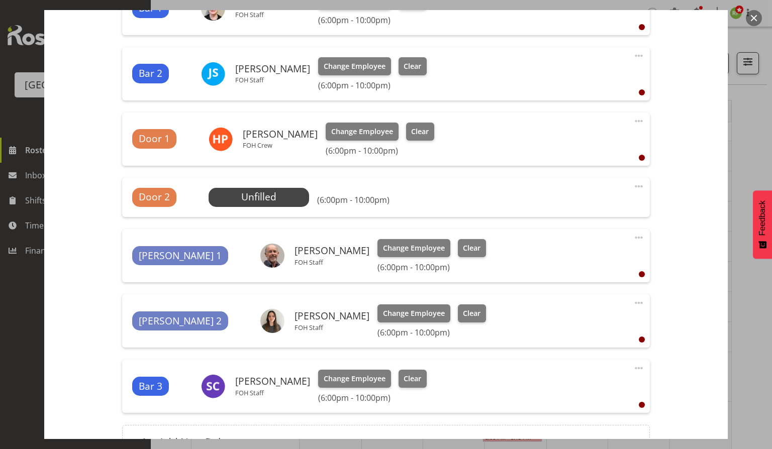
scroll to position [388, 0]
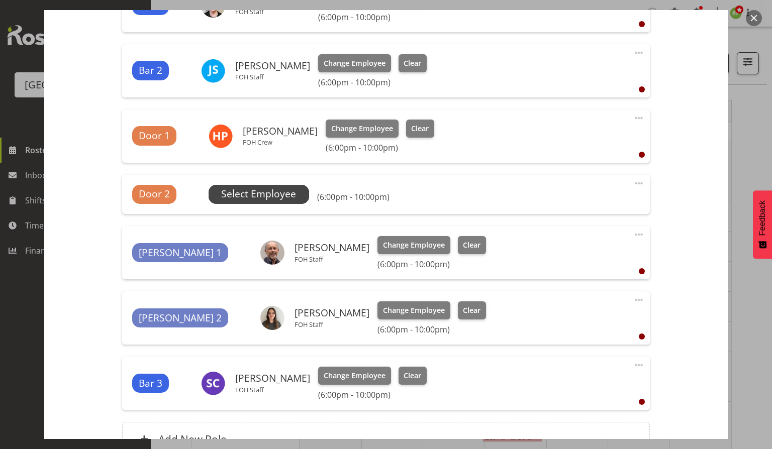
click at [264, 193] on span "Select Employee" at bounding box center [258, 194] width 75 height 15
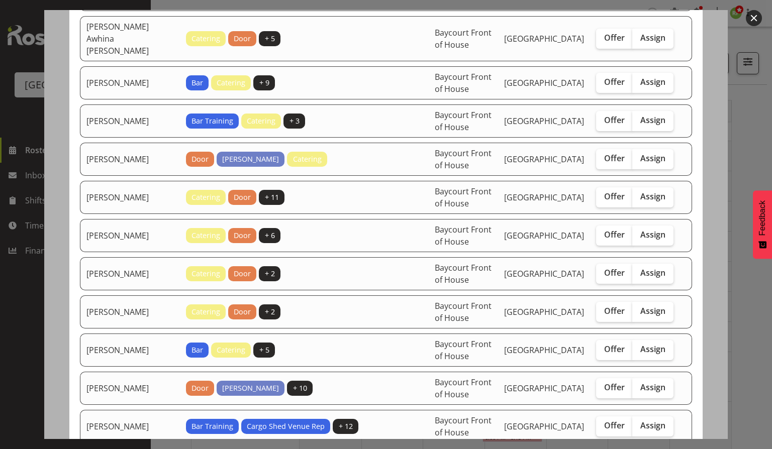
scroll to position [204, 0]
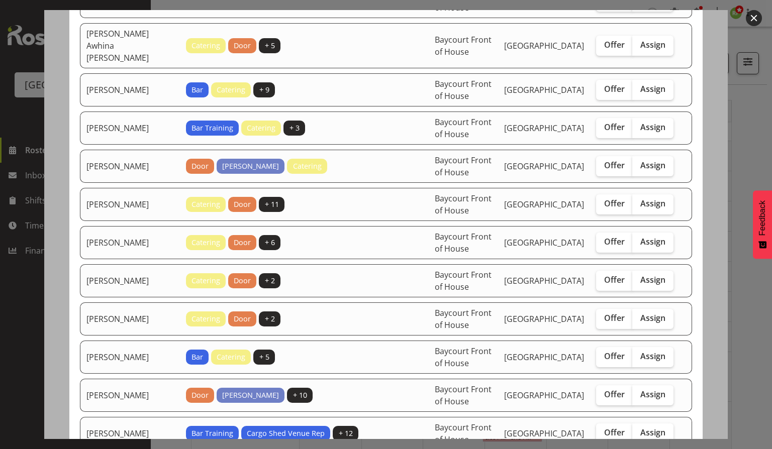
click at [144, 188] on td "[PERSON_NAME]" at bounding box center [130, 204] width 100 height 33
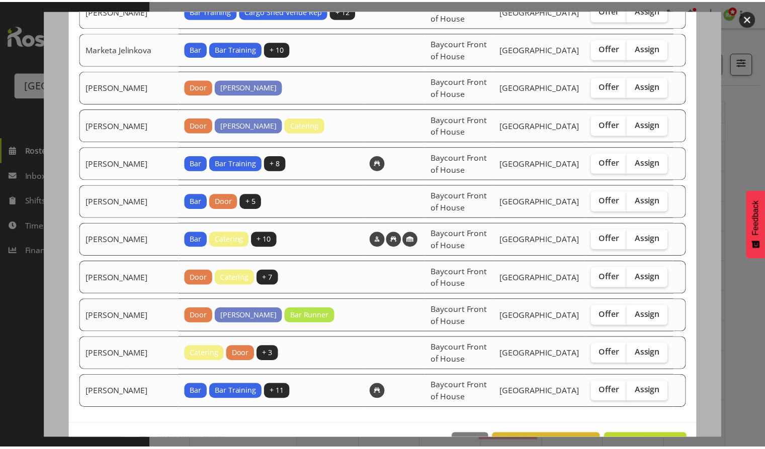
scroll to position [627, 0]
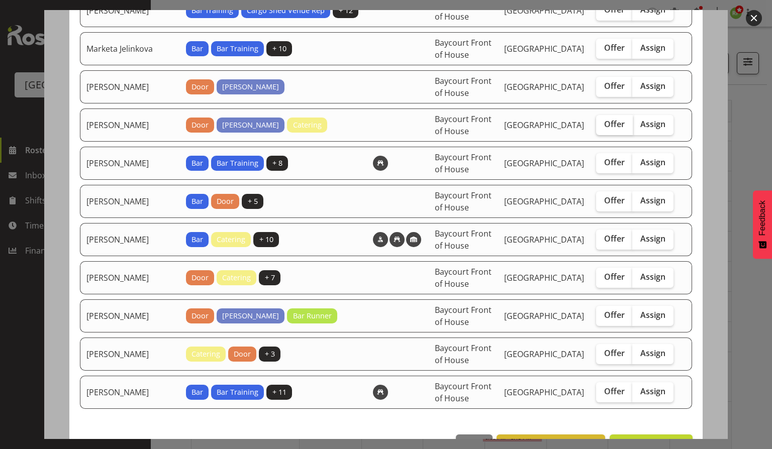
click at [611, 119] on span "Offer" at bounding box center [614, 124] width 21 height 10
click at [603, 121] on input "Offer" at bounding box center [599, 124] width 7 height 7
checkbox input "true"
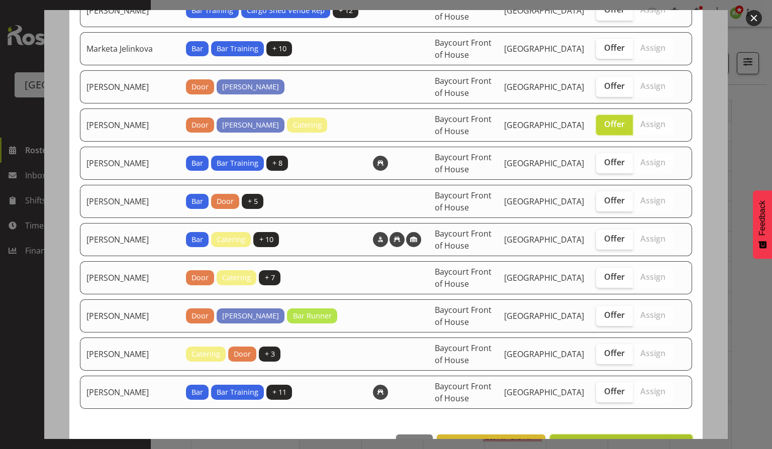
click at [610, 440] on span "Send offer to Michelle Englehardt" at bounding box center [621, 446] width 130 height 12
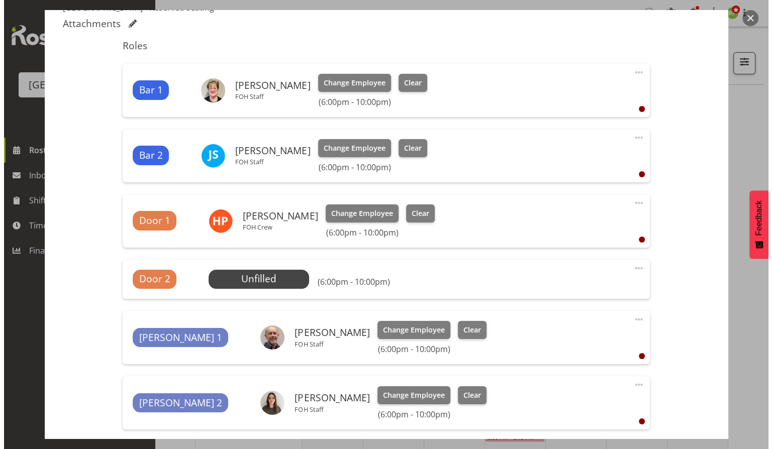
scroll to position [302, 0]
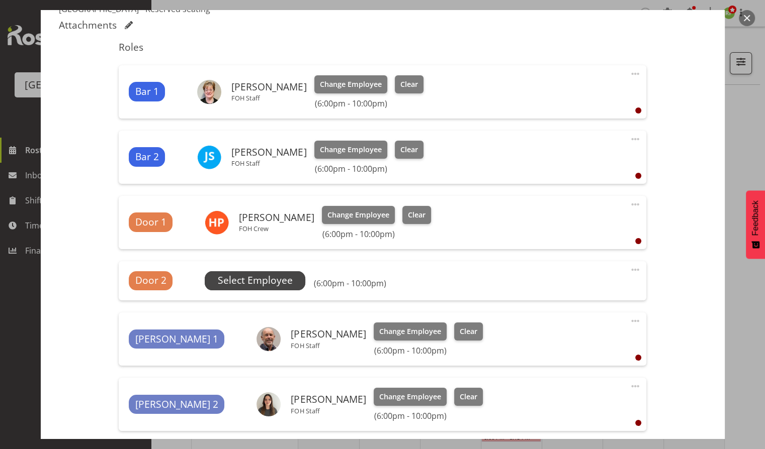
click at [250, 281] on span "Select Employee" at bounding box center [255, 280] width 75 height 15
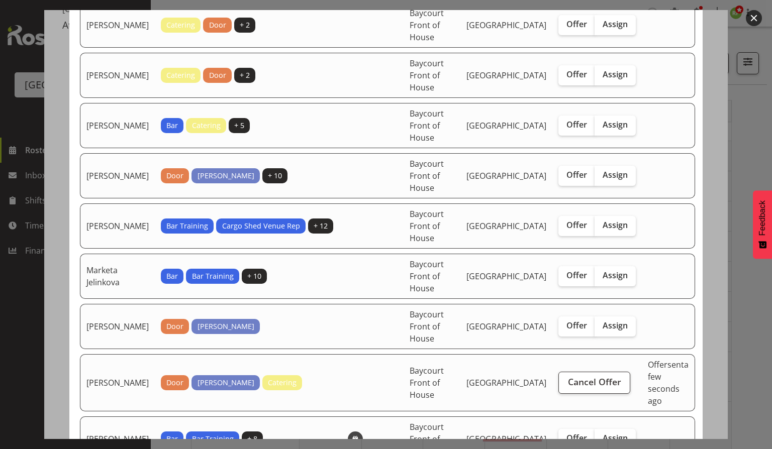
scroll to position [686, 0]
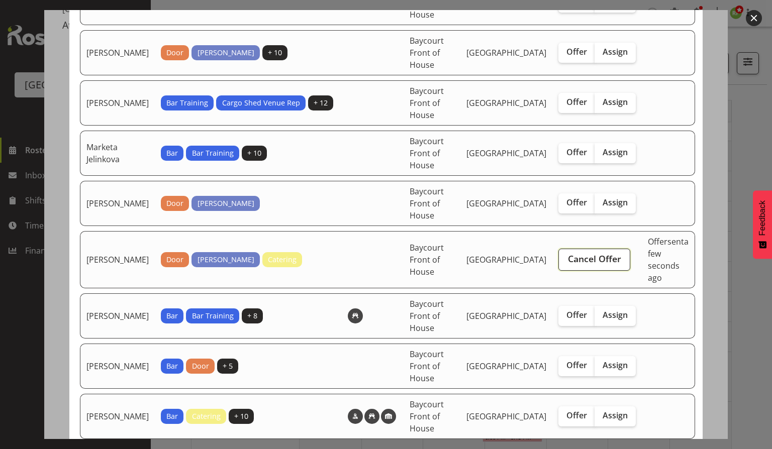
click at [588, 265] on span "Cancel Offer" at bounding box center [594, 258] width 53 height 13
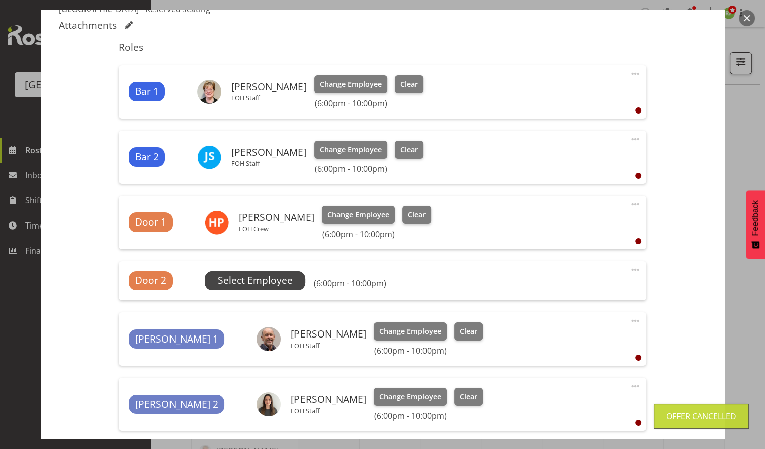
click at [276, 284] on span "Select Employee" at bounding box center [255, 280] width 75 height 15
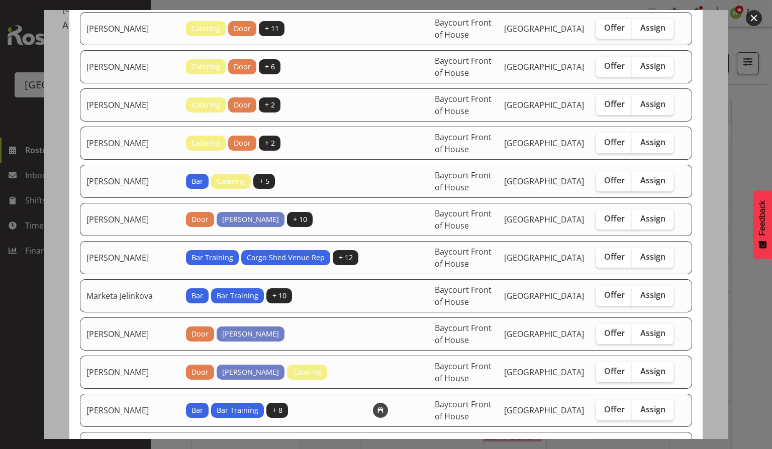
scroll to position [380, 0]
click at [649, 366] on span "Assign" at bounding box center [652, 371] width 25 height 10
click at [639, 368] on input "Assign" at bounding box center [635, 371] width 7 height 7
checkbox input "true"
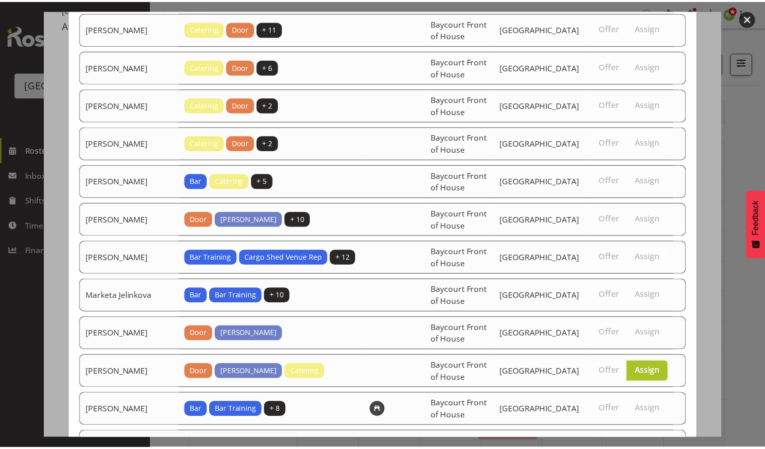
scroll to position [637, 0]
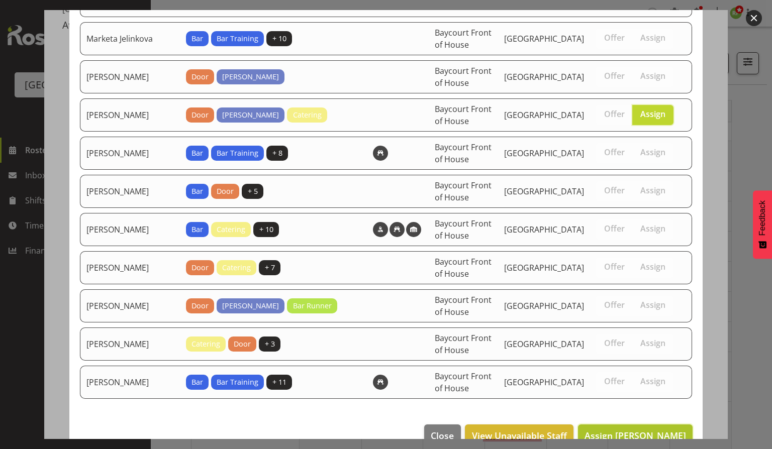
click at [647, 425] on button "Assign Michelle Englehardt" at bounding box center [635, 436] width 115 height 22
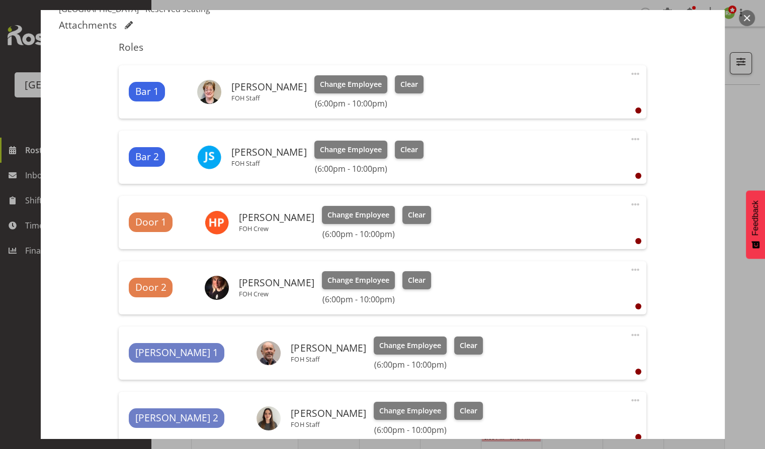
scroll to position [508, 0]
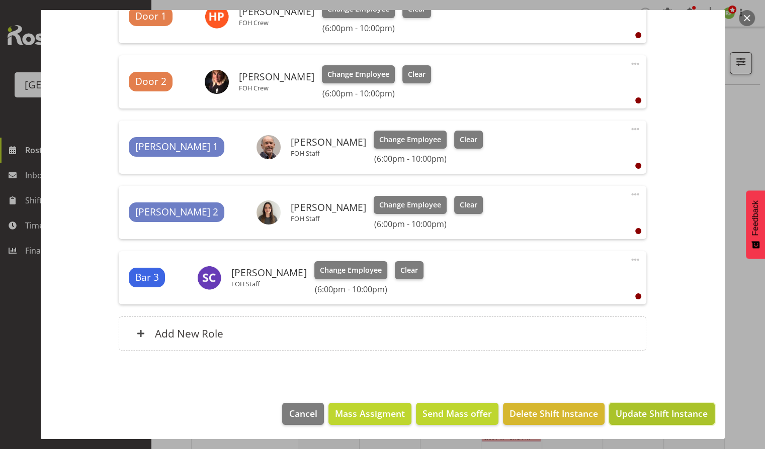
click at [644, 424] on button "Update Shift Instance" at bounding box center [661, 414] width 105 height 22
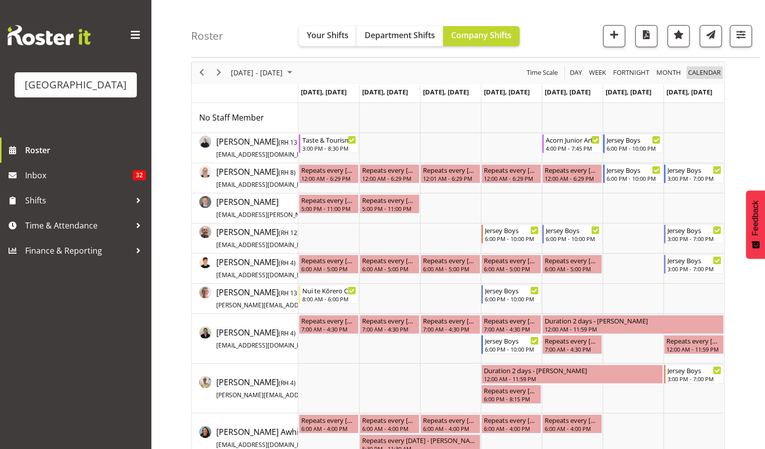
scroll to position [30, 0]
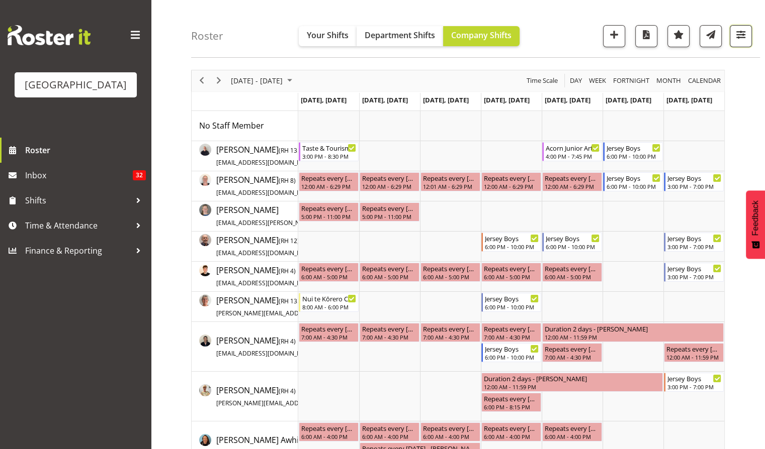
click at [734, 36] on span "button" at bounding box center [740, 34] width 13 height 13
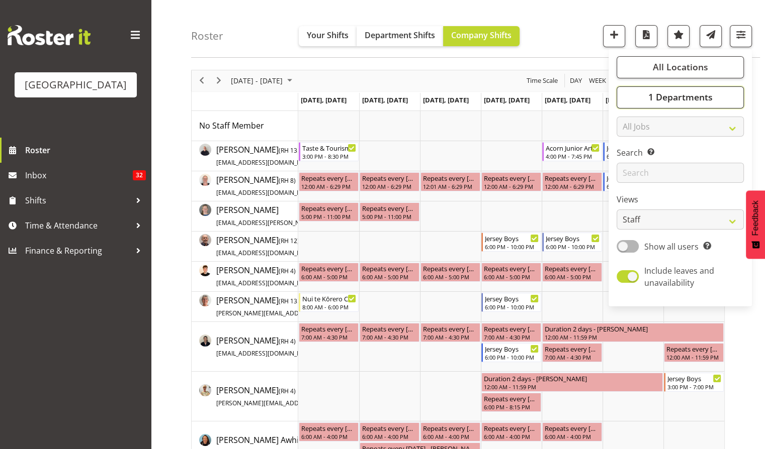
click at [676, 99] on span "1 Departments" at bounding box center [679, 97] width 64 height 12
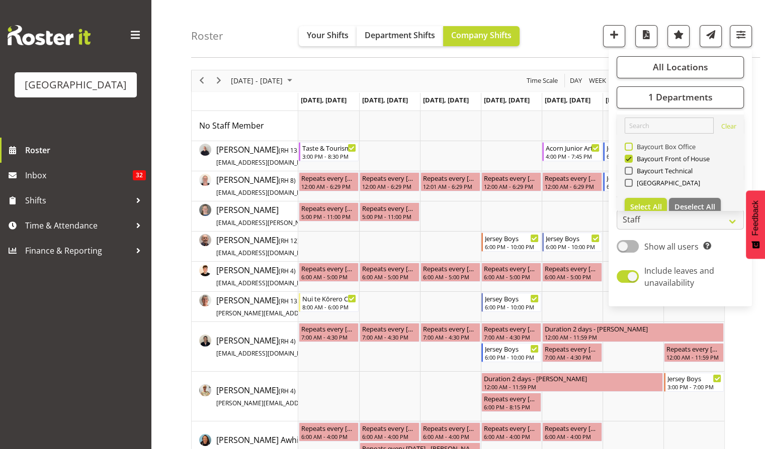
click at [632, 144] on span at bounding box center [628, 147] width 8 height 8
click at [631, 144] on input "Baycourt Box Office" at bounding box center [627, 147] width 7 height 7
checkbox input "true"
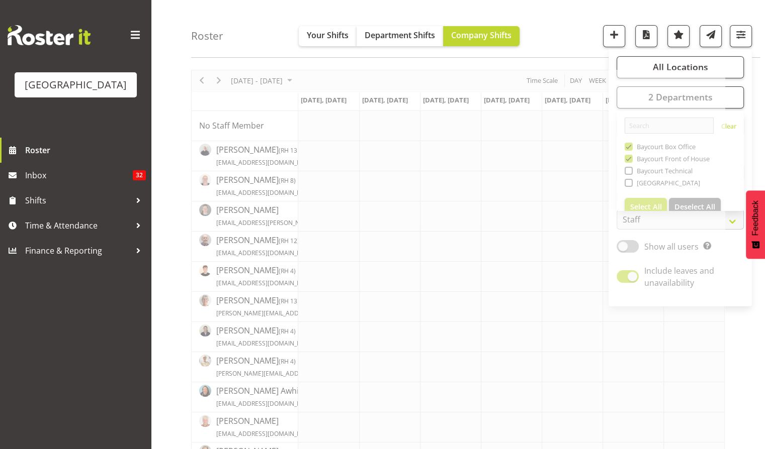
click at [591, 41] on div "Roster Your Shifts Department Shifts Company Shifts All Locations Clear Baycour…" at bounding box center [475, 29] width 569 height 58
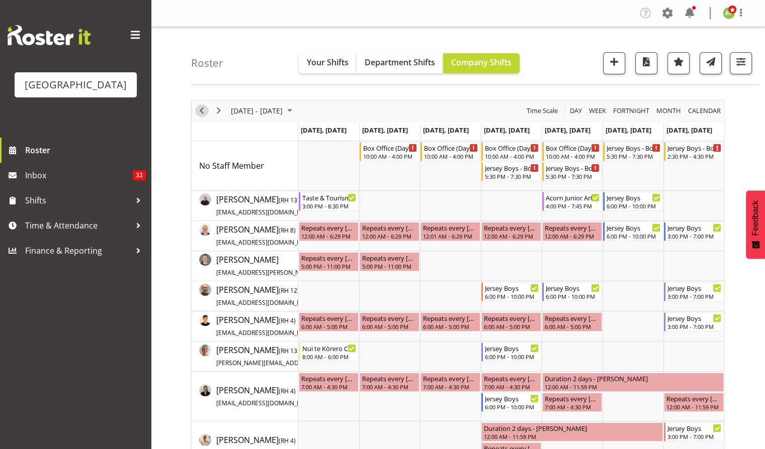
click at [203, 110] on span "Previous" at bounding box center [202, 111] width 12 height 13
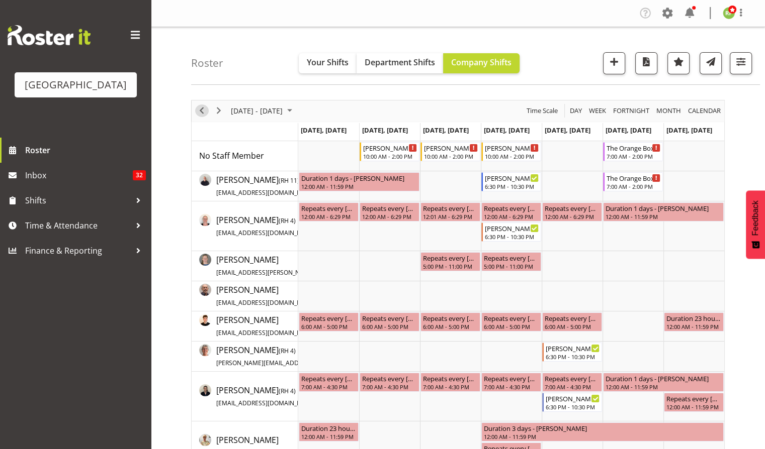
click at [201, 111] on span "Previous" at bounding box center [202, 111] width 12 height 13
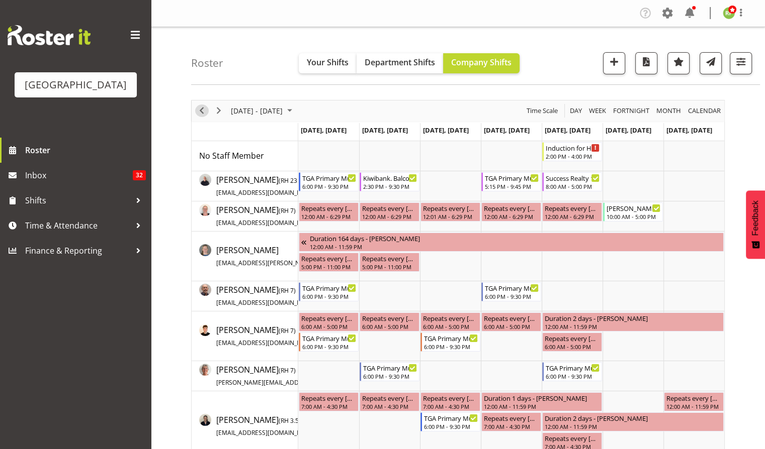
click at [201, 112] on span "Previous" at bounding box center [202, 111] width 12 height 13
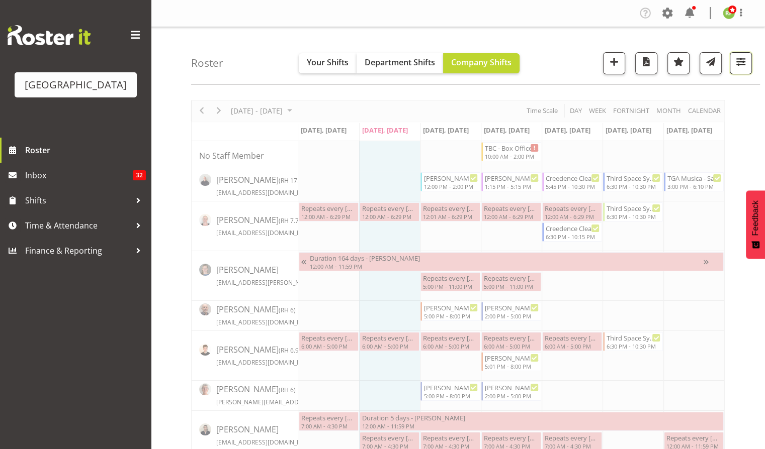
click at [739, 66] on span "button" at bounding box center [740, 61] width 13 height 13
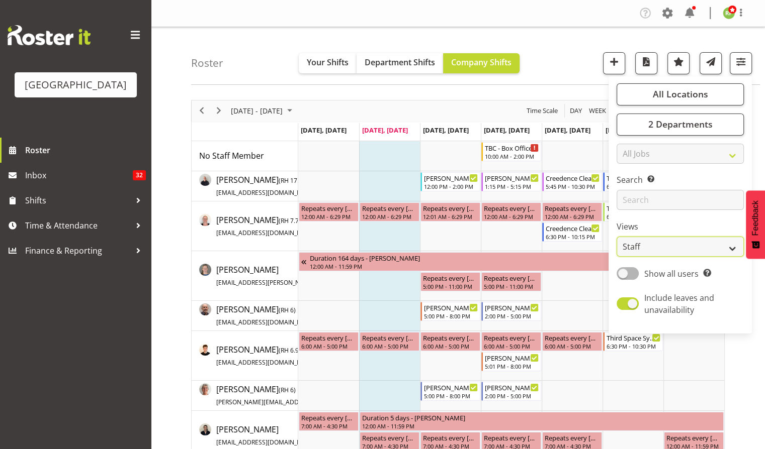
drag, startPoint x: 645, startPoint y: 246, endPoint x: 628, endPoint y: 253, distance: 18.5
click at [645, 246] on select "Staff Role Shift - Horizontal Shift - Vertical Staff - Location" at bounding box center [679, 247] width 127 height 20
select select "shiftH"
click at [616, 237] on select "Staff Role Shift - Horizontal Shift - Vertical Staff - Location" at bounding box center [679, 247] width 127 height 20
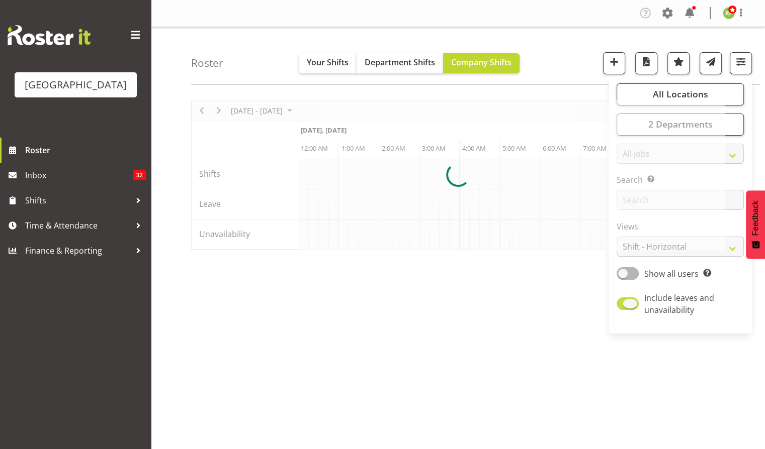
click at [627, 308] on span at bounding box center [627, 304] width 22 height 13
click at [623, 307] on input "Include leaves and unavailability" at bounding box center [619, 304] width 7 height 7
checkbox input "false"
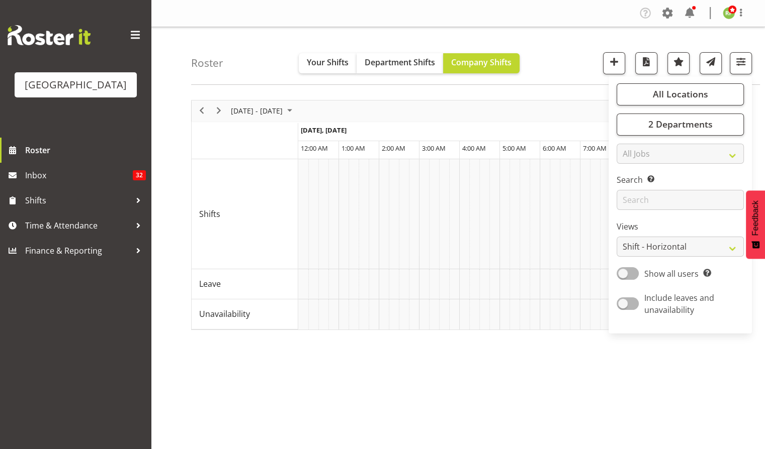
click at [558, 46] on div "Roster Your Shifts Department Shifts Company Shifts All Locations Clear Baycour…" at bounding box center [475, 56] width 569 height 58
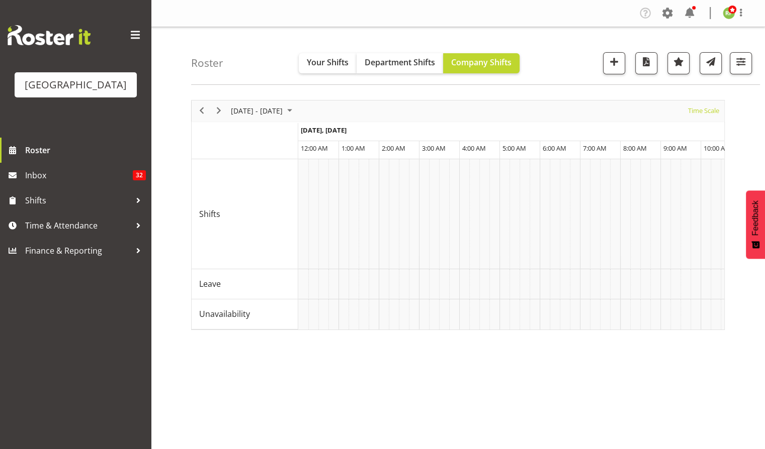
click at [710, 103] on div "Time Scale" at bounding box center [703, 111] width 38 height 21
drag, startPoint x: 709, startPoint y: 117, endPoint x: 705, endPoint y: 113, distance: 5.7
click at [706, 113] on span "Time Scale" at bounding box center [703, 111] width 33 height 13
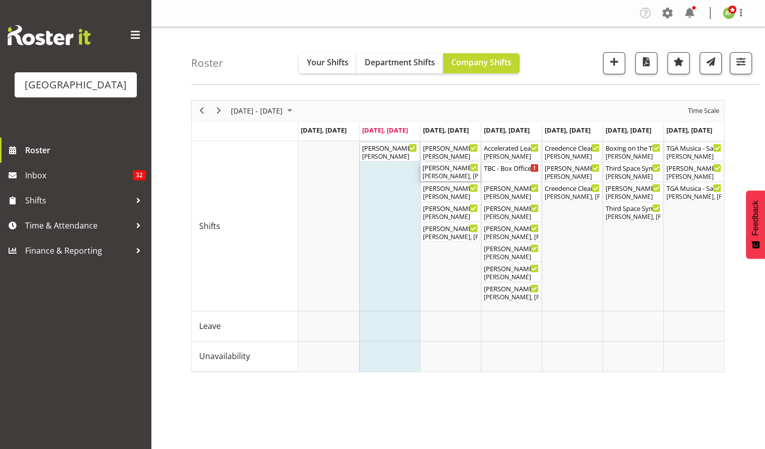
click at [448, 172] on div "Robin Hendriks, Aaron Smart" at bounding box center [450, 176] width 56 height 9
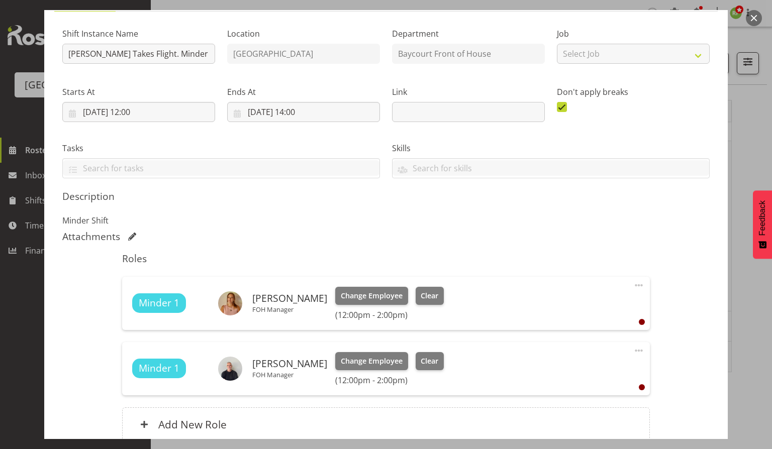
scroll to position [134, 0]
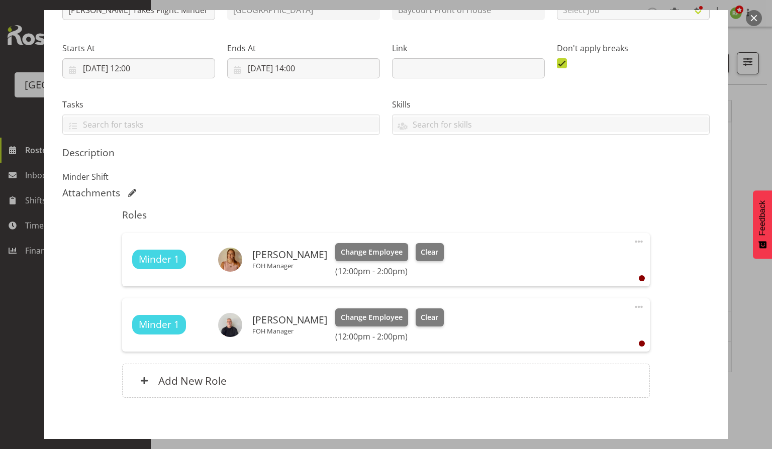
click at [756, 20] on button "button" at bounding box center [754, 18] width 16 height 16
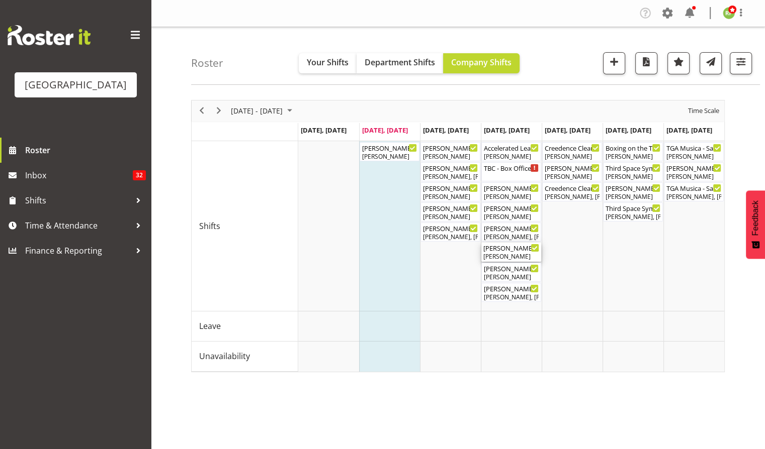
click at [507, 258] on div "[PERSON_NAME]" at bounding box center [511, 256] width 56 height 9
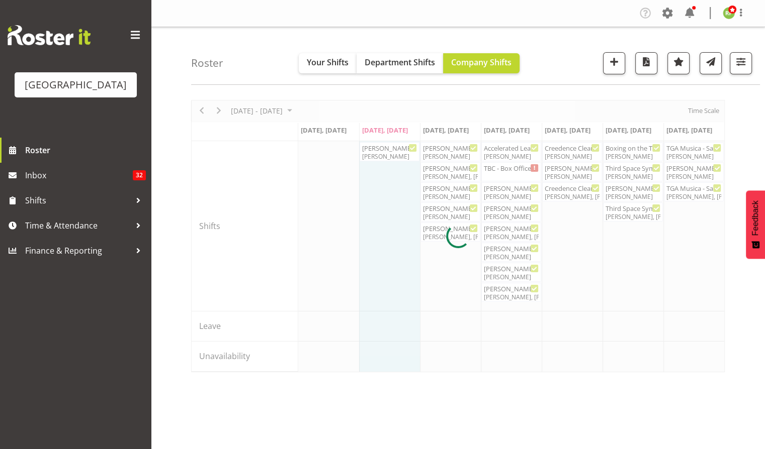
click at [507, 258] on div at bounding box center [457, 236] width 533 height 272
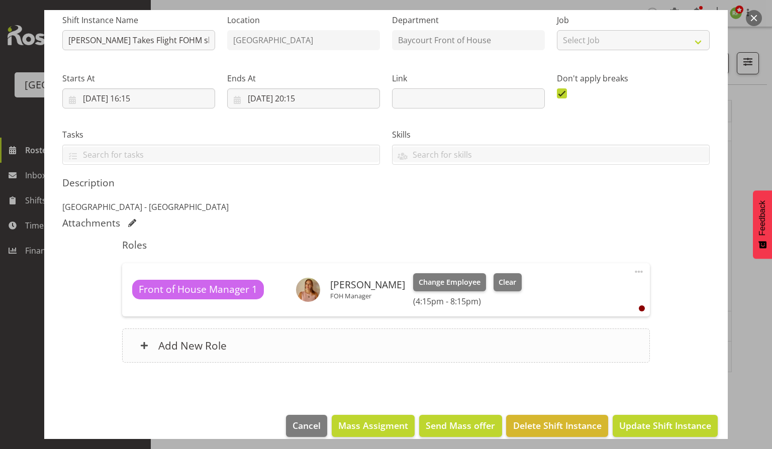
scroll to position [116, 0]
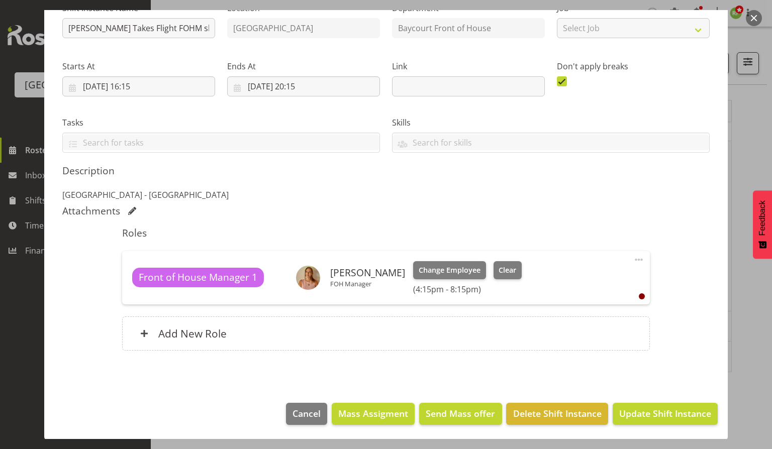
click at [750, 19] on button "button" at bounding box center [754, 18] width 16 height 16
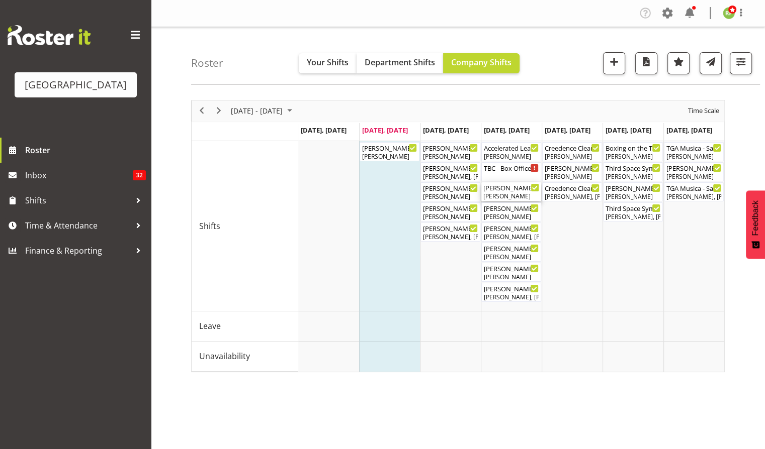
click at [503, 192] on div "Mad Pearce Takes Flight FOHM shift ( 01:15 PM - 05:15 PM ) Aaron Smart" at bounding box center [511, 191] width 56 height 19
click at [503, 192] on div at bounding box center [457, 236] width 533 height 272
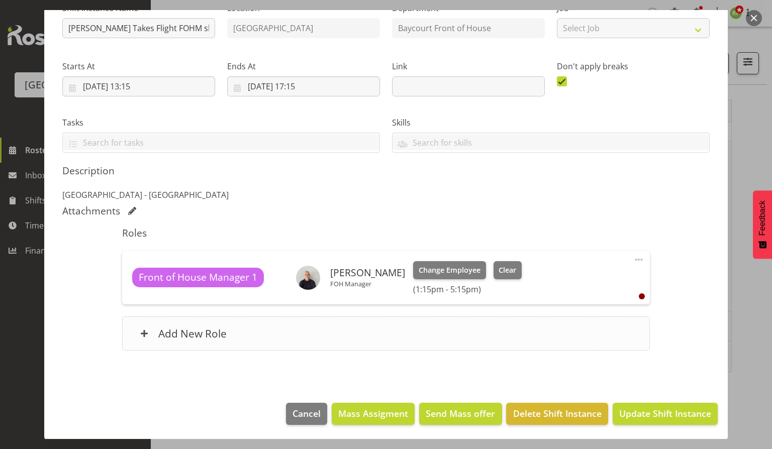
scroll to position [0, 0]
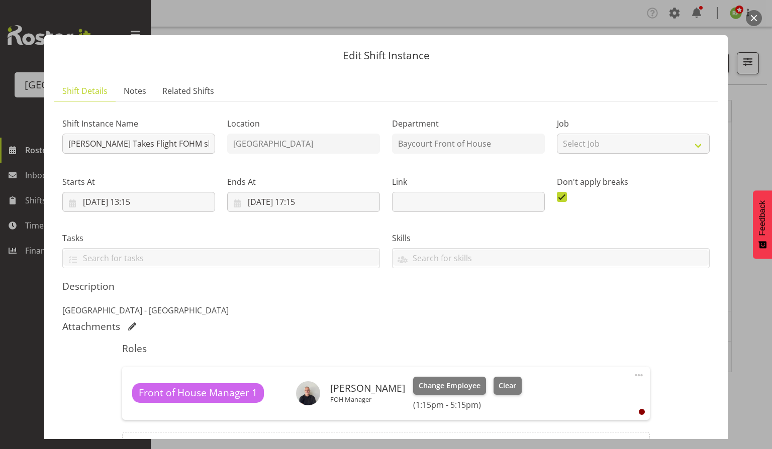
click at [754, 19] on button "button" at bounding box center [754, 18] width 16 height 16
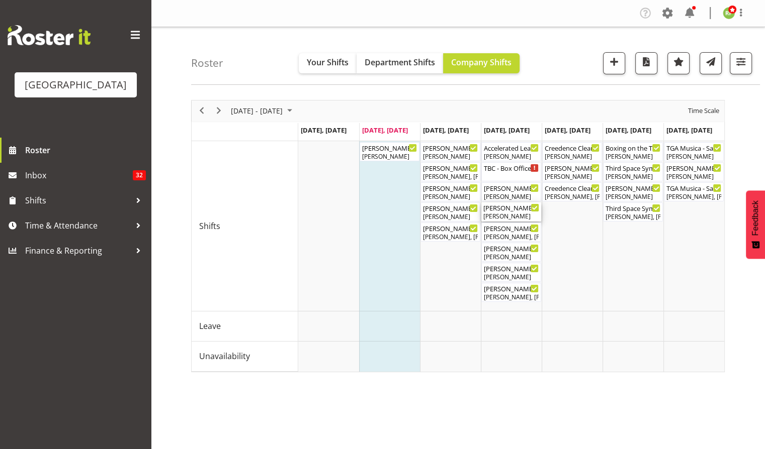
click at [509, 215] on div "Ruby Grace" at bounding box center [511, 216] width 56 height 9
click at [0, 0] on div at bounding box center [0, 0] width 0 height 0
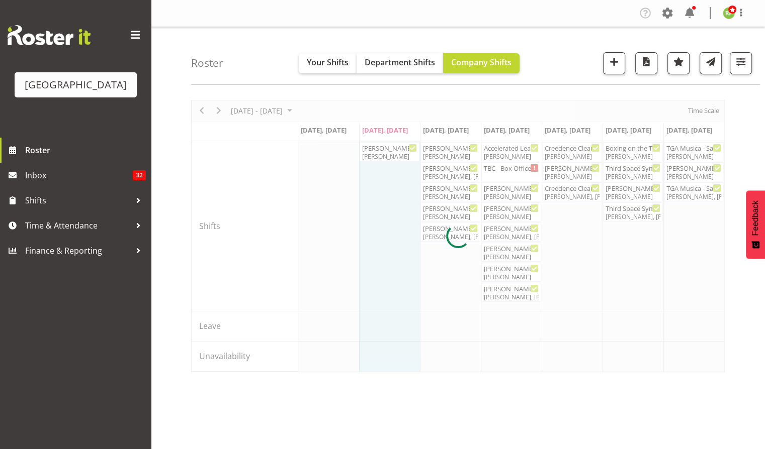
click at [509, 215] on div at bounding box center [457, 236] width 533 height 272
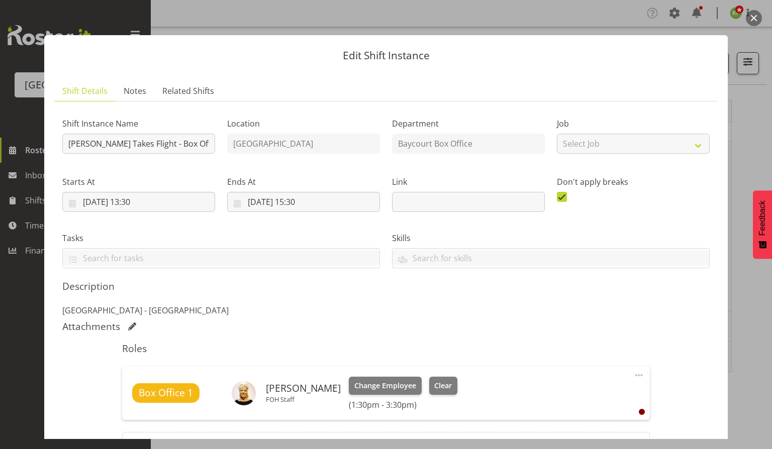
click at [752, 19] on button "button" at bounding box center [754, 18] width 16 height 16
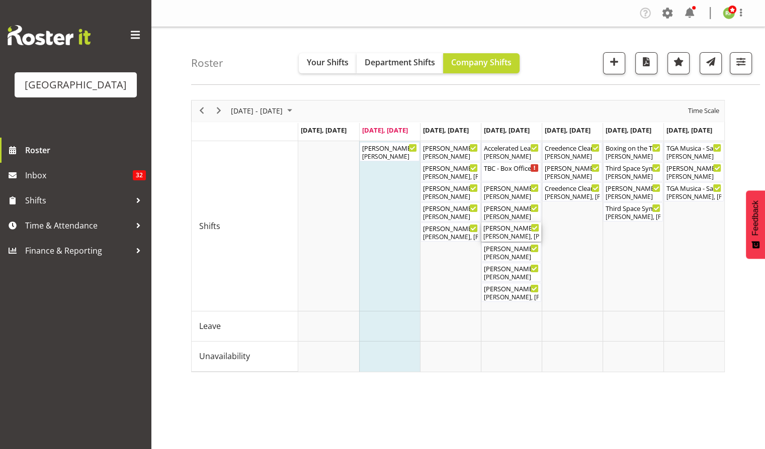
click at [498, 234] on div "Valerie Donaldson, Chris Darlington, Richard Freeman, Dominique Vogler, Alec We…" at bounding box center [511, 236] width 56 height 9
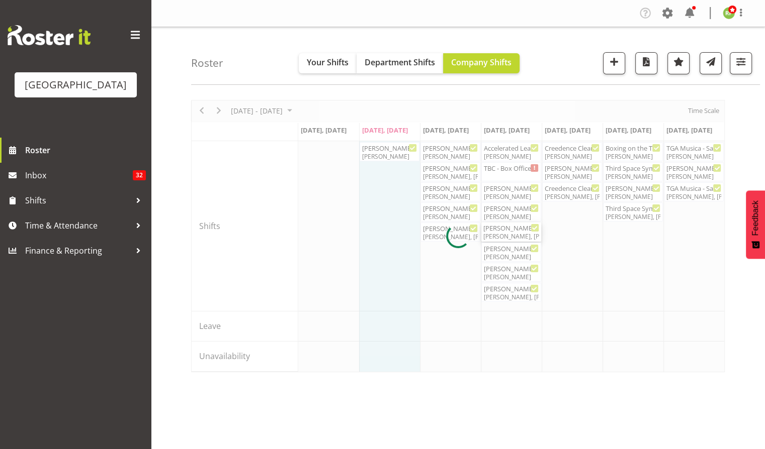
click at [498, 234] on div at bounding box center [457, 236] width 533 height 272
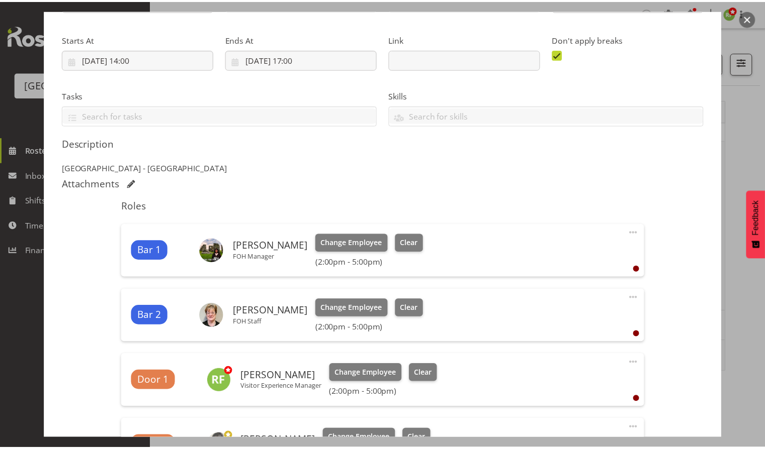
scroll to position [201, 0]
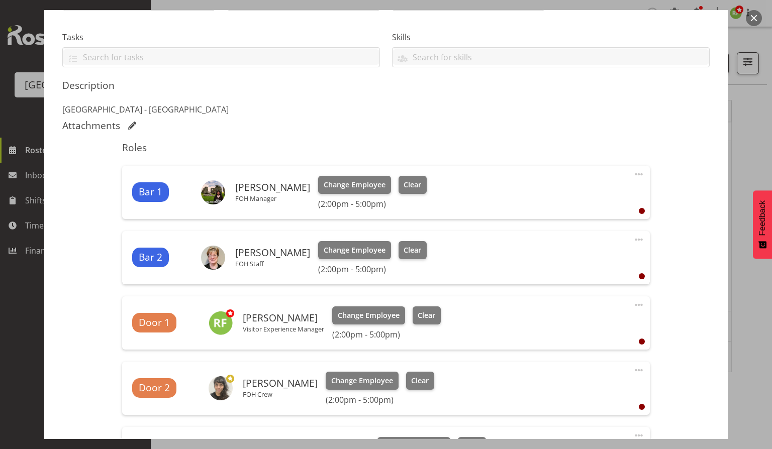
click at [755, 22] on button "button" at bounding box center [754, 18] width 16 height 16
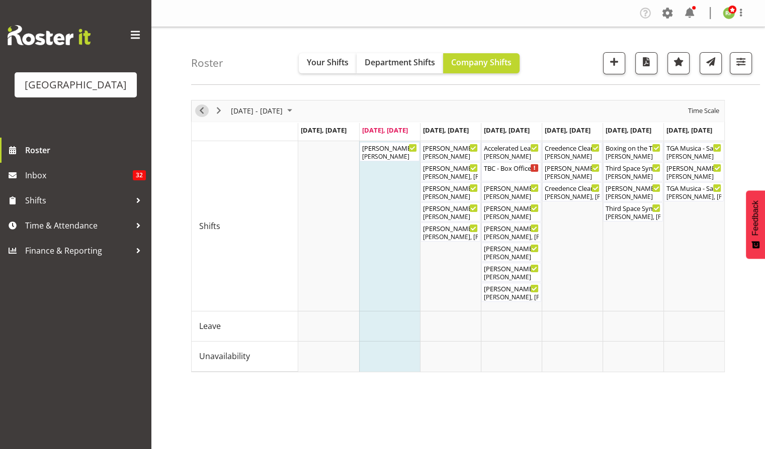
click at [203, 108] on span "Previous" at bounding box center [202, 111] width 12 height 13
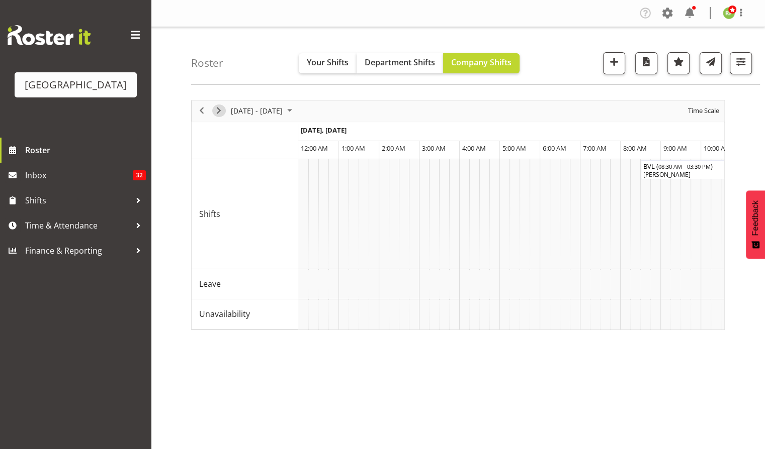
click at [223, 113] on span "Next" at bounding box center [219, 111] width 12 height 13
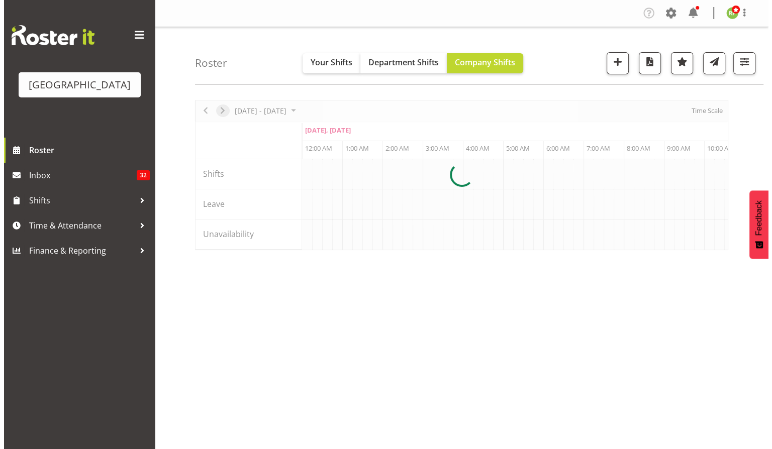
scroll to position [0, 965]
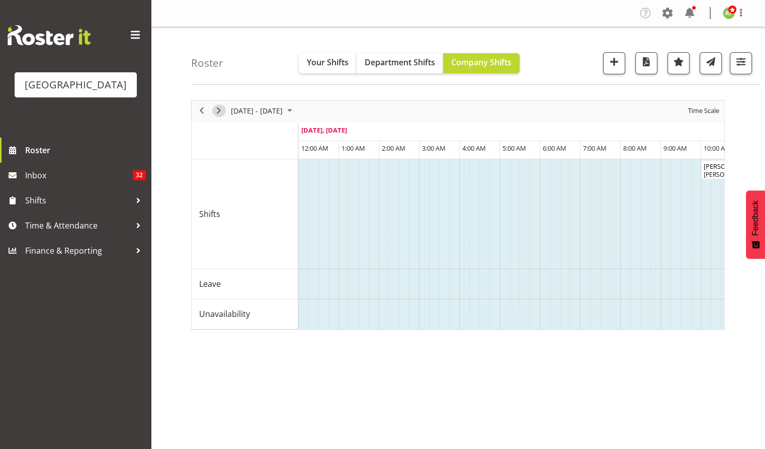
click at [219, 111] on span "Next" at bounding box center [219, 111] width 12 height 13
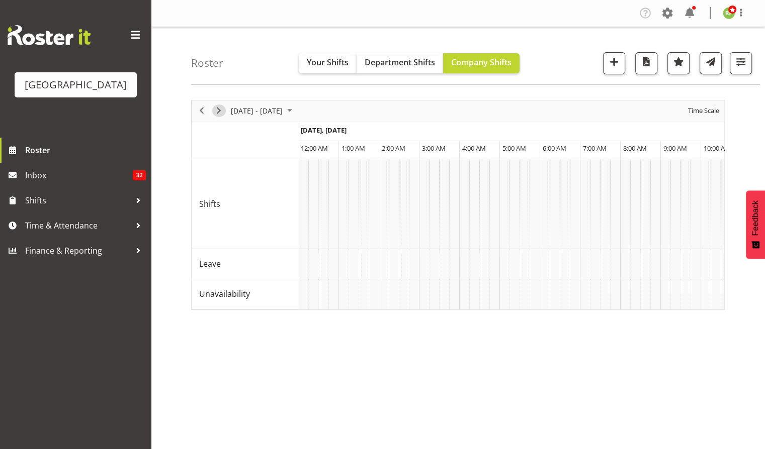
click at [219, 111] on span "Next" at bounding box center [219, 111] width 12 height 13
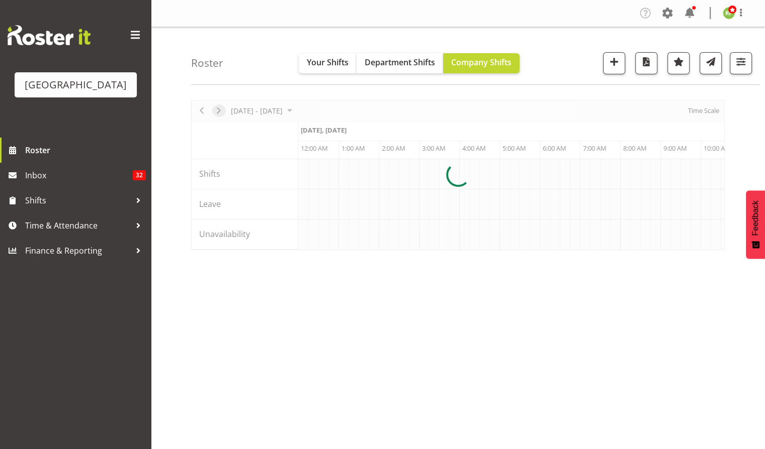
click at [219, 111] on div at bounding box center [457, 175] width 533 height 150
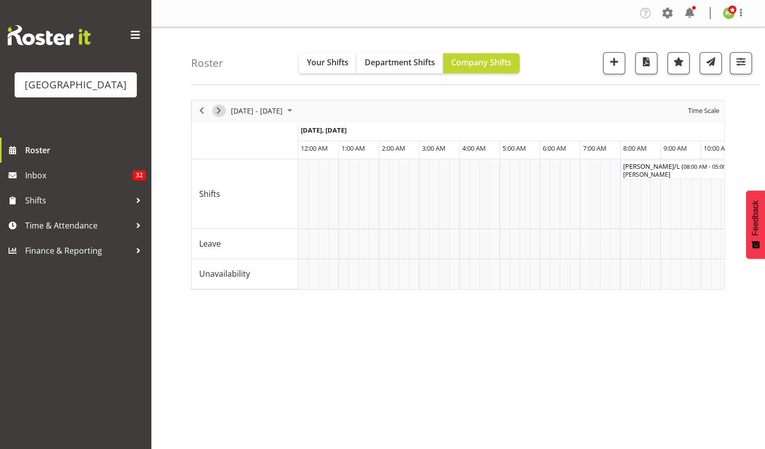
click at [219, 111] on span "Next" at bounding box center [219, 111] width 12 height 13
click at [702, 111] on span "Time Scale" at bounding box center [703, 111] width 33 height 13
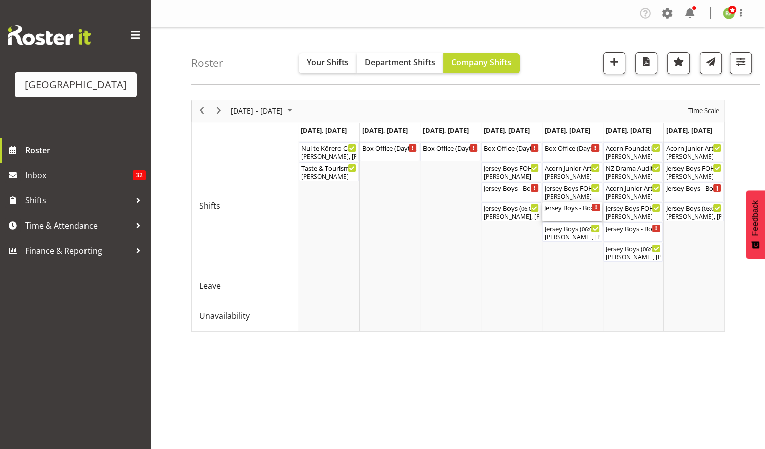
click at [567, 211] on div "Jersey Boys - Box Office ( 05:30 PM - 07:30 PM )" at bounding box center [572, 208] width 56 height 10
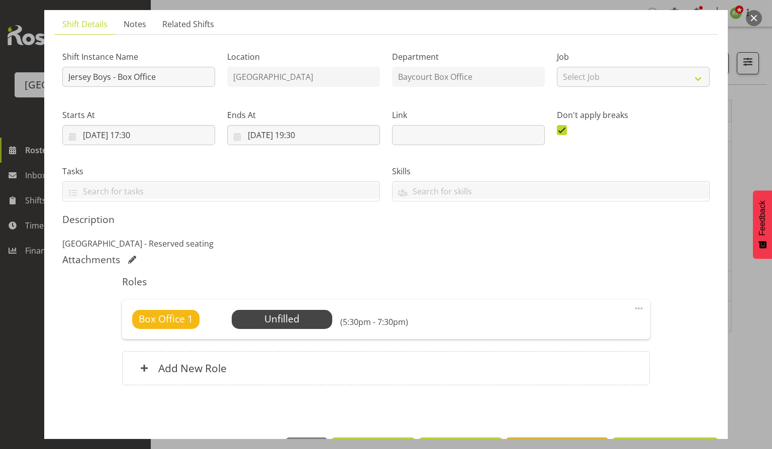
scroll to position [102, 0]
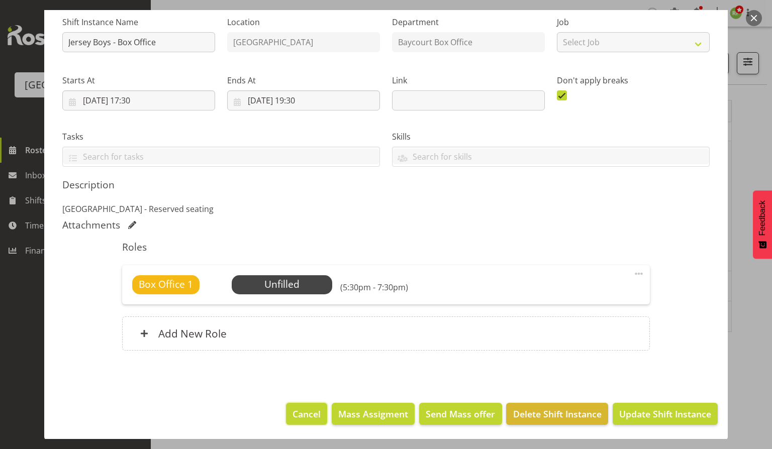
click at [301, 415] on span "Cancel" at bounding box center [307, 414] width 28 height 13
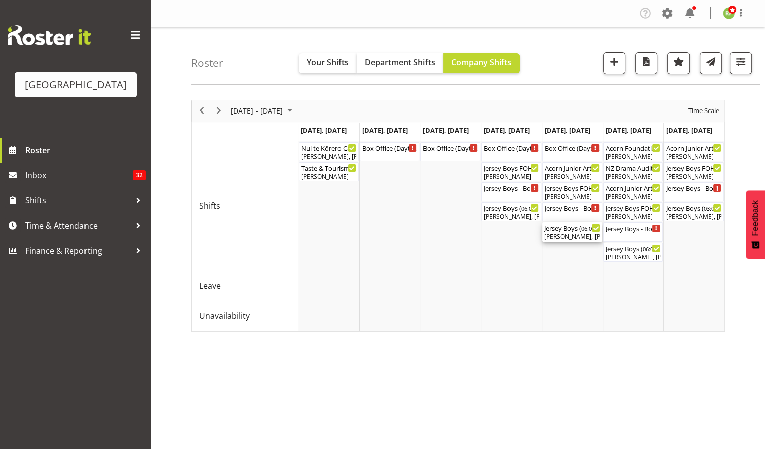
click at [575, 234] on div "Skye Colonna, Dillyn Shine, Chris Darlington, Jordan Sanft, Heather Powell, Mic…" at bounding box center [572, 236] width 56 height 9
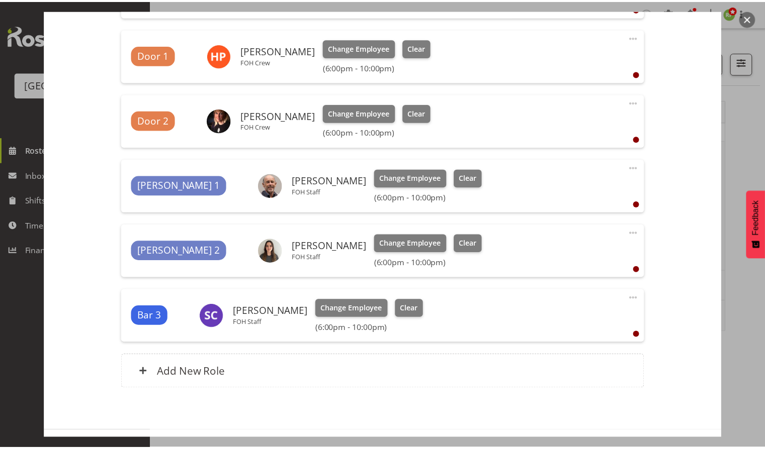
scroll to position [0, 0]
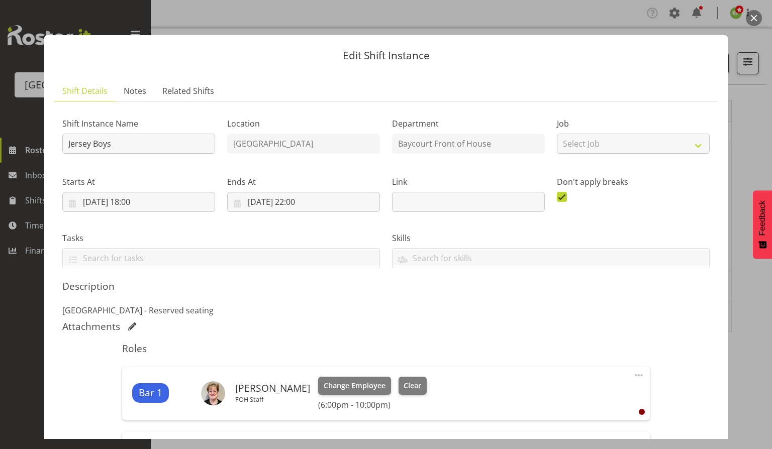
click at [760, 20] on button "button" at bounding box center [754, 18] width 16 height 16
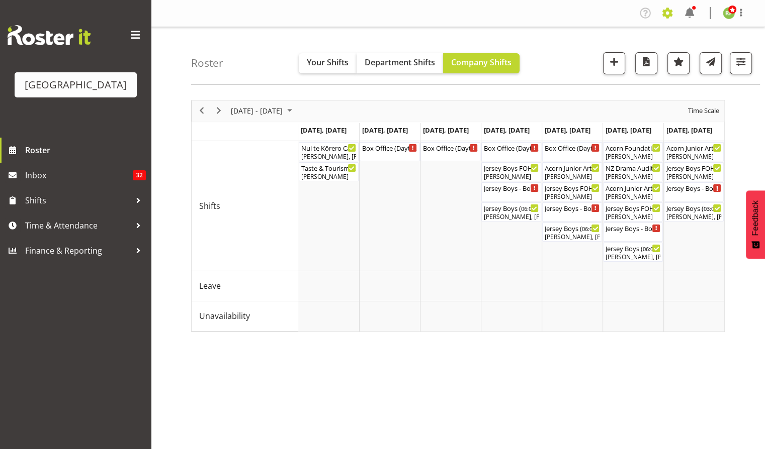
click at [668, 14] on span at bounding box center [667, 13] width 16 height 16
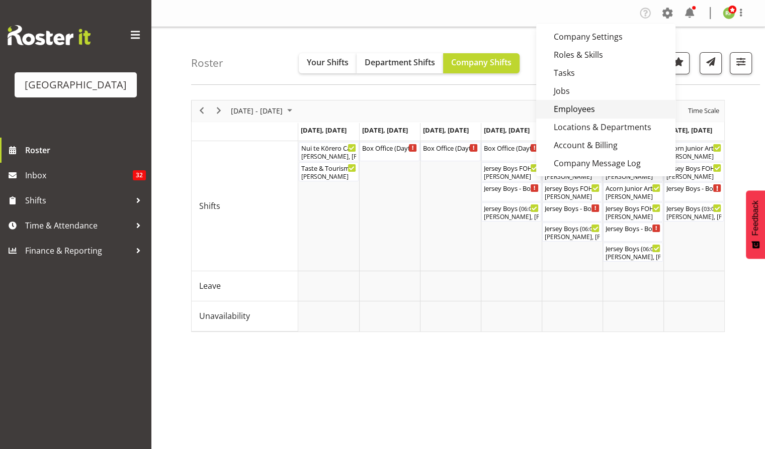
click at [575, 108] on link "Employees" at bounding box center [605, 109] width 139 height 18
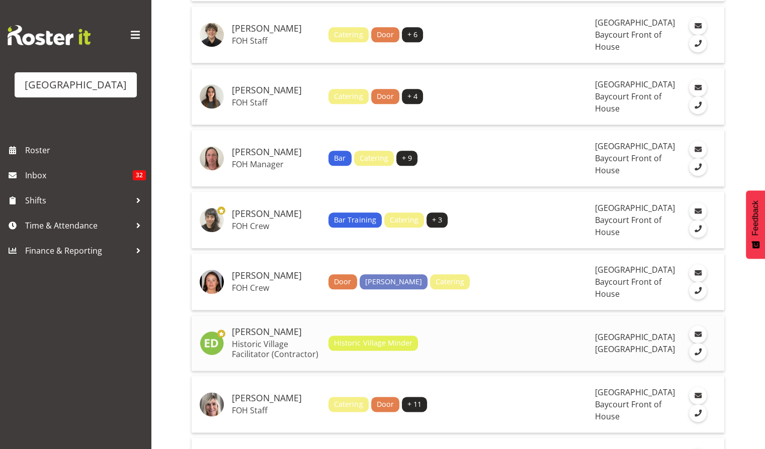
scroll to position [1139, 0]
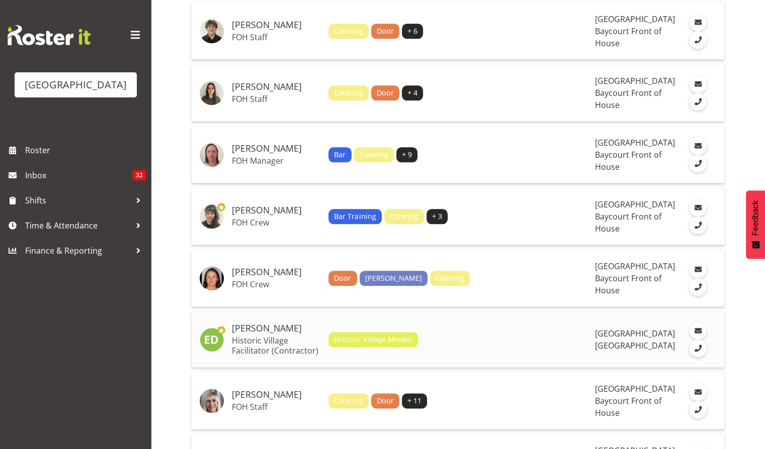
click at [274, 336] on p "Historic Village Facilitator (Contractor)" at bounding box center [276, 346] width 88 height 20
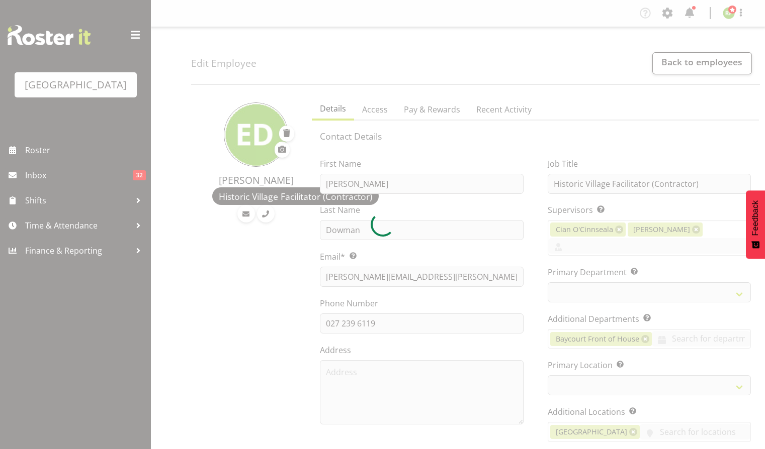
select select "shiftH"
select select "TimelineWeek"
select select
select select "795"
select select "1118"
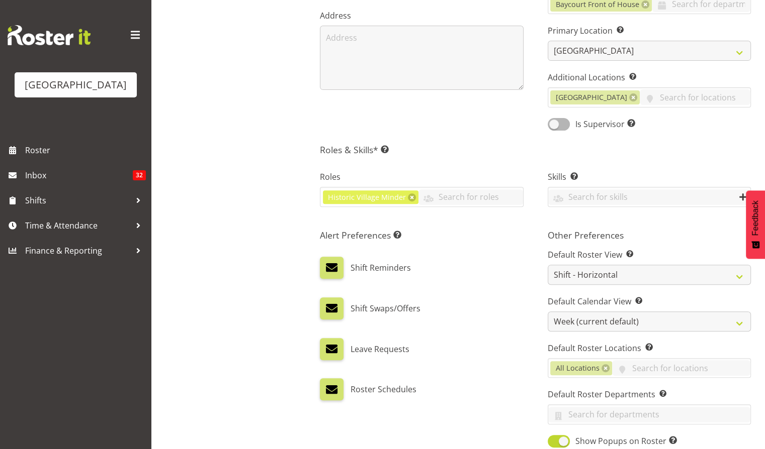
scroll to position [402, 0]
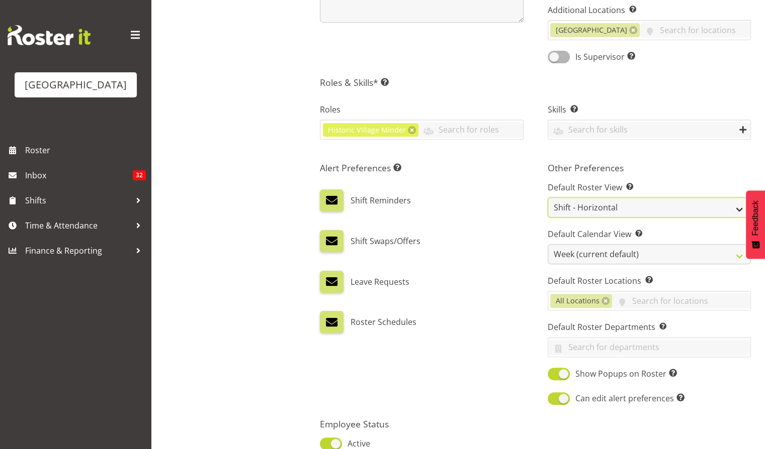
click at [608, 218] on select "Staff Role Shift - Horizontal Shift - Vertical Staff - Location" at bounding box center [648, 208] width 203 height 20
drag, startPoint x: 608, startPoint y: 223, endPoint x: 611, endPoint y: 227, distance: 5.3
click at [608, 218] on select "Staff Role Shift - Horizontal Shift - Vertical Staff - Location" at bounding box center [648, 208] width 203 height 20
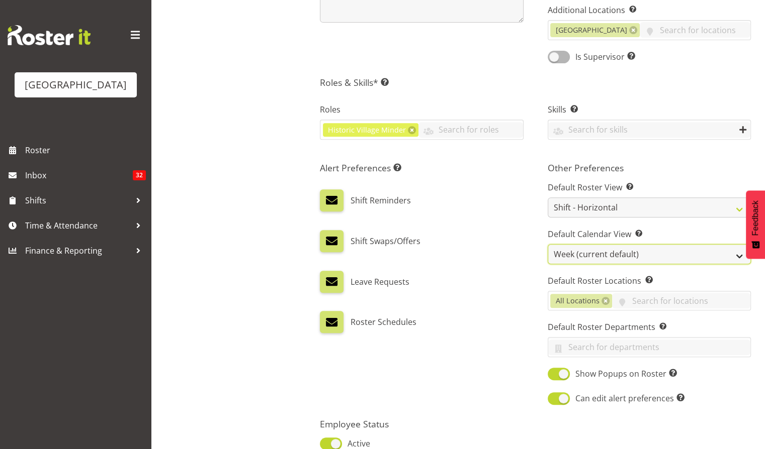
click at [612, 264] on select "Day Timeline Day Week (current default) Timeline Week Fortnight Month Calendar" at bounding box center [648, 254] width 203 height 20
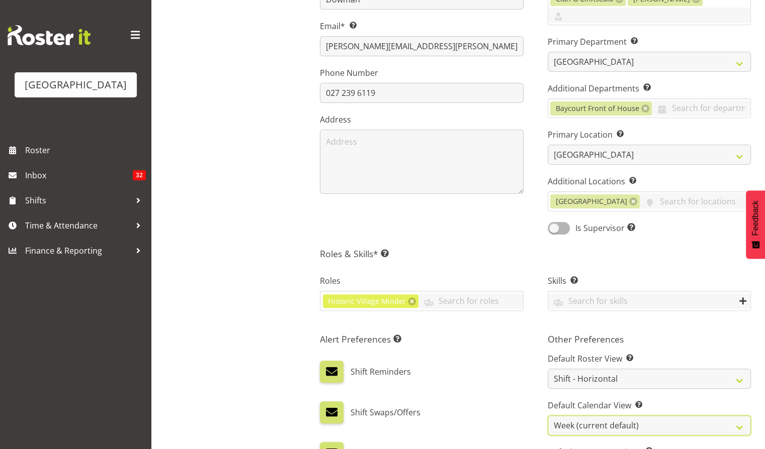
scroll to position [0, 0]
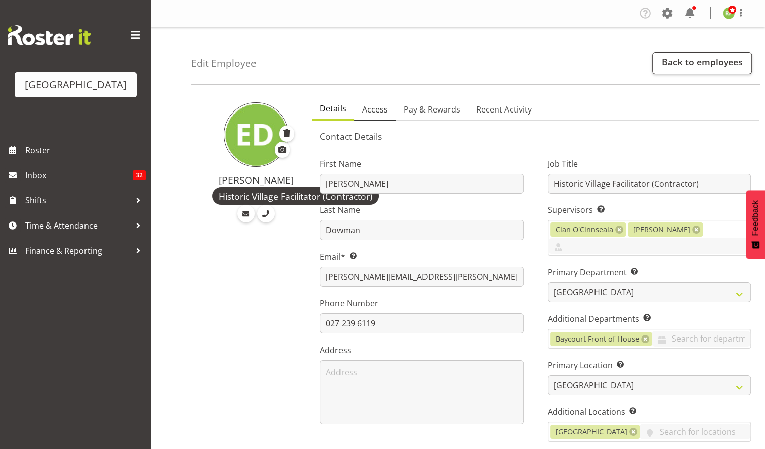
click at [377, 115] on span "Access" at bounding box center [375, 110] width 26 height 12
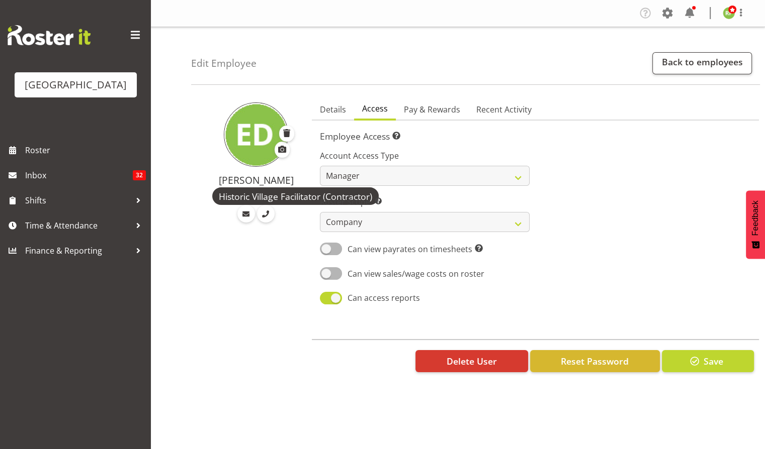
click at [623, 225] on div at bounding box center [645, 224] width 221 height 176
click at [434, 113] on span "Pay & Rewards" at bounding box center [432, 110] width 56 height 12
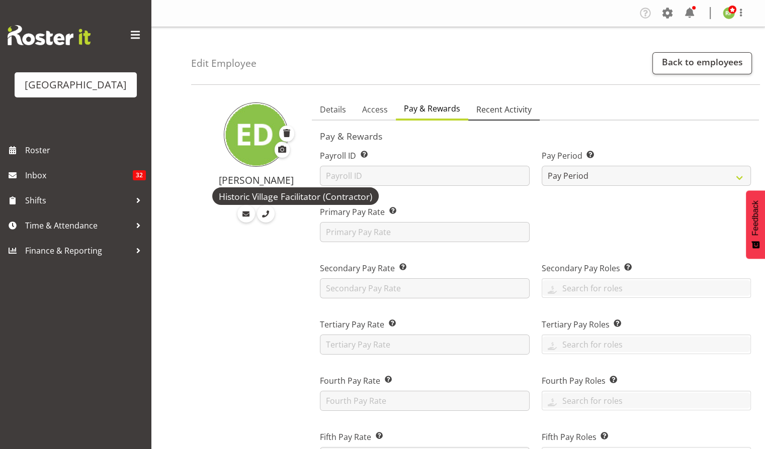
click at [509, 110] on span "Recent Activity" at bounding box center [503, 110] width 55 height 12
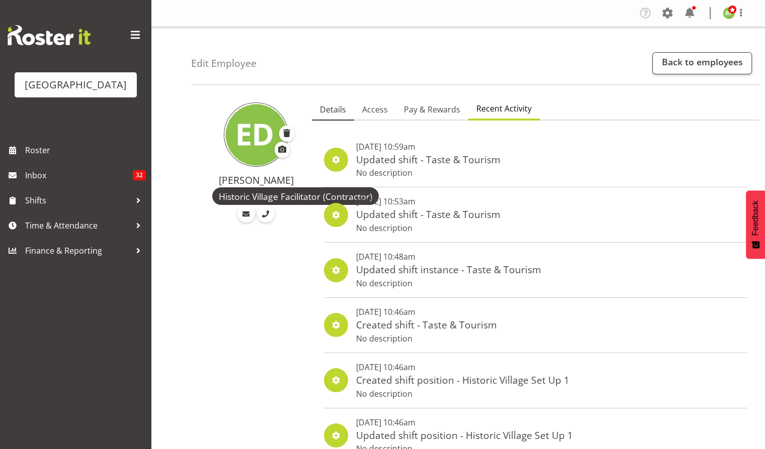
click at [334, 113] on span "Details" at bounding box center [333, 110] width 26 height 12
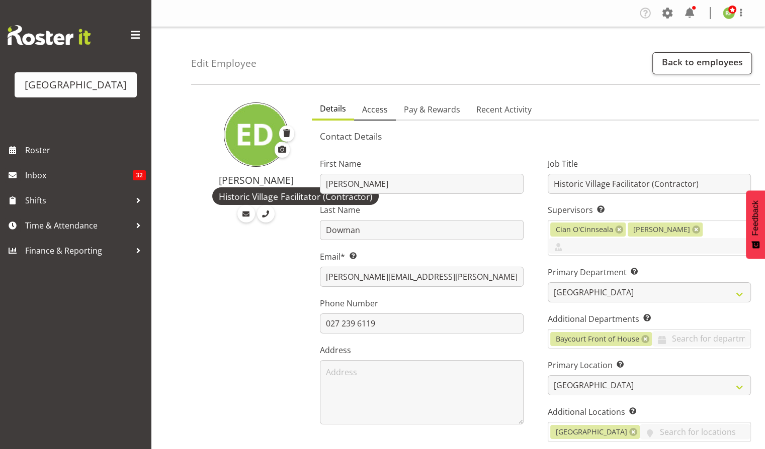
click at [371, 108] on span "Access" at bounding box center [375, 110] width 26 height 12
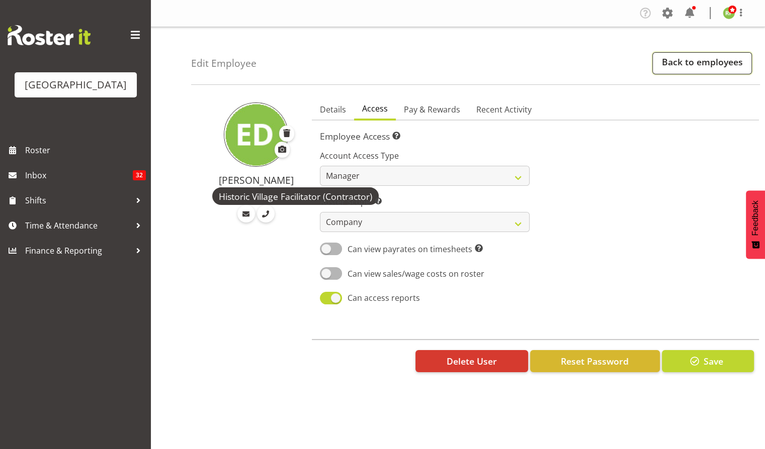
click at [694, 66] on link "Back to employees" at bounding box center [702, 63] width 100 height 22
